Goal: Task Accomplishment & Management: Manage account settings

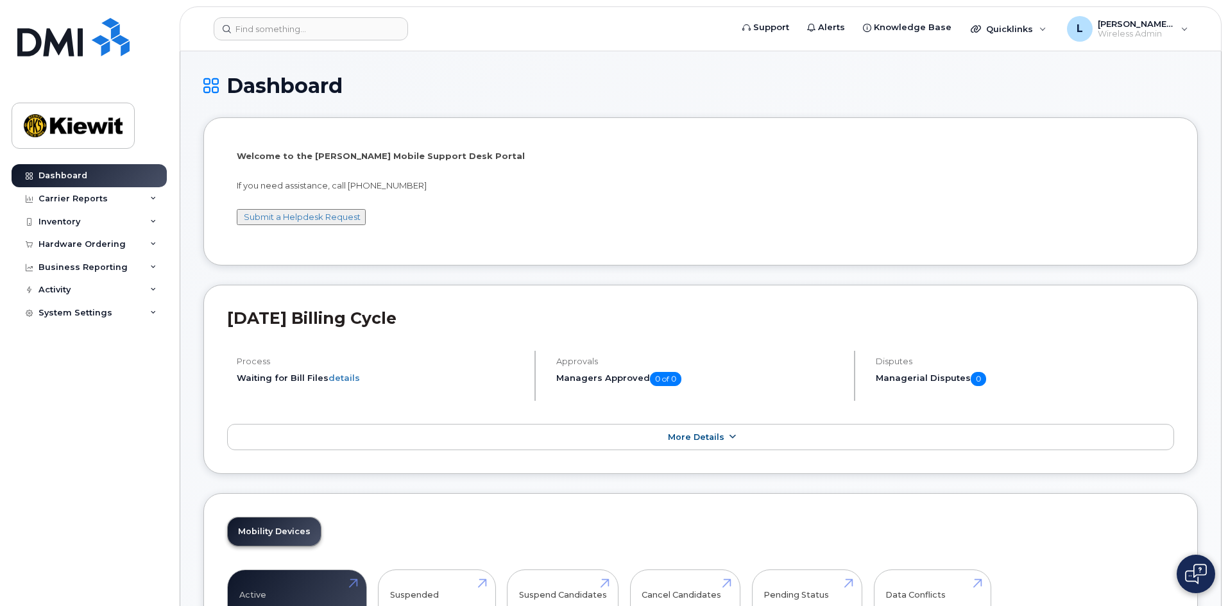
click at [679, 435] on span "More Details" at bounding box center [696, 437] width 56 height 10
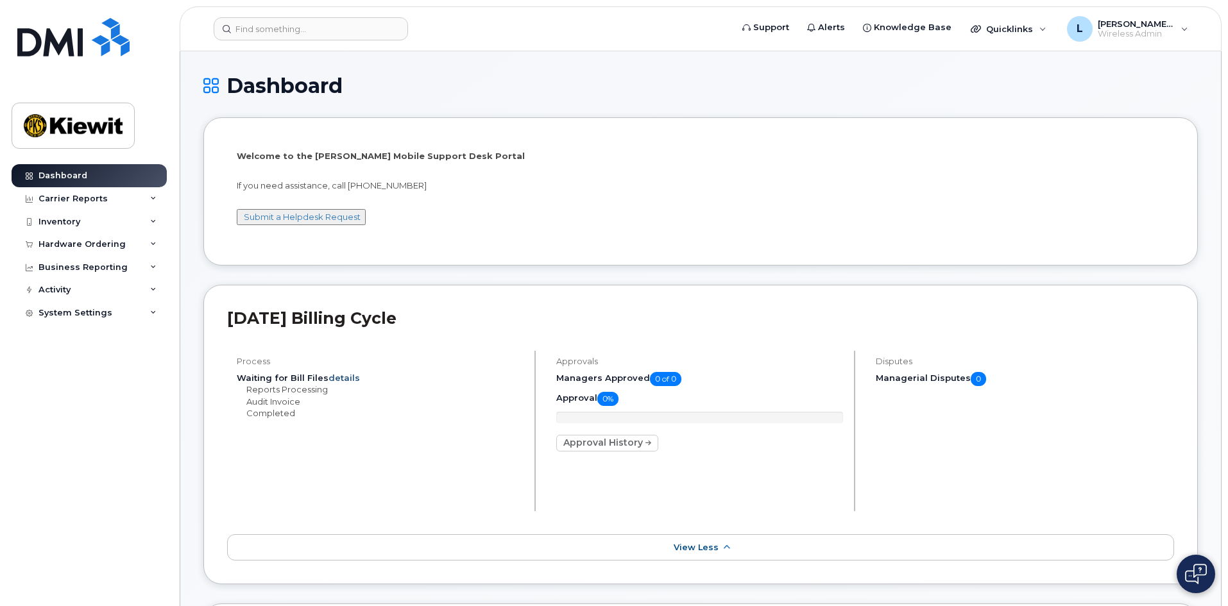
click at [336, 381] on link "details" at bounding box center [344, 378] width 31 height 10
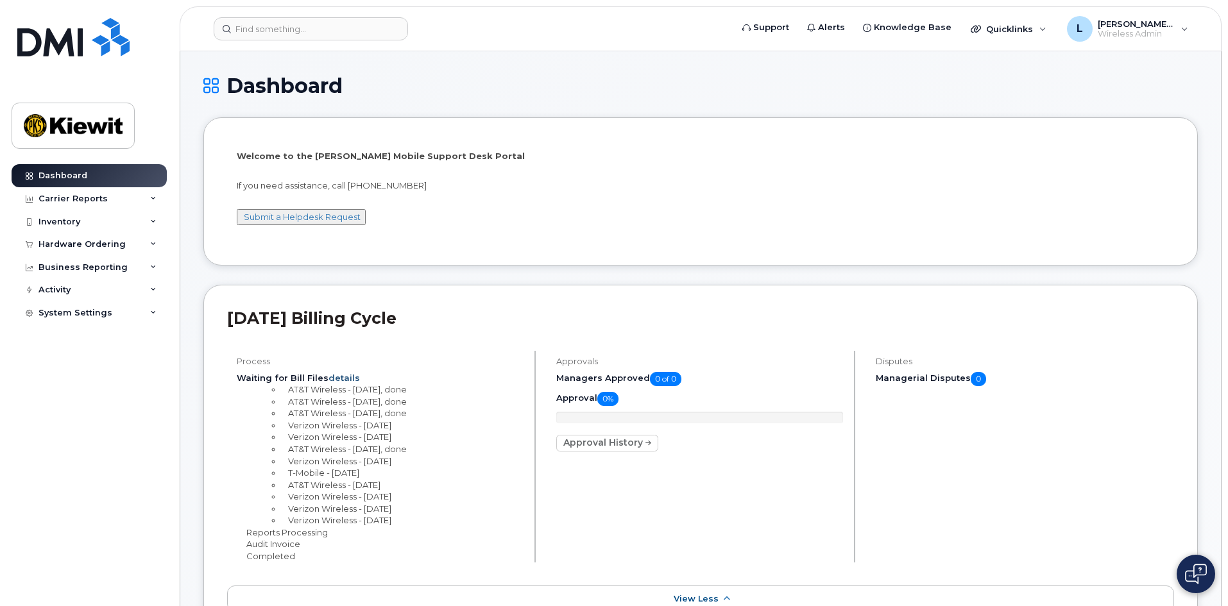
click at [336, 381] on link "details" at bounding box center [344, 378] width 31 height 10
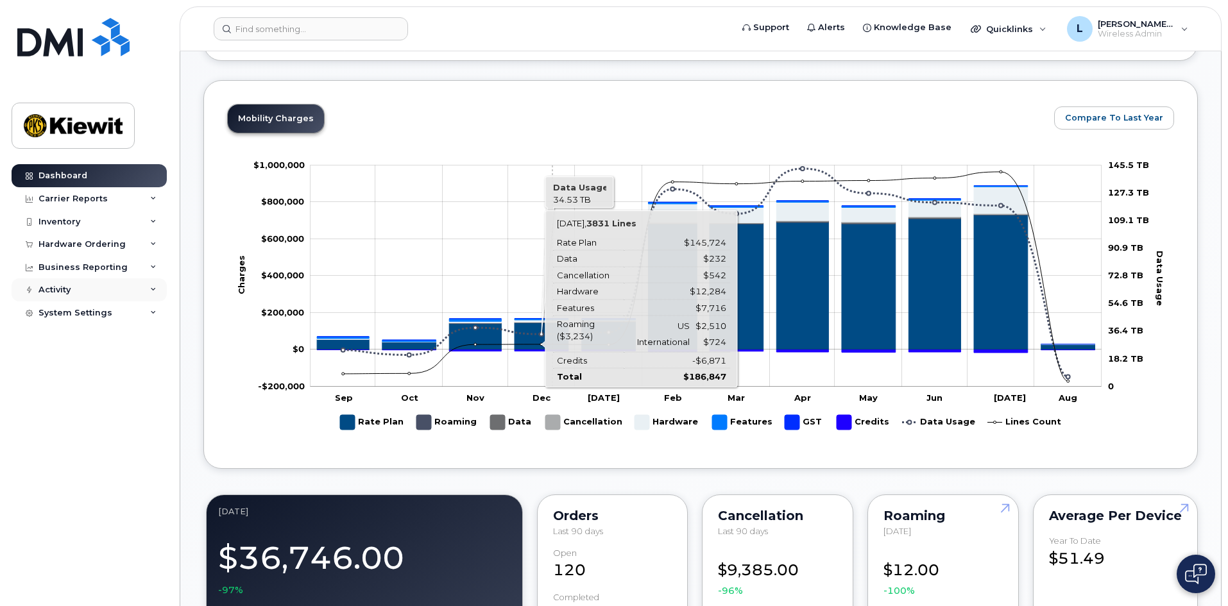
scroll to position [303, 0]
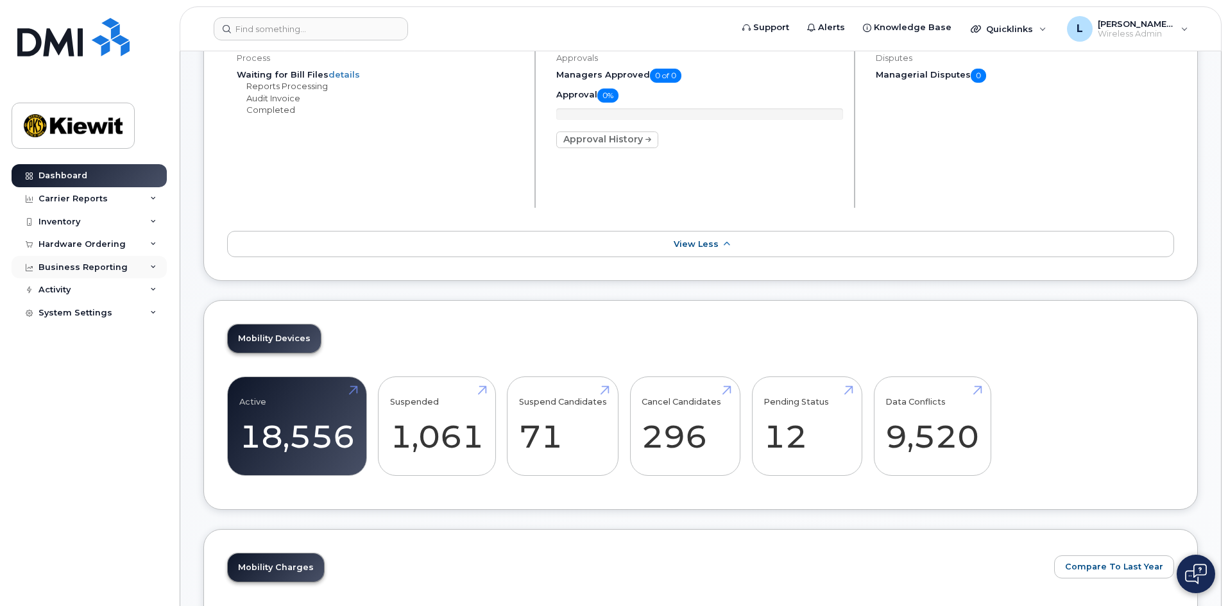
click at [147, 266] on div "Business Reporting" at bounding box center [89, 267] width 155 height 23
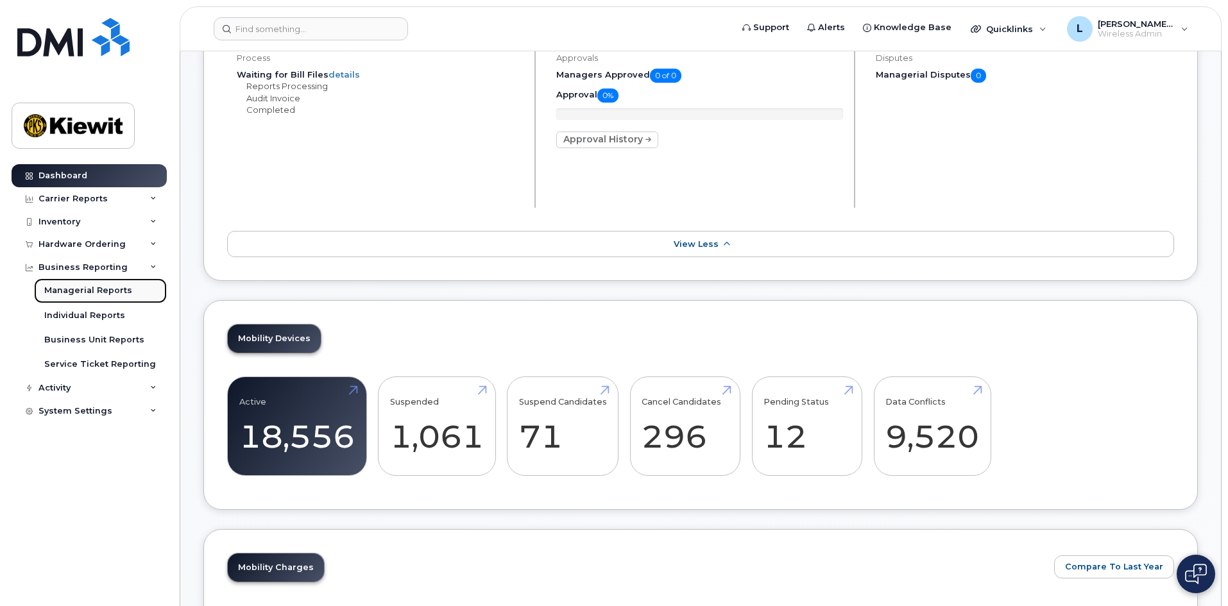
click at [111, 291] on div "Managerial Reports" at bounding box center [88, 291] width 88 height 12
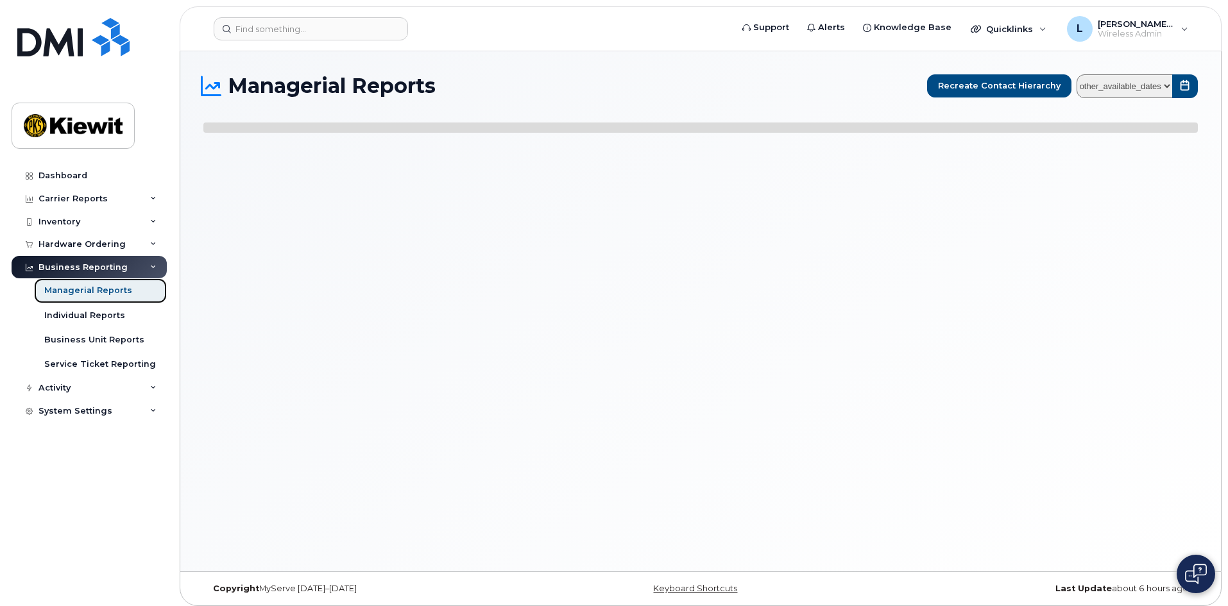
select select
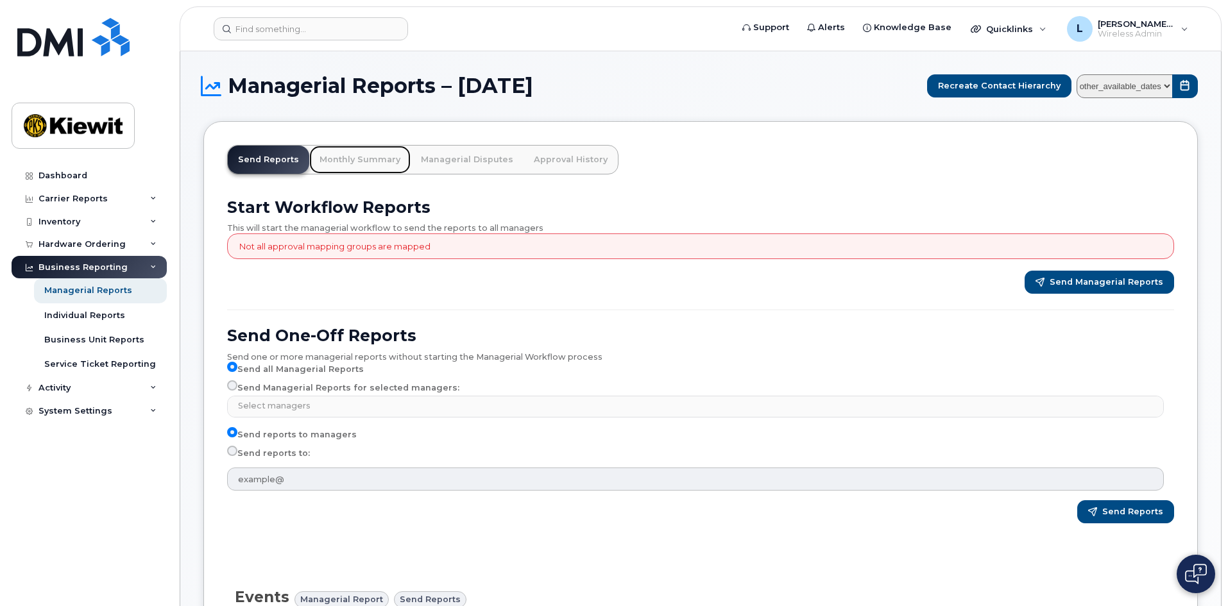
click at [361, 158] on link "Monthly Summary" at bounding box center [359, 160] width 101 height 28
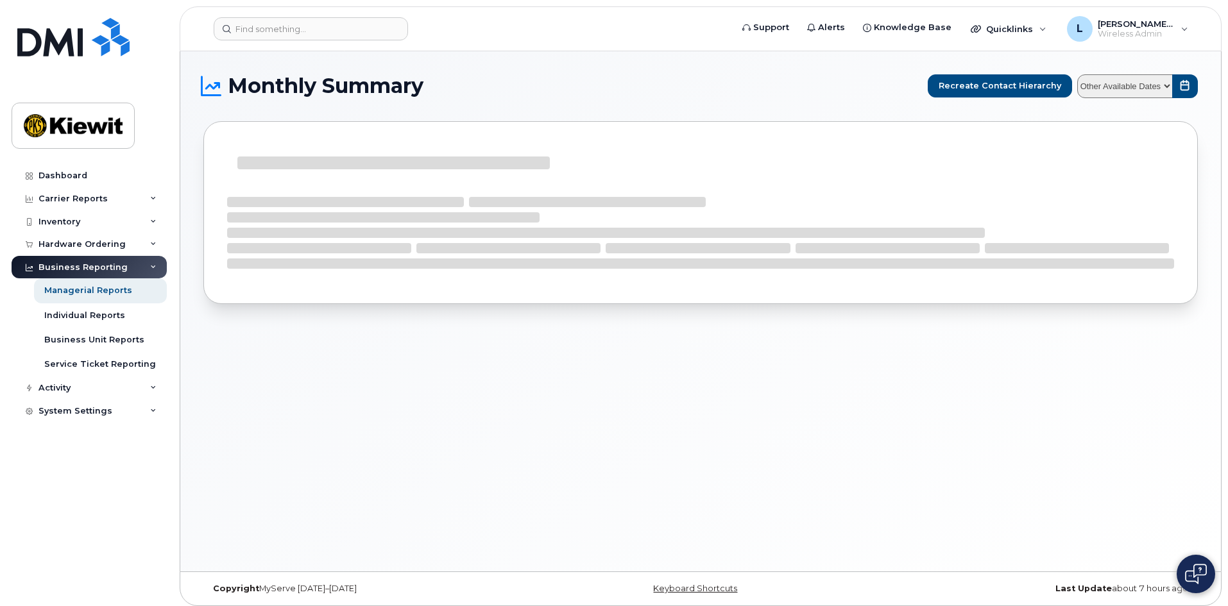
select select
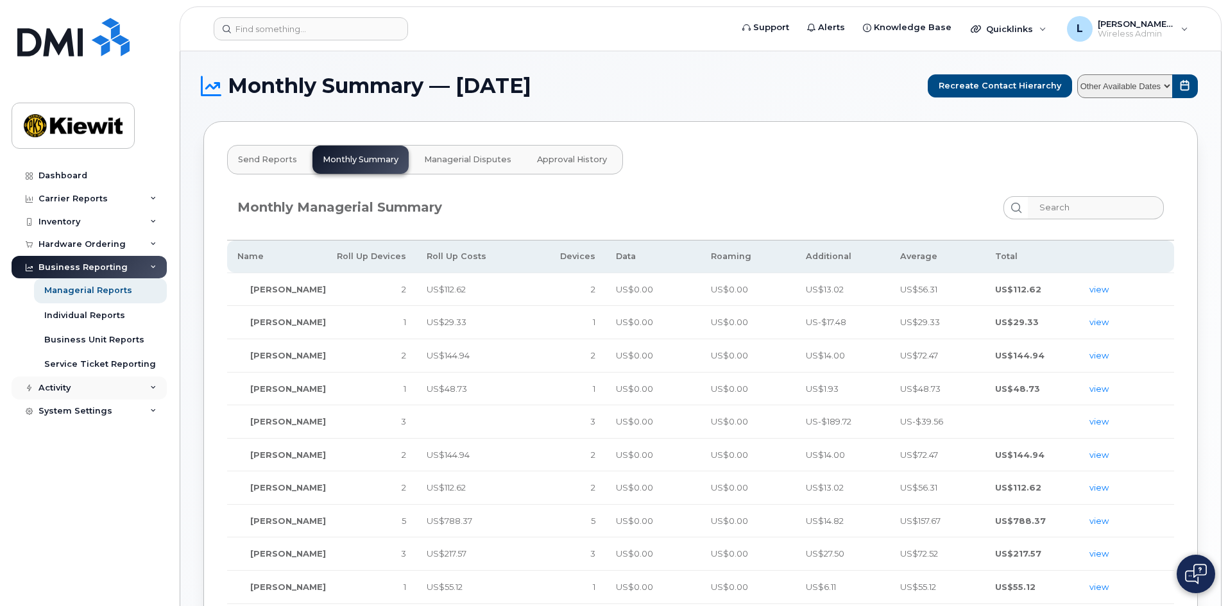
click at [154, 384] on div "Activity" at bounding box center [89, 388] width 155 height 23
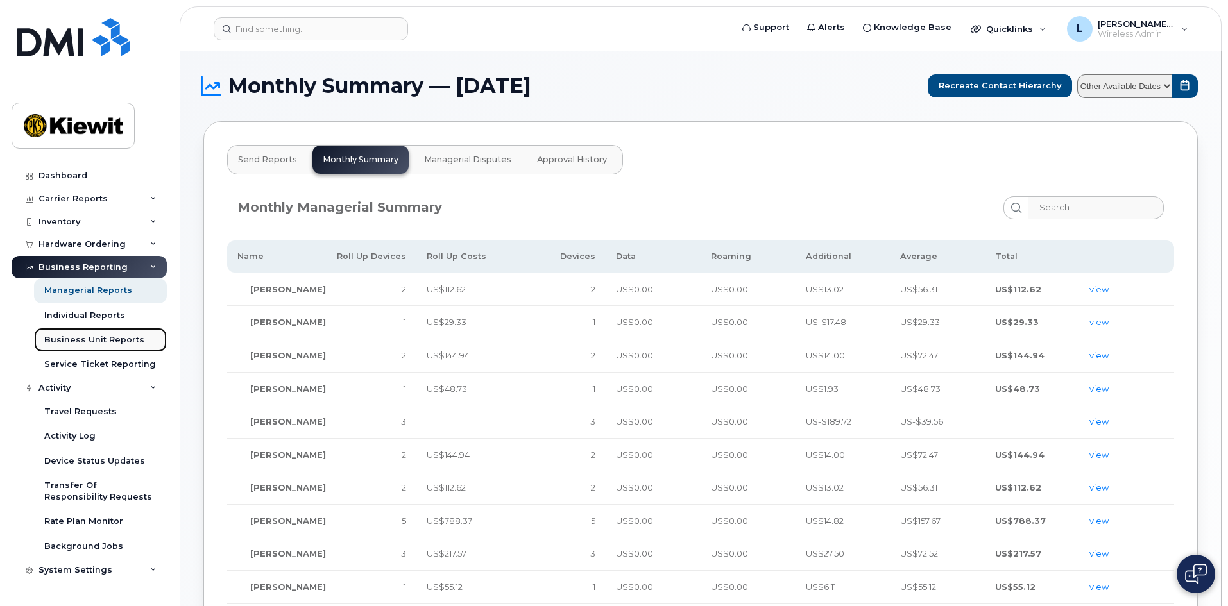
click at [123, 334] on div "Business Unit Reports" at bounding box center [94, 340] width 100 height 12
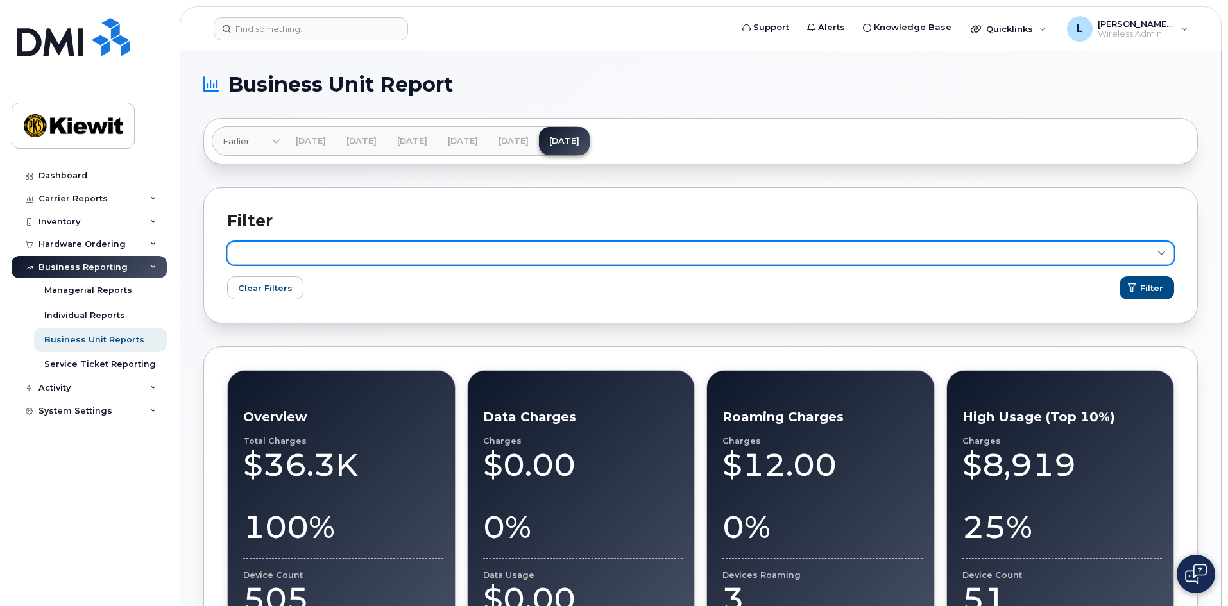
click at [1155, 255] on link at bounding box center [700, 253] width 947 height 23
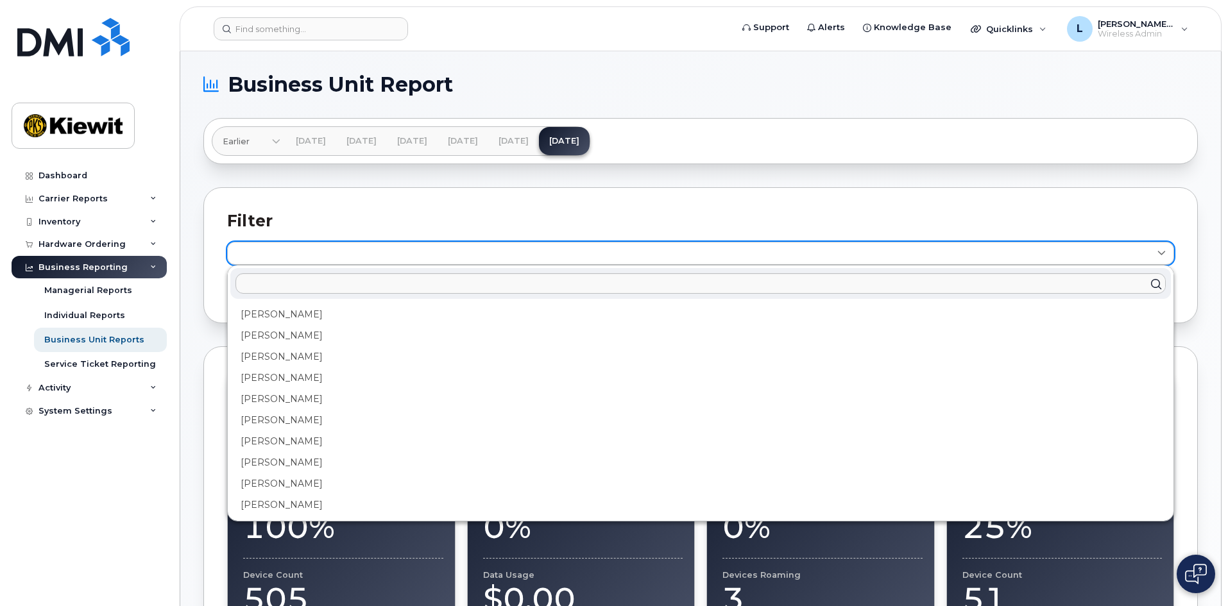
click at [1155, 255] on link at bounding box center [700, 253] width 947 height 23
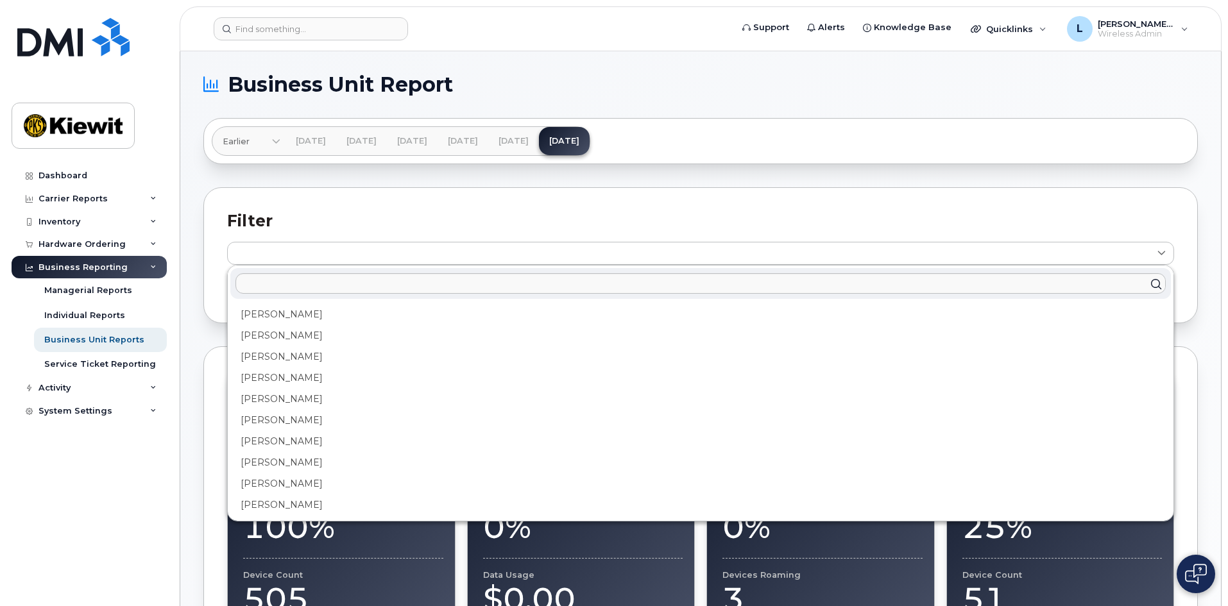
click at [1149, 207] on div "Filter Anthony Devine Belen Pena Benjamin Geers Brandi Andre Bryan Marotta Came…" at bounding box center [700, 255] width 995 height 136
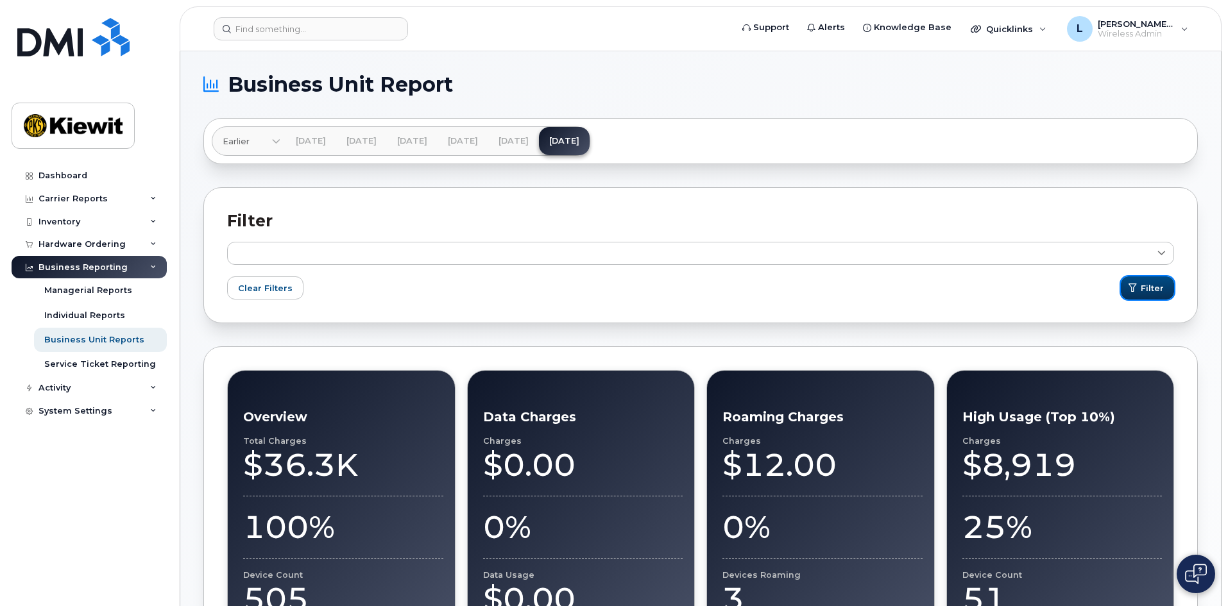
click at [1148, 283] on span "Filter" at bounding box center [1152, 288] width 23 height 12
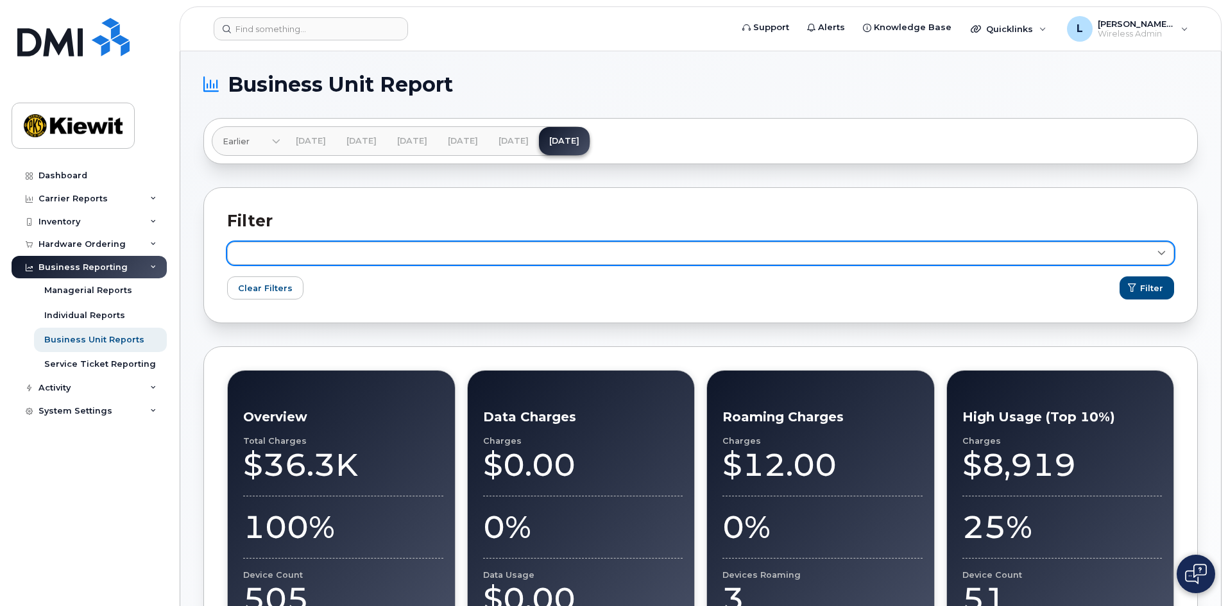
click at [573, 256] on link at bounding box center [700, 253] width 947 height 23
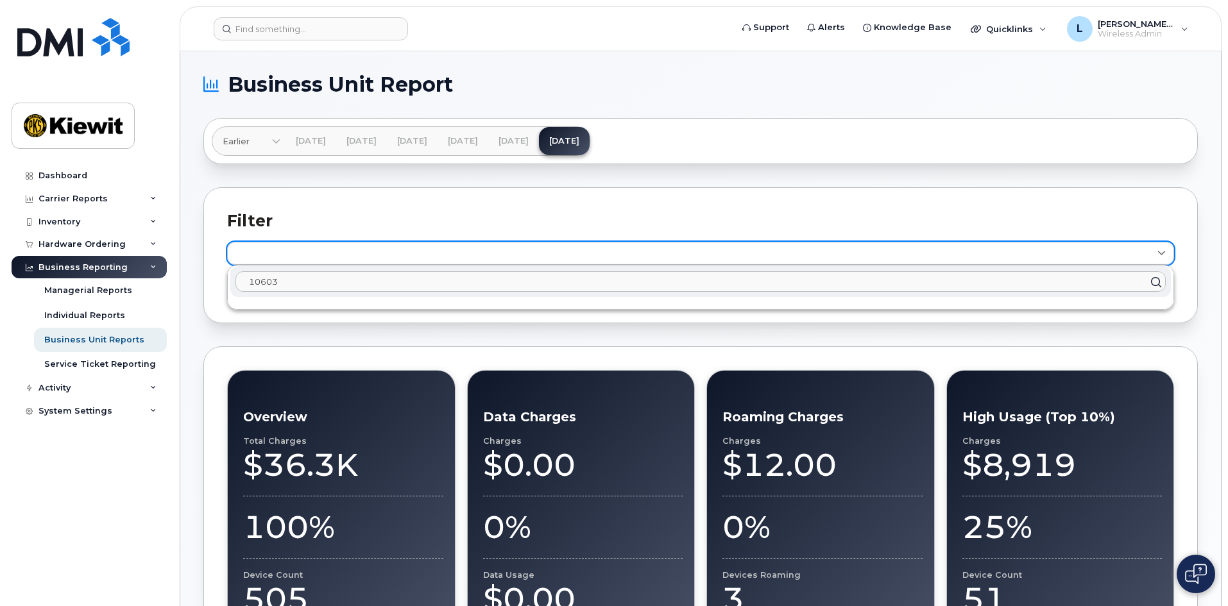
type input "106030"
click button "Filter" at bounding box center [1147, 288] width 55 height 23
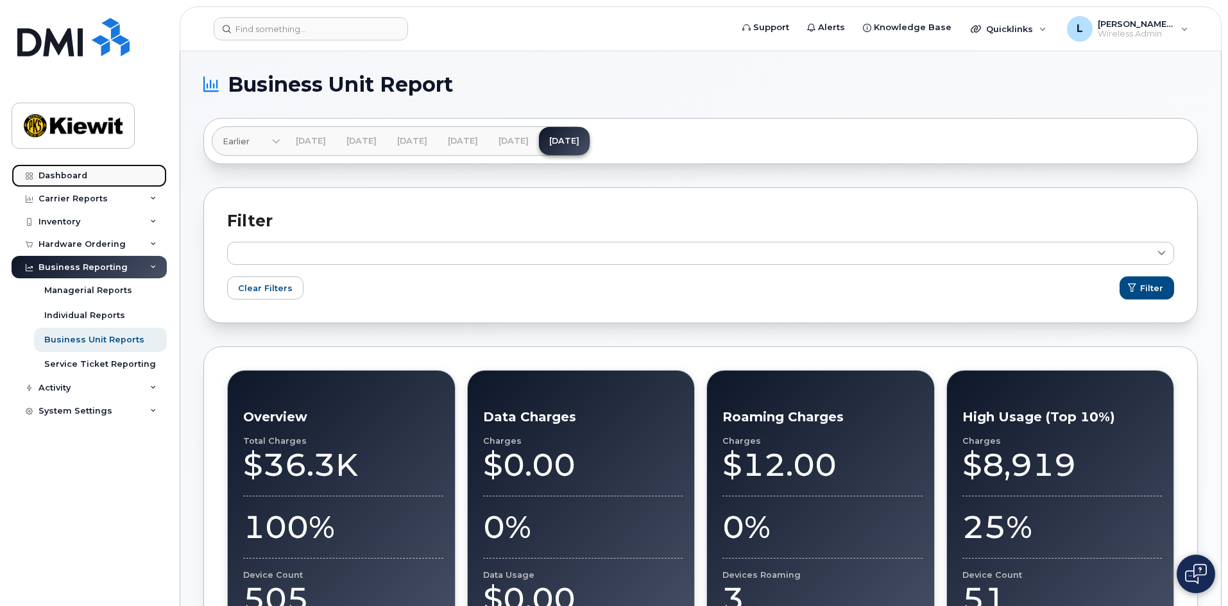
drag, startPoint x: 65, startPoint y: 175, endPoint x: 76, endPoint y: 180, distance: 11.5
click at [65, 175] on div "Dashboard" at bounding box center [62, 176] width 49 height 10
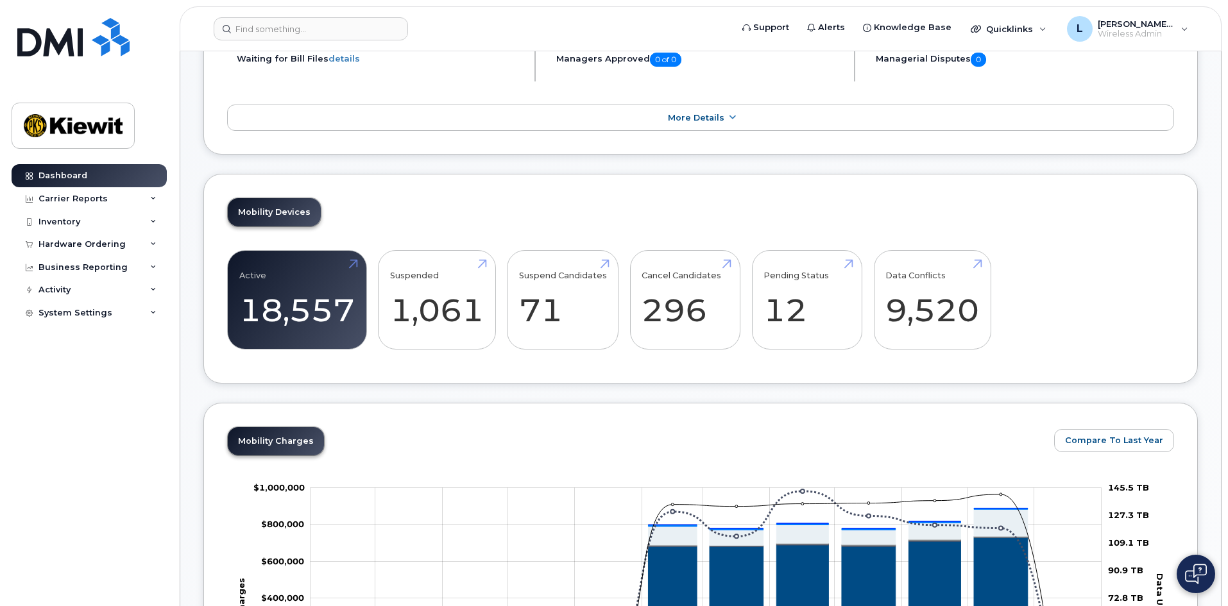
scroll to position [321, 0]
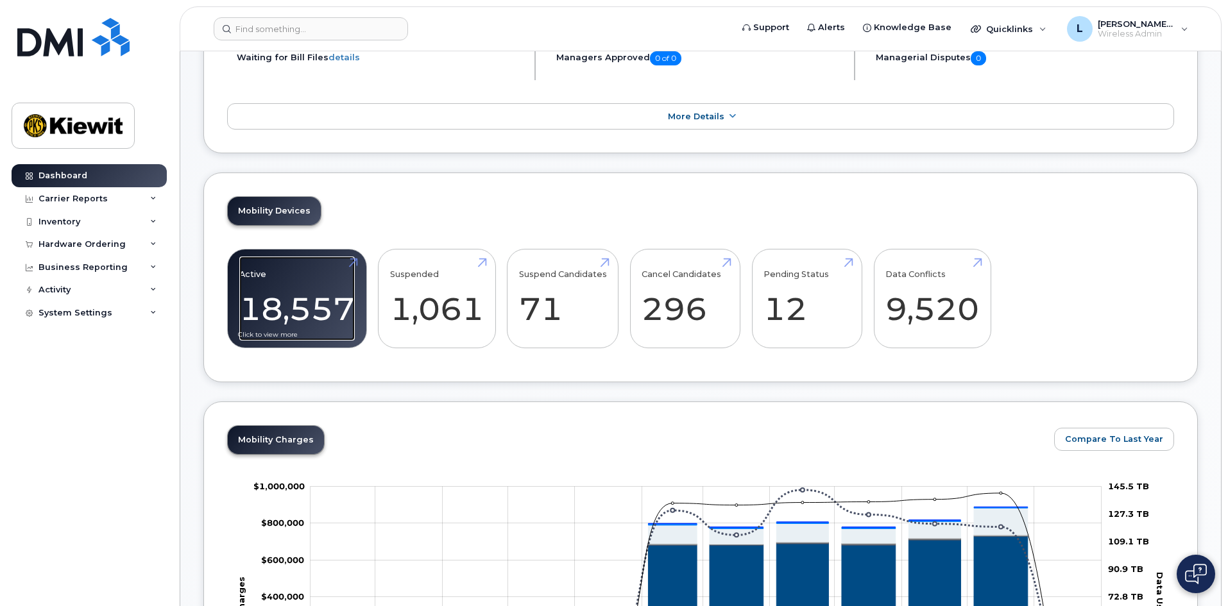
click at [271, 312] on link "Active 18,557" at bounding box center [296, 299] width 115 height 85
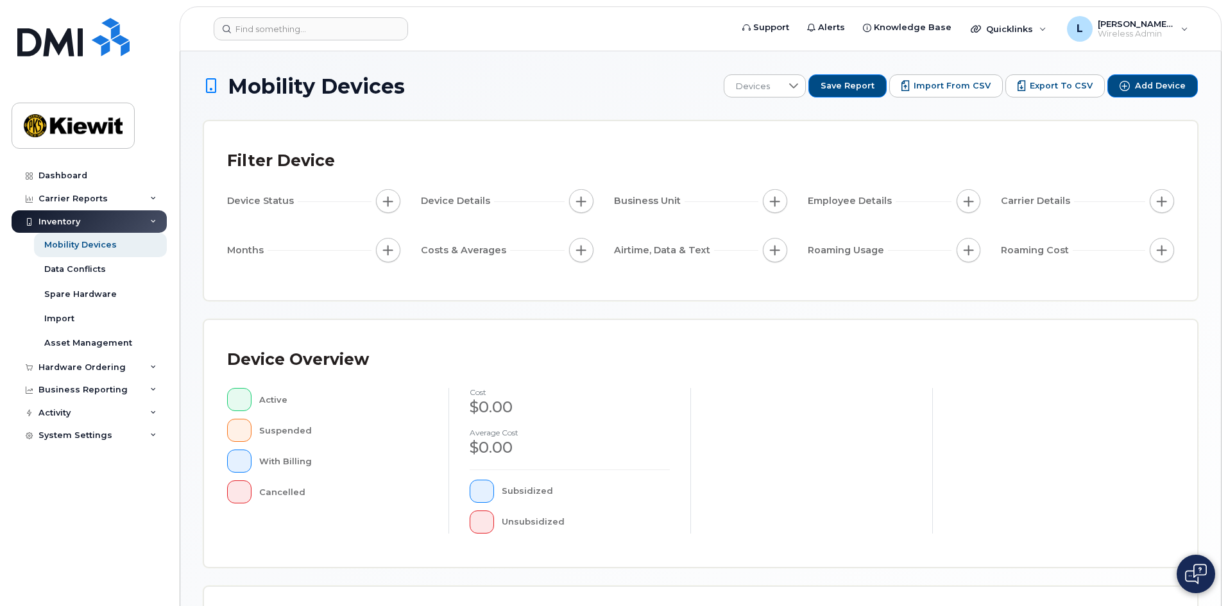
click at [641, 201] on span "Business Unit" at bounding box center [649, 200] width 71 height 13
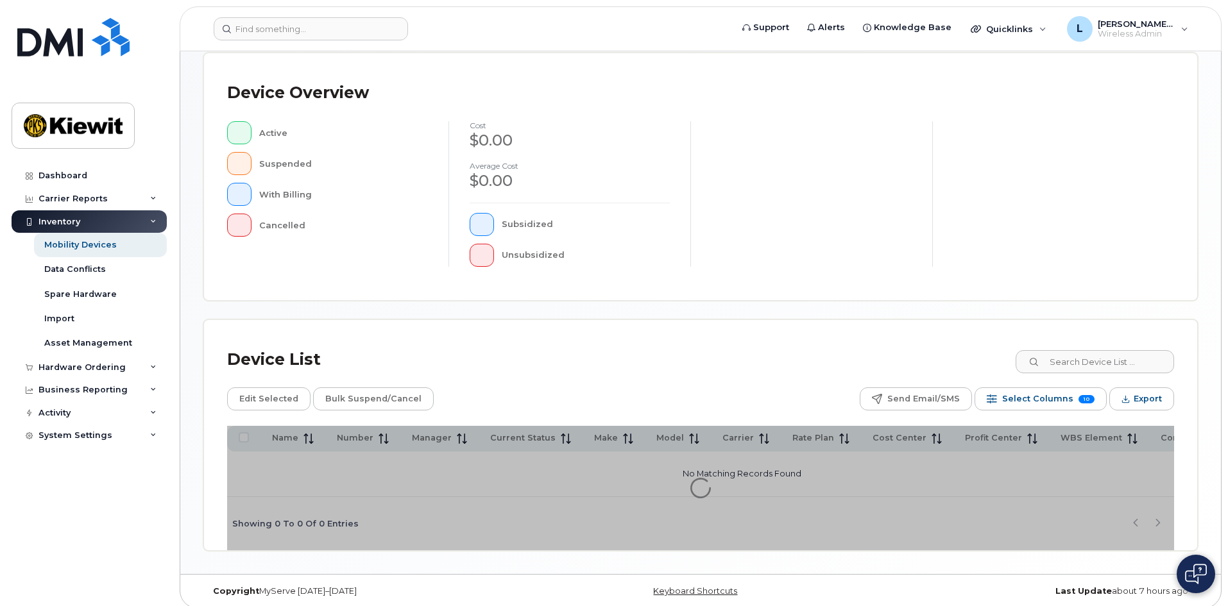
scroll to position [280, 0]
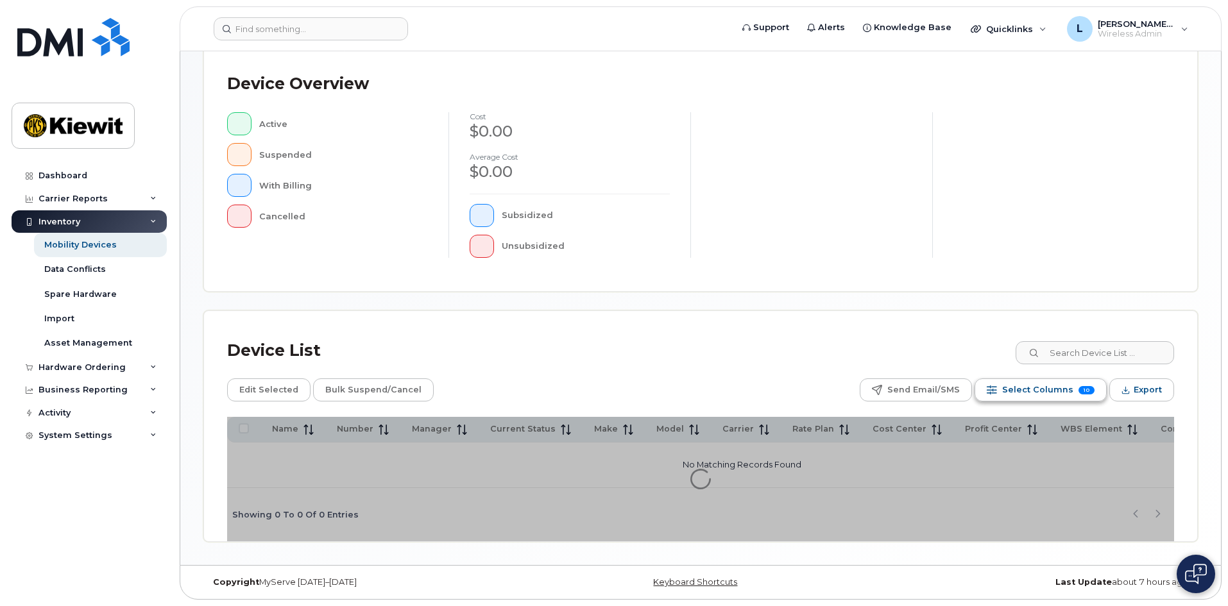
click at [1044, 388] on span "Select Columns" at bounding box center [1037, 389] width 71 height 19
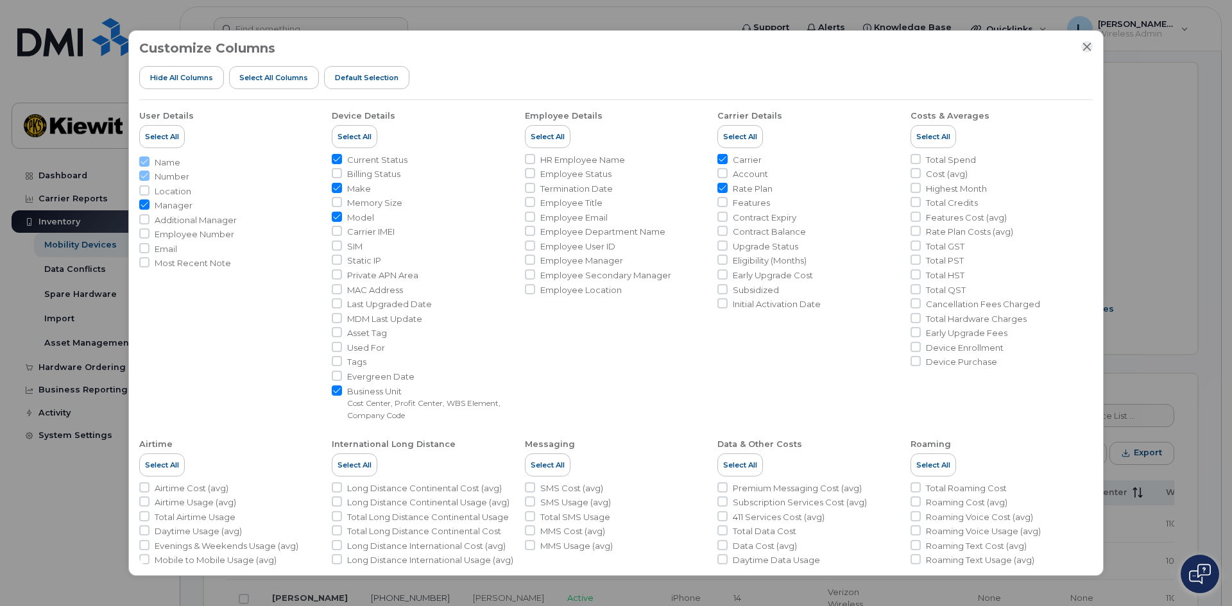
click at [1088, 47] on icon "Close" at bounding box center [1087, 47] width 8 height 8
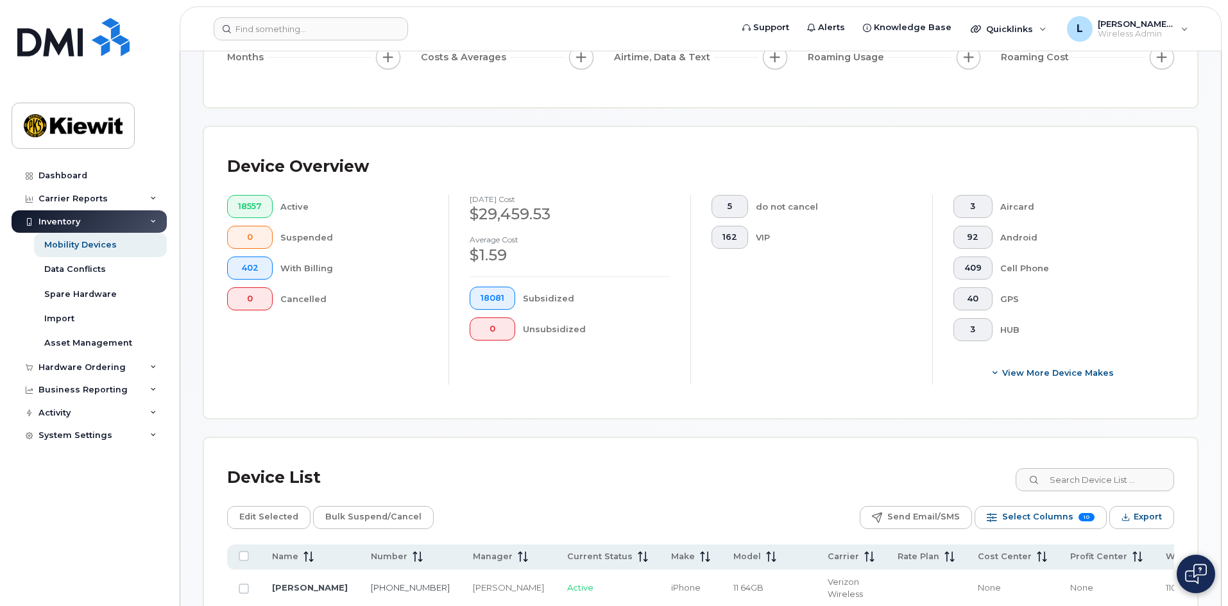
scroll to position [87, 0]
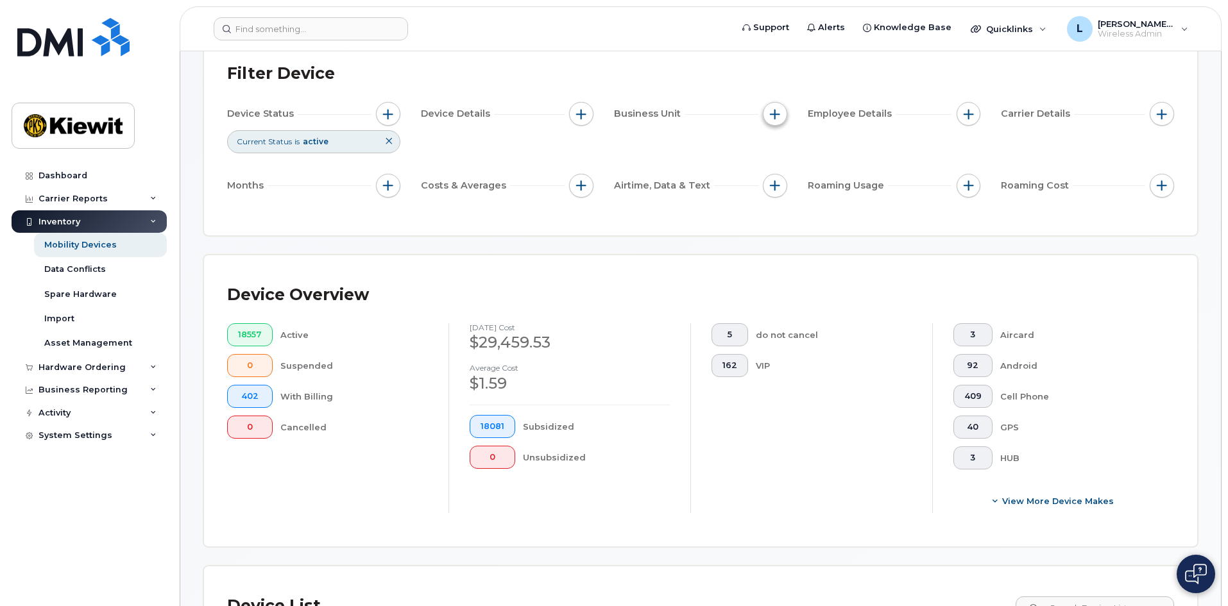
click at [773, 115] on span "button" at bounding box center [775, 114] width 10 height 10
click at [828, 174] on label "Cost Center" at bounding box center [817, 173] width 54 height 12
click at [783, 174] on input "Cost Center" at bounding box center [778, 173] width 10 height 10
checkbox input "true"
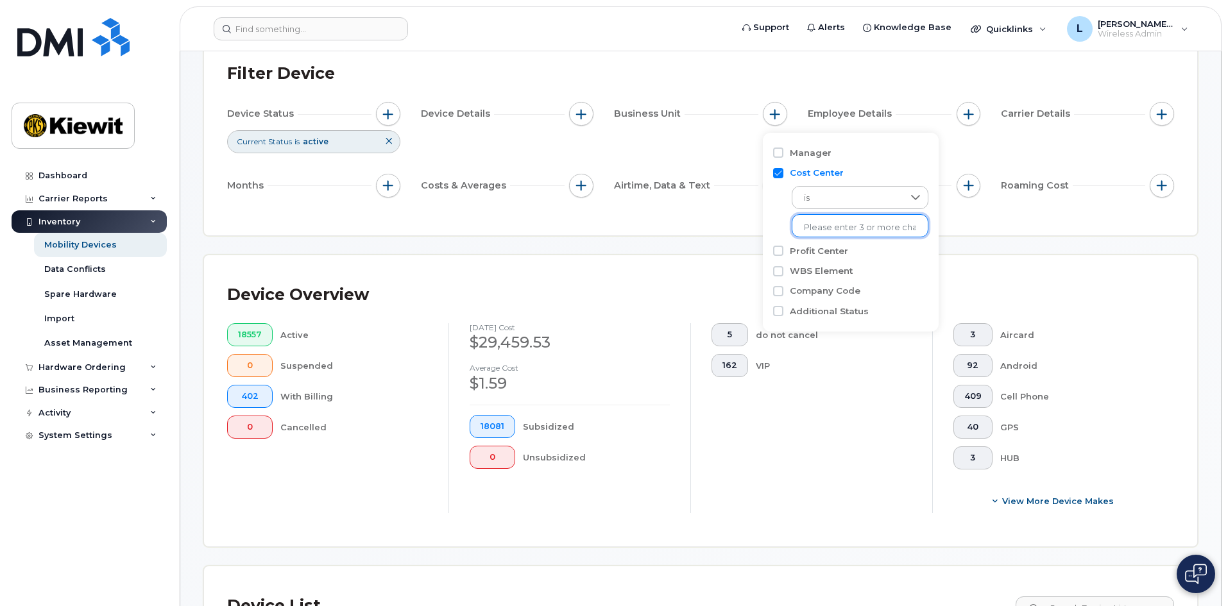
click at [842, 230] on input "text" at bounding box center [860, 228] width 112 height 12
type input "106030"
click at [844, 257] on li "2186 - 106030 - Kiewit Nuclear Solutions Co." at bounding box center [914, 255] width 245 height 24
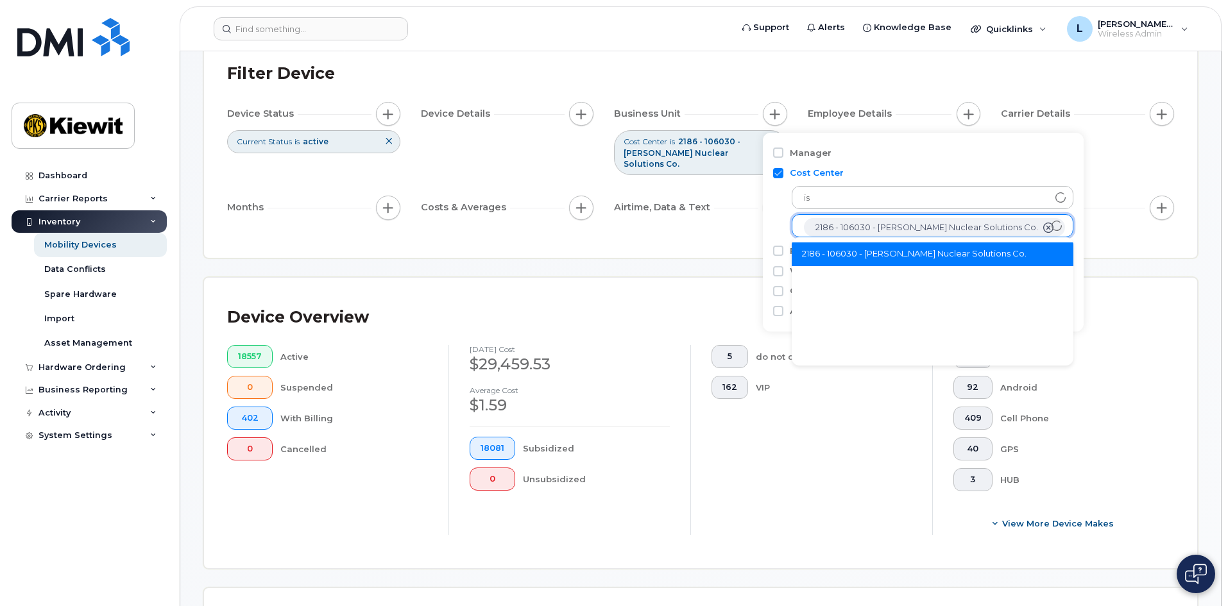
scroll to position [26, 0]
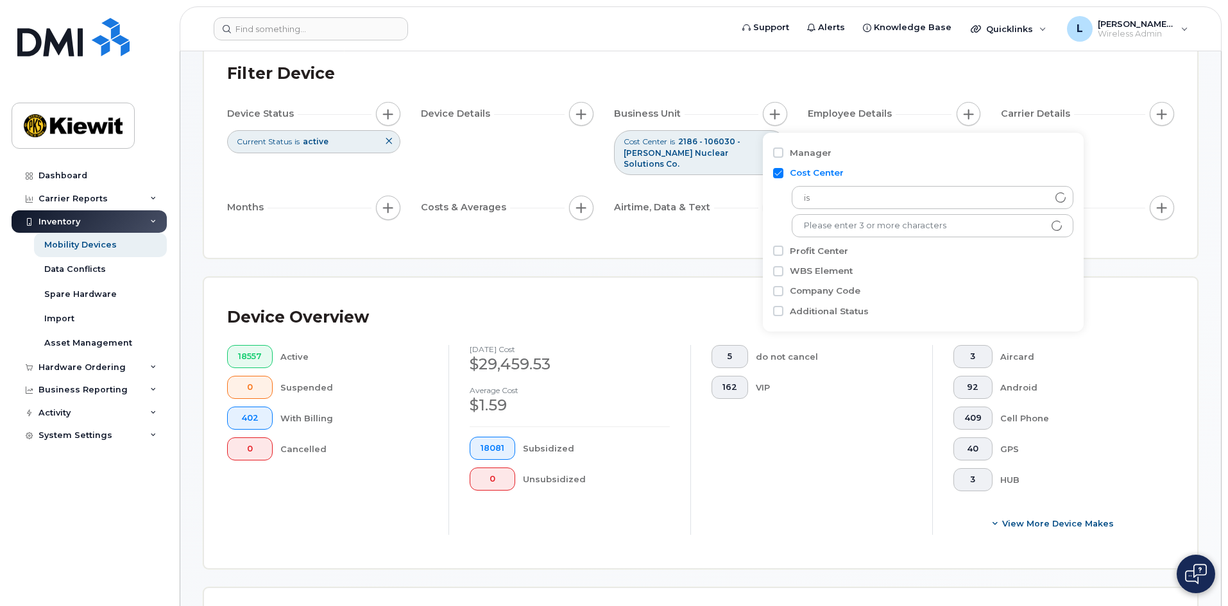
click at [696, 237] on div "Filter Device Device Status Current Status is active Device Details Business Un…" at bounding box center [700, 146] width 993 height 224
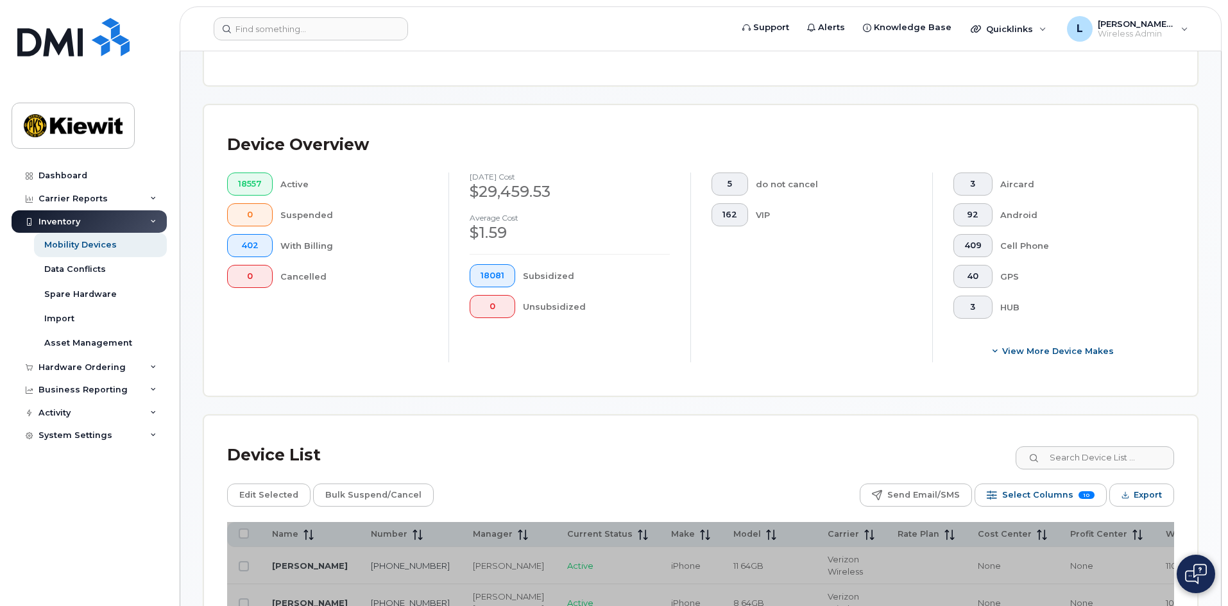
scroll to position [280, 0]
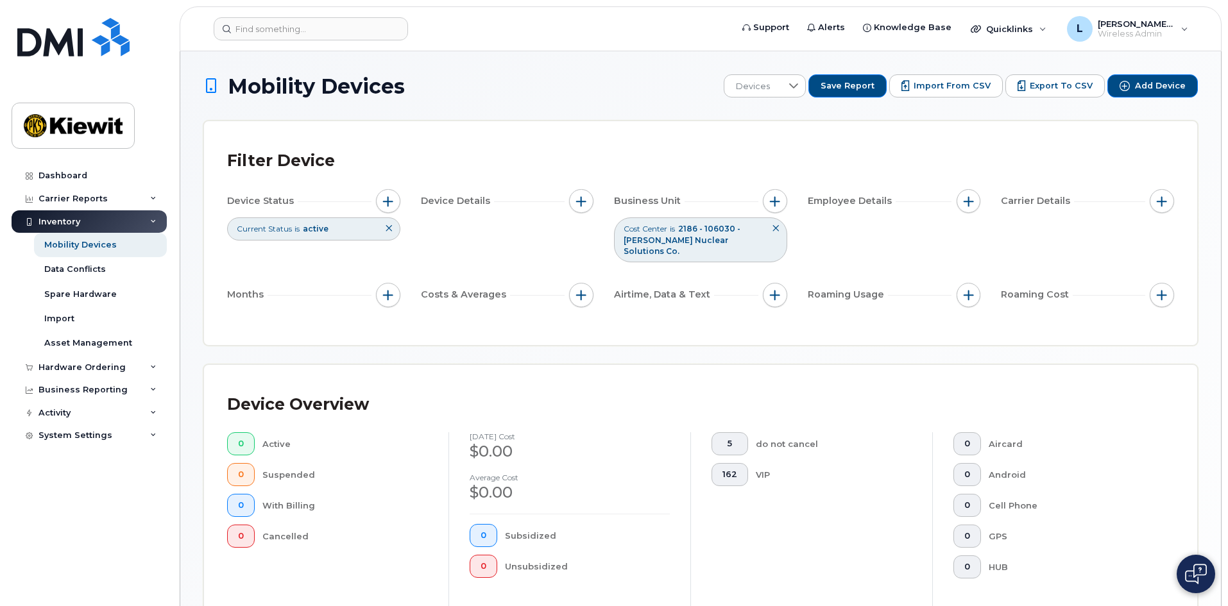
click at [386, 228] on icon at bounding box center [389, 229] width 8 height 8
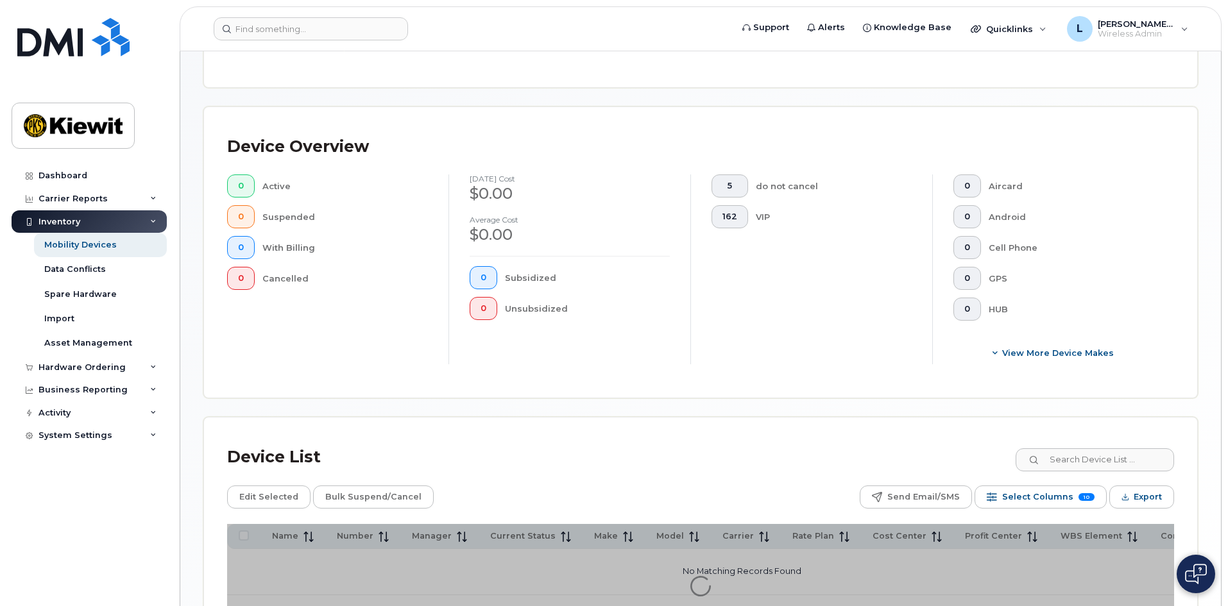
scroll to position [321, 0]
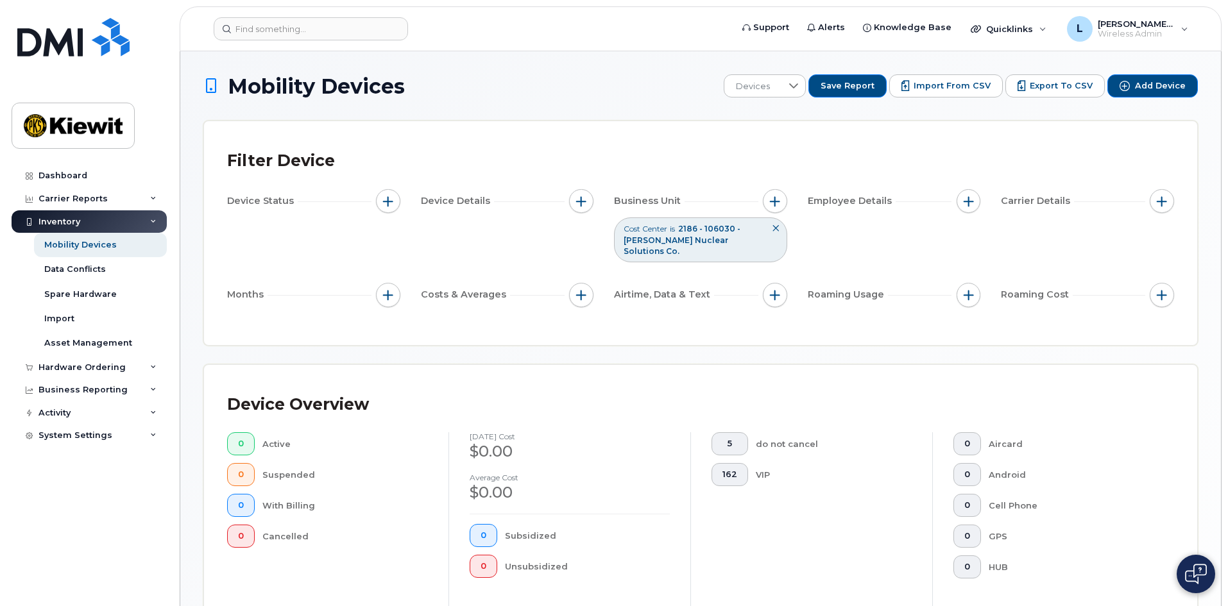
click at [776, 232] on icon at bounding box center [776, 229] width 8 height 8
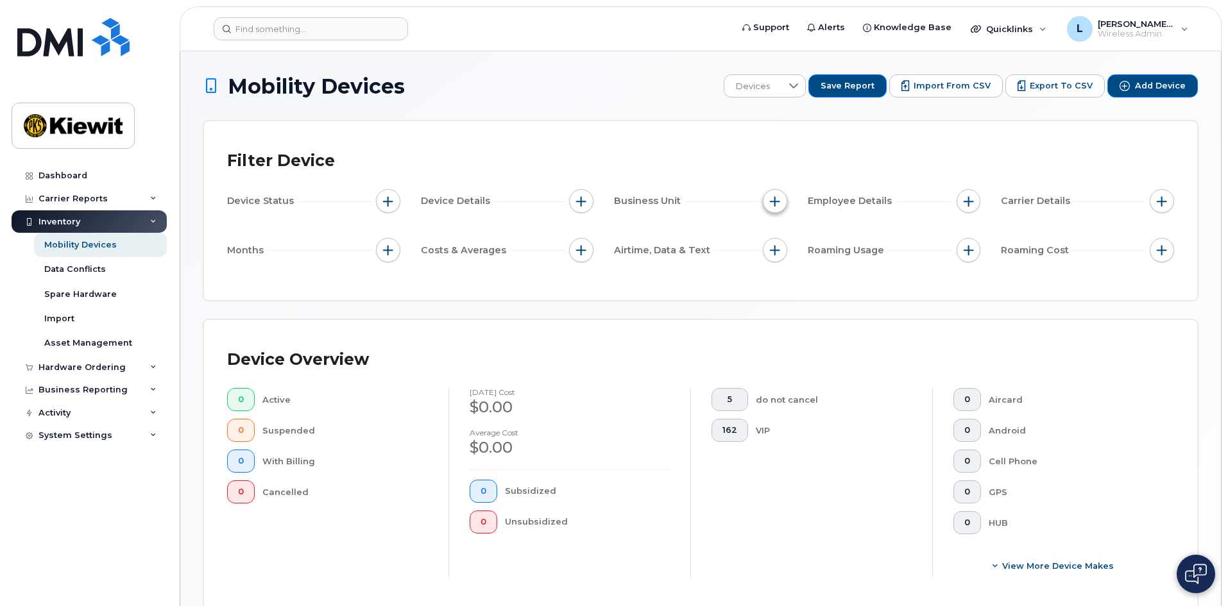
click at [774, 207] on button "button" at bounding box center [775, 201] width 24 height 24
click at [828, 279] on label "Profit Center" at bounding box center [819, 281] width 58 height 12
click at [783, 279] on input "Profit Center" at bounding box center [778, 280] width 10 height 10
checkbox input "true"
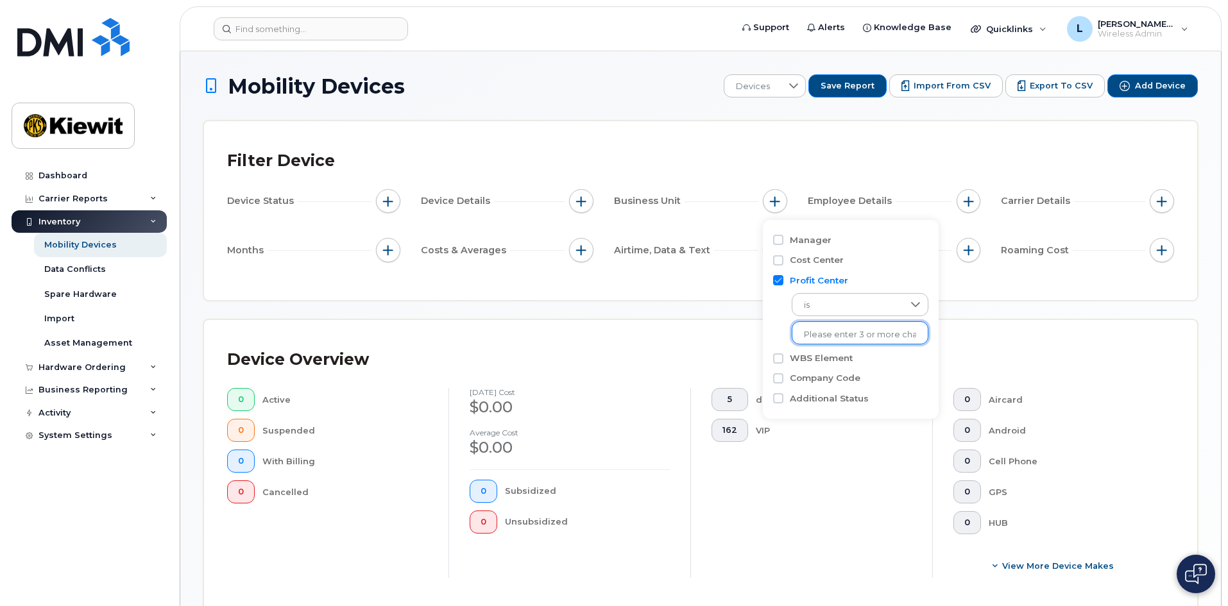
click at [846, 333] on input "text" at bounding box center [860, 335] width 112 height 12
type input "106030"
click at [774, 277] on input "Profit Center" at bounding box center [778, 280] width 10 height 10
checkbox input "false"
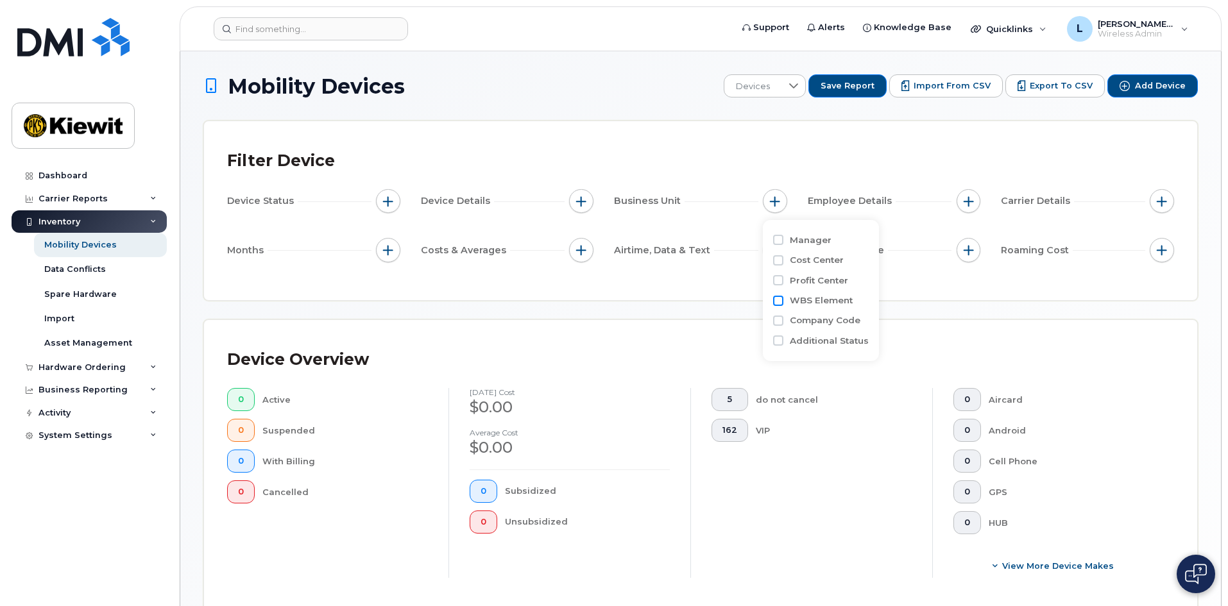
click at [776, 300] on input "WBS Element" at bounding box center [778, 301] width 10 height 10
checkbox input "true"
click at [854, 357] on input "text" at bounding box center [860, 355] width 112 height 12
click at [783, 259] on input "Cost Center" at bounding box center [778, 260] width 10 height 10
checkbox input "true"
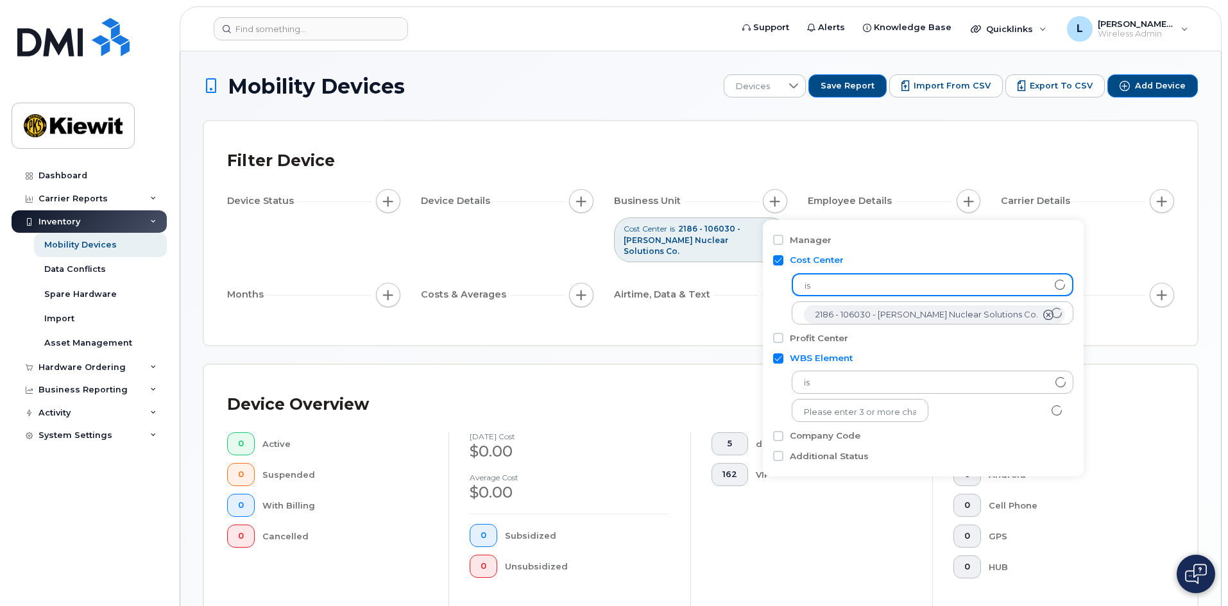
click at [971, 284] on span "is" at bounding box center [920, 286] width 255 height 23
click at [858, 282] on span "is" at bounding box center [920, 286] width 255 height 23
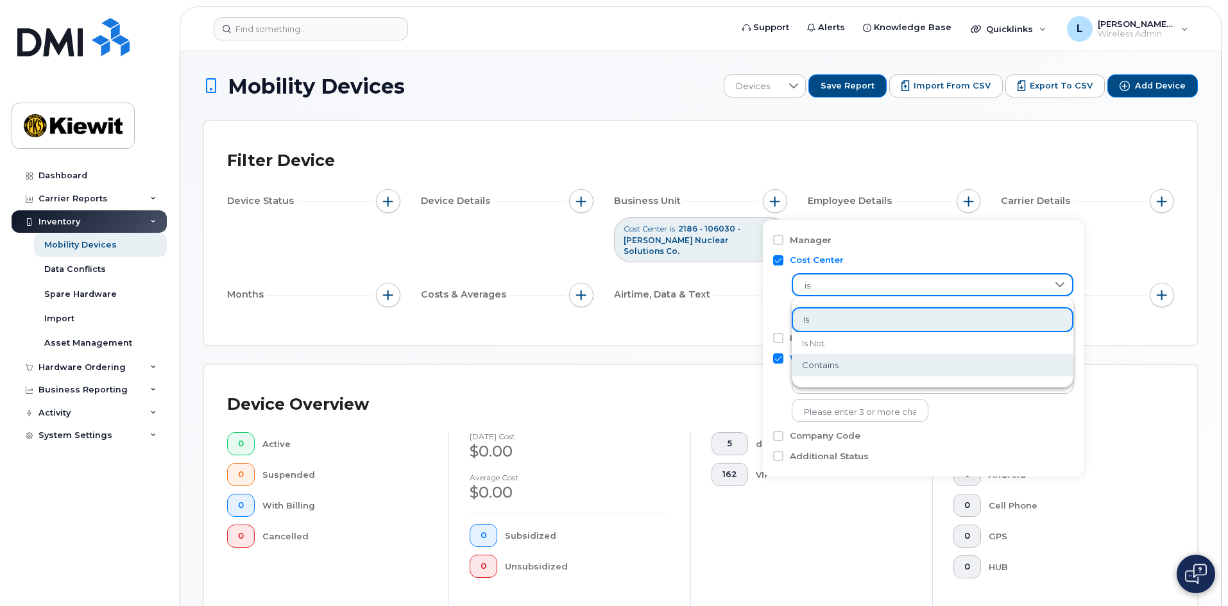
click at [858, 371] on li "contains" at bounding box center [933, 365] width 282 height 22
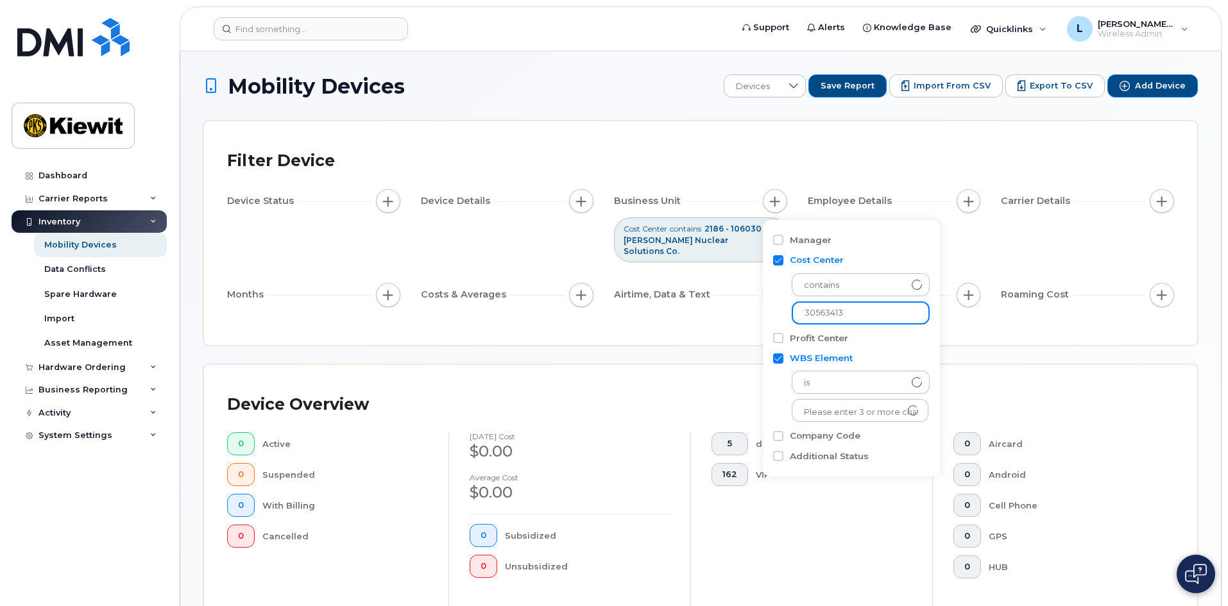
drag, startPoint x: 862, startPoint y: 312, endPoint x: 760, endPoint y: 312, distance: 102.7
click at [760, 312] on body "Support Alerts Knowledge Base Quicklinks Suspend / Cancel Device Change SIM Car…" at bounding box center [614, 485] width 1228 height 971
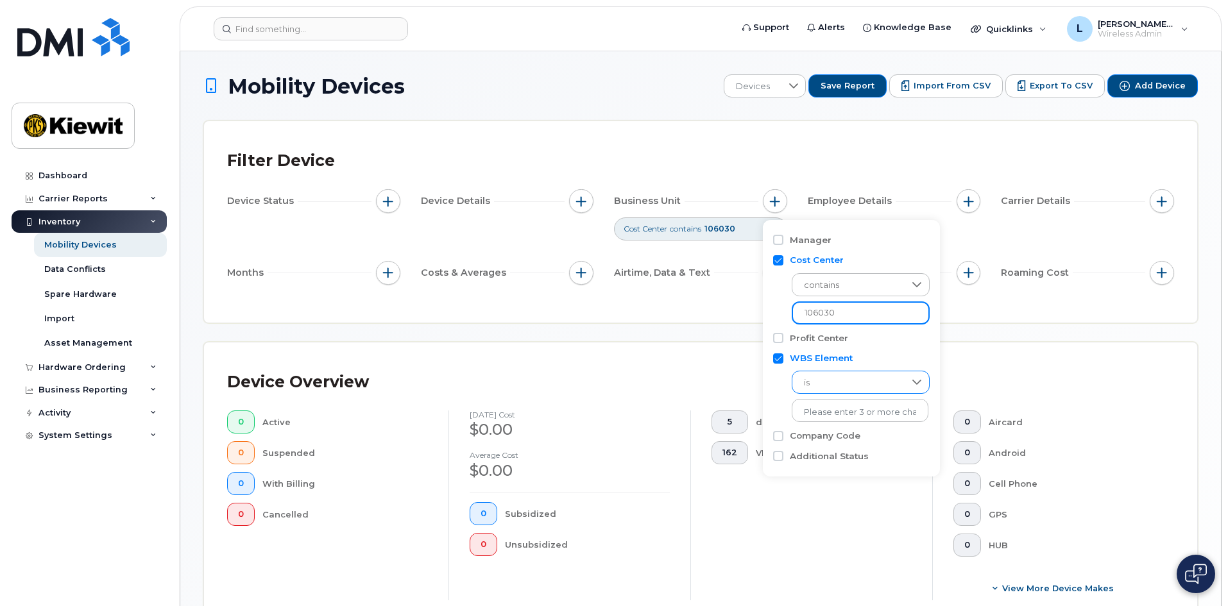
type input "106030"
click at [884, 383] on span "is" at bounding box center [847, 382] width 111 height 23
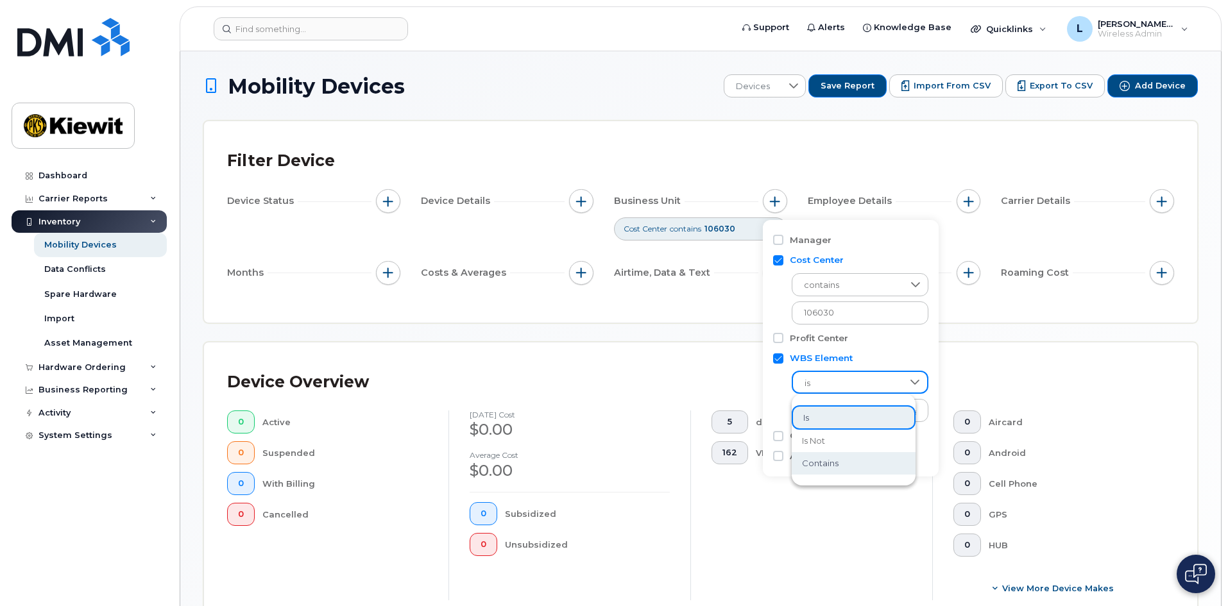
click at [866, 465] on li "contains" at bounding box center [854, 463] width 124 height 22
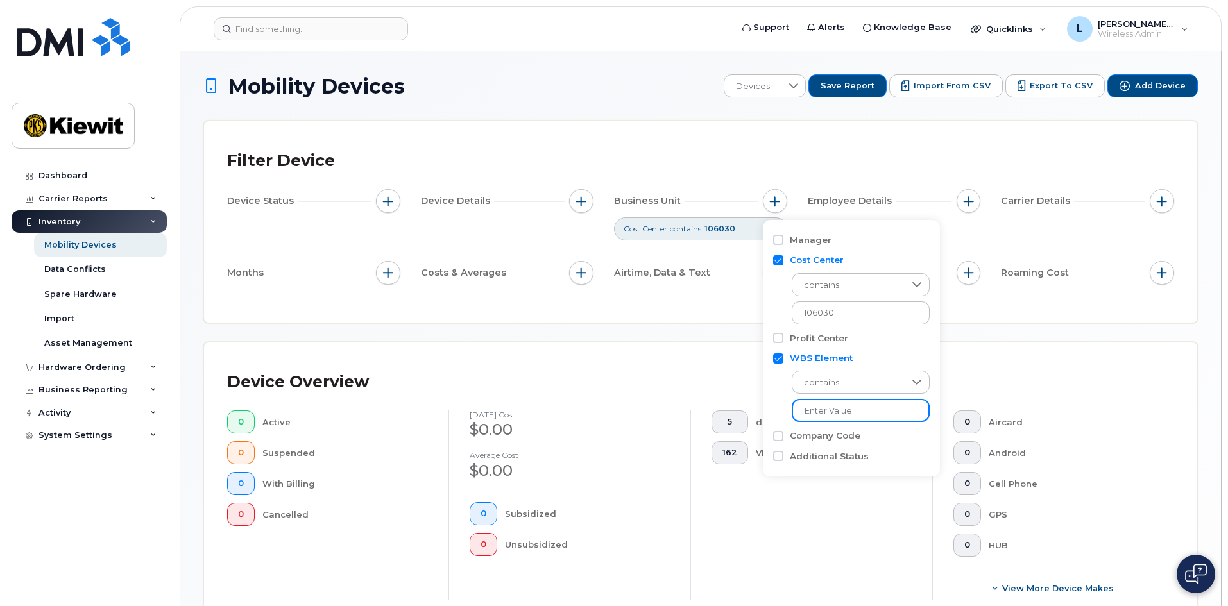
click at [871, 411] on input "text" at bounding box center [861, 410] width 138 height 23
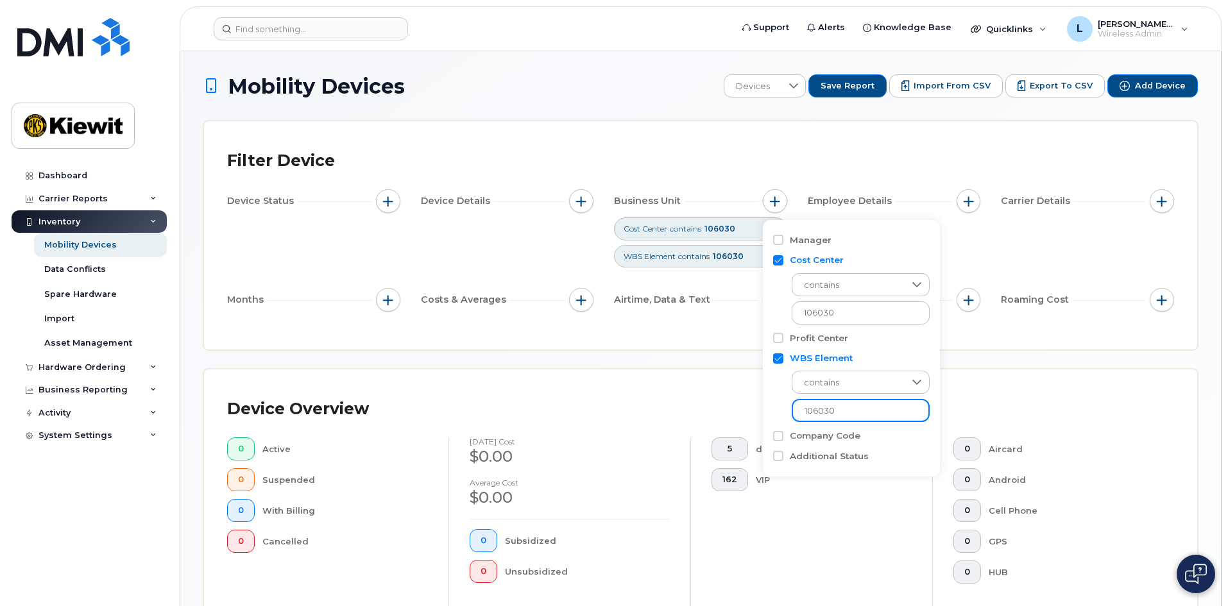
type input "106030"
click at [699, 355] on div "Mobility Devices Devices Save Report Import from CSV Export to CSV Add Device F…" at bounding box center [700, 492] width 995 height 837
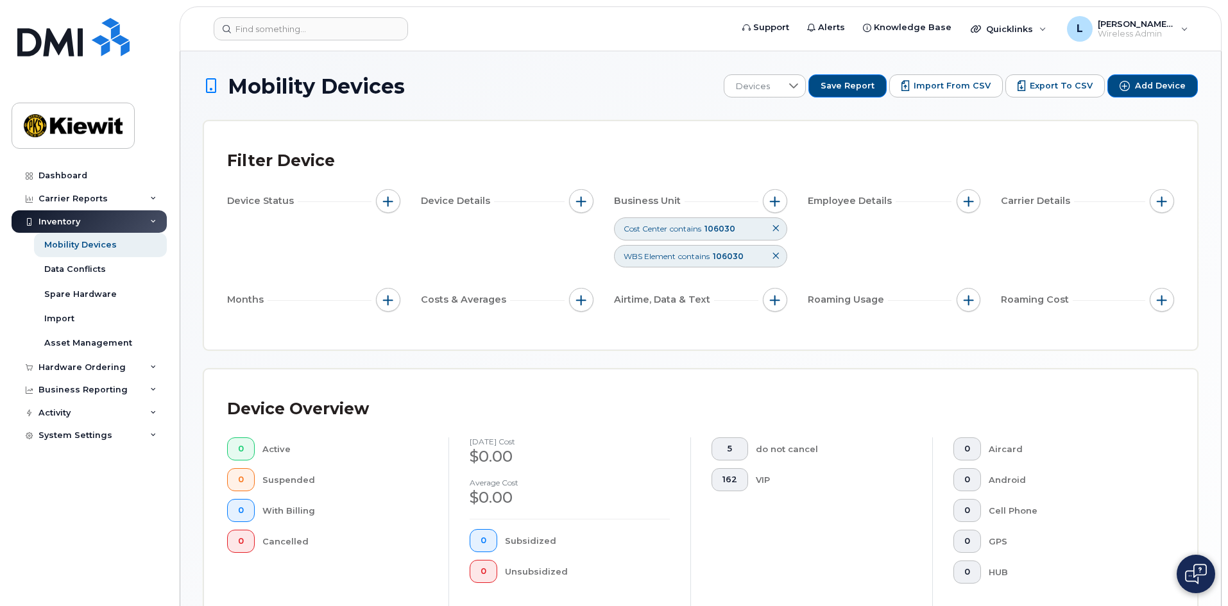
click at [777, 255] on icon at bounding box center [776, 256] width 8 height 8
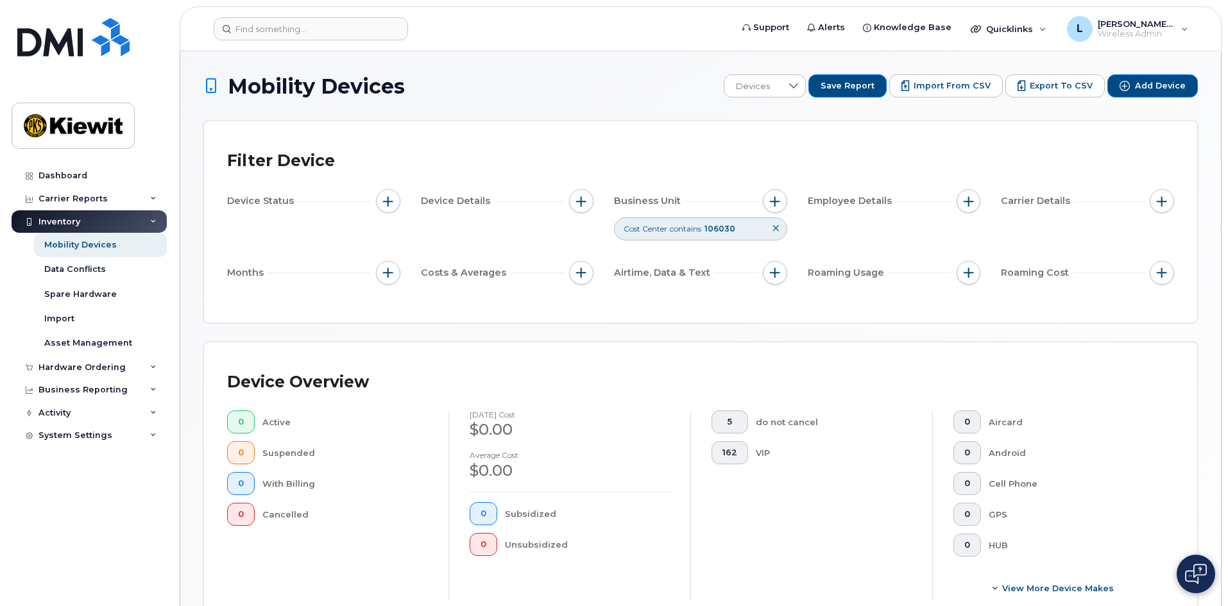
click at [780, 228] on button at bounding box center [776, 228] width 22 height 21
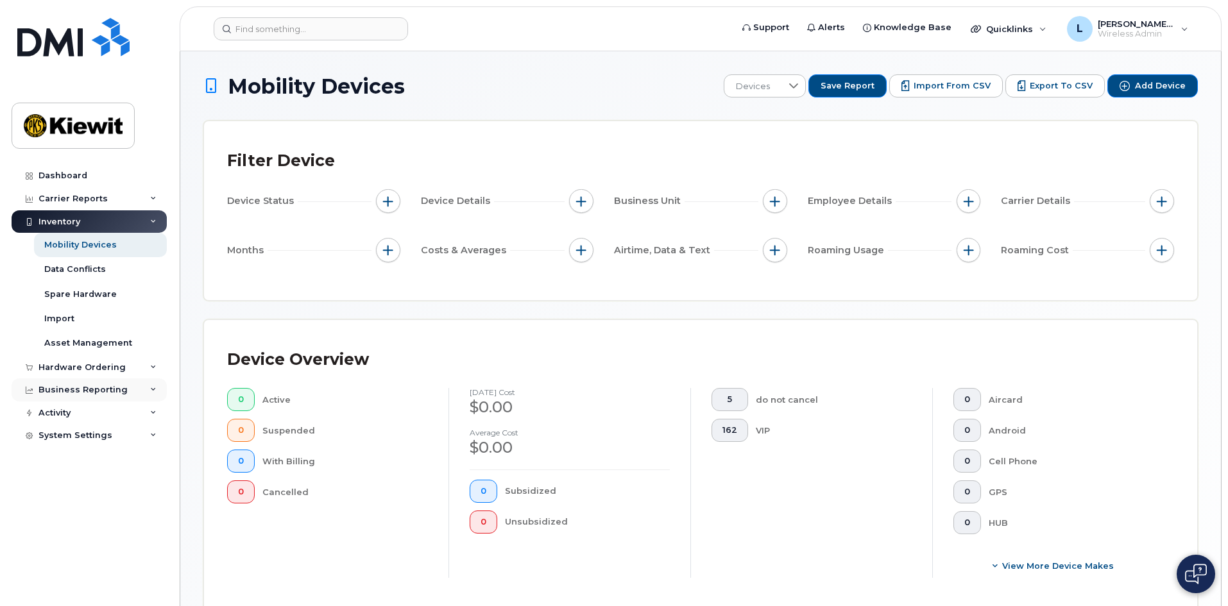
click at [142, 393] on div "Business Reporting" at bounding box center [89, 390] width 155 height 23
click at [141, 393] on div "Business Reporting" at bounding box center [89, 390] width 155 height 23
click at [971, 200] on span "button" at bounding box center [969, 201] width 10 height 10
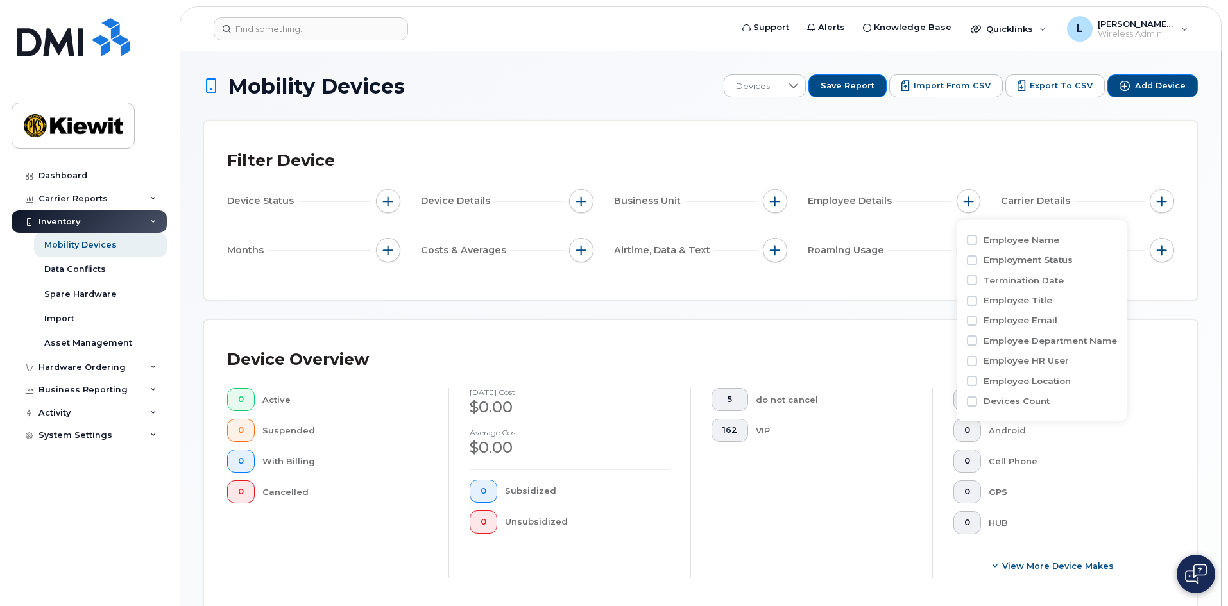
click at [986, 236] on label "Employee Name" at bounding box center [1022, 240] width 76 height 12
click at [977, 236] on input "Employee Name" at bounding box center [972, 240] width 10 height 10
checkbox input "true"
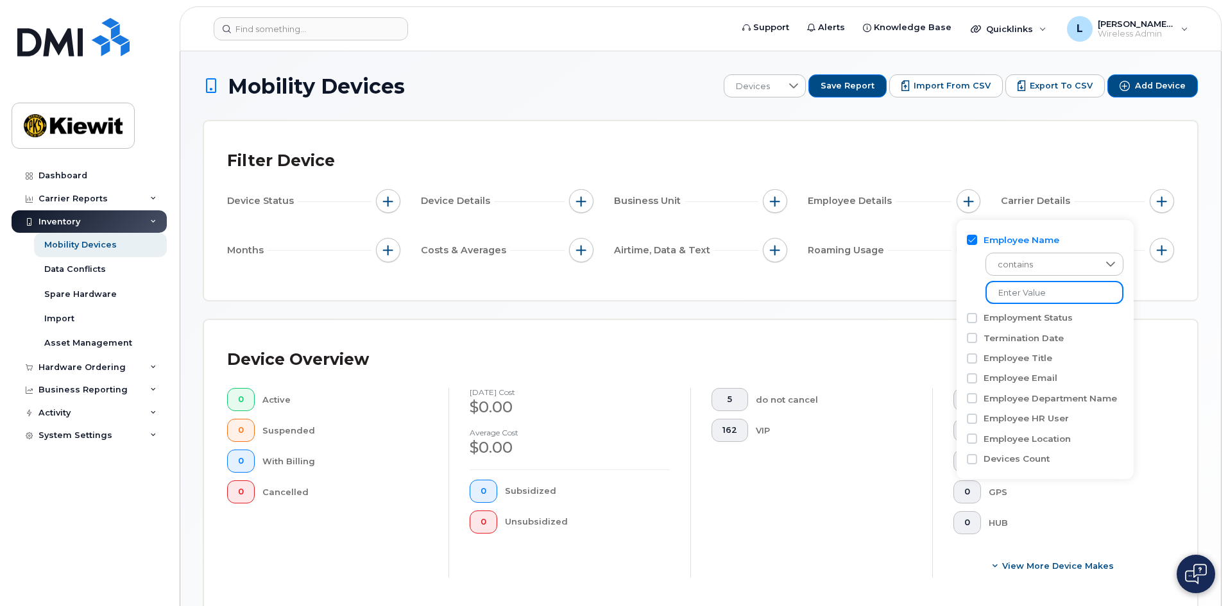
click at [1030, 294] on input at bounding box center [1055, 292] width 138 height 23
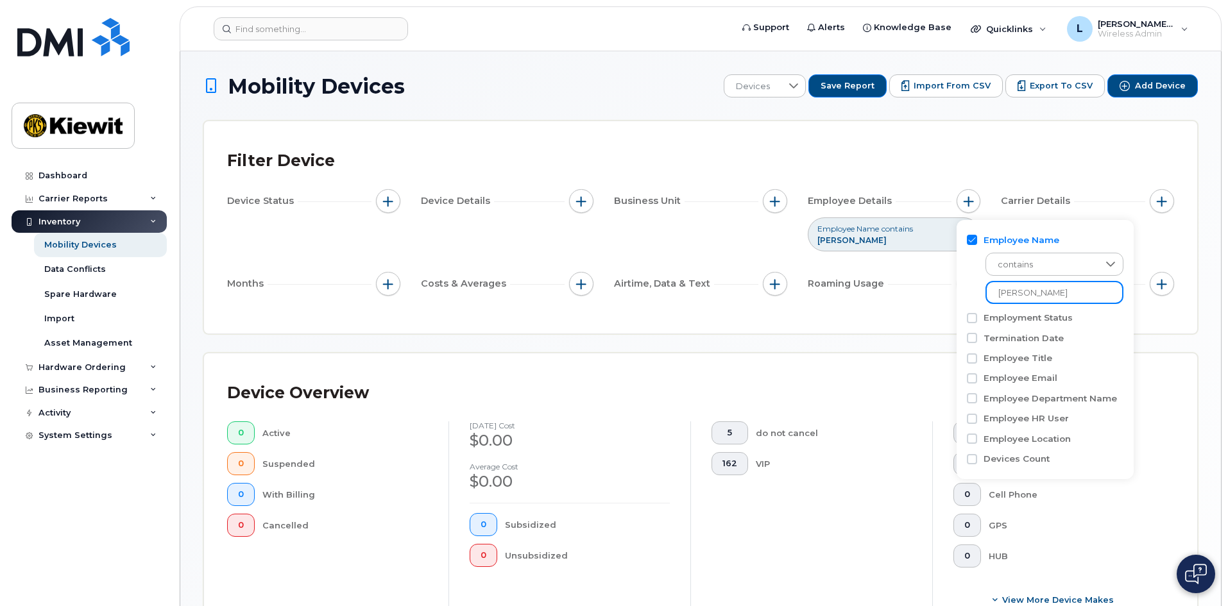
type input "Lara"
click at [881, 314] on div "Filter Device Device Status Device Details Business Unit Employee Details Emplo…" at bounding box center [700, 227] width 993 height 212
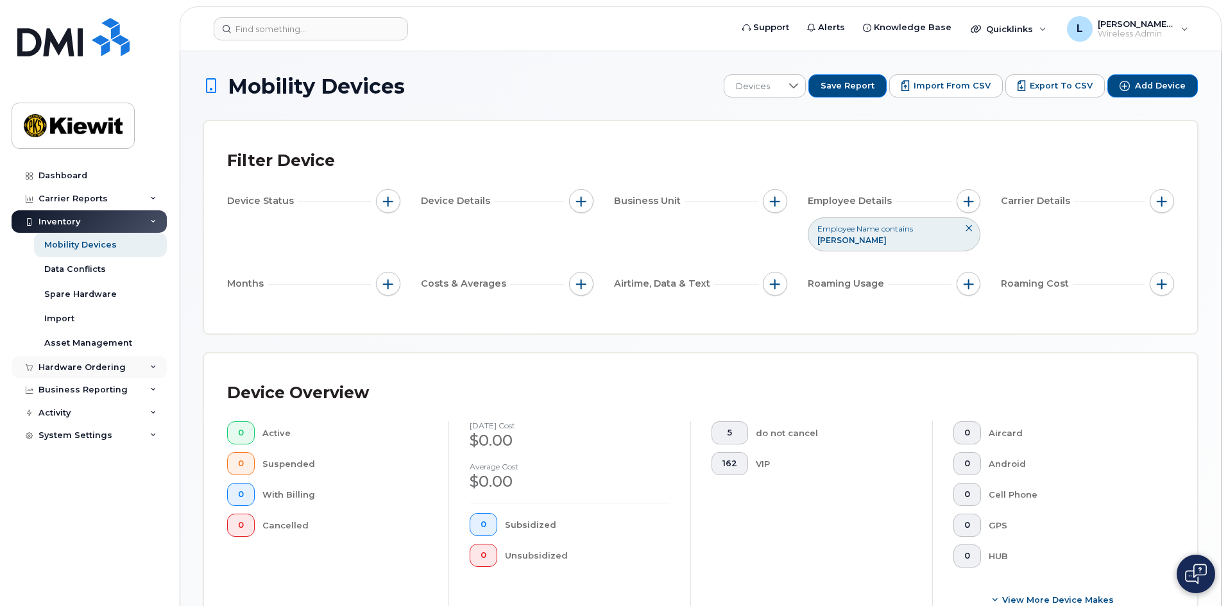
click at [83, 372] on div "Hardware Ordering" at bounding box center [81, 368] width 87 height 10
click at [83, 391] on div "Business Reporting" at bounding box center [82, 390] width 89 height 10
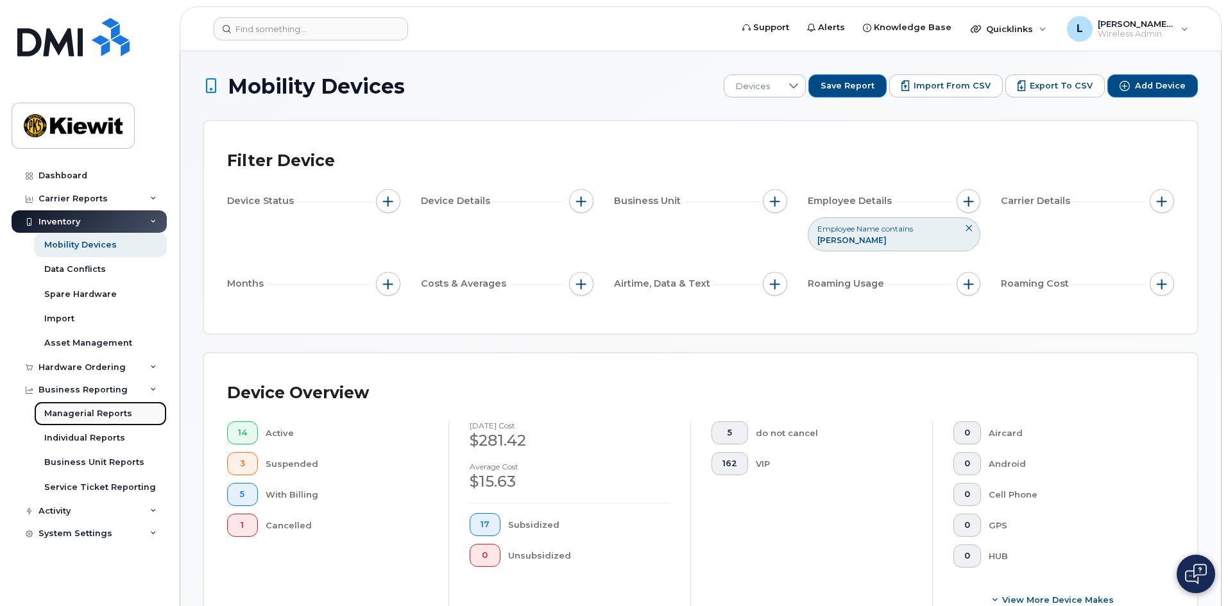
click at [86, 416] on div "Managerial Reports" at bounding box center [88, 414] width 88 height 12
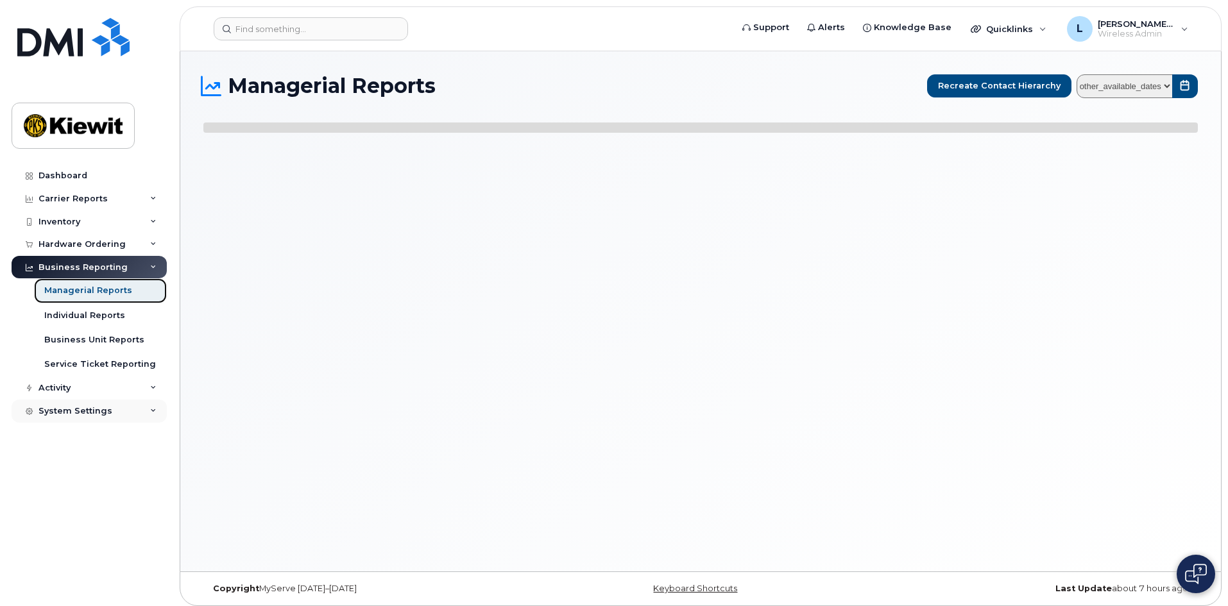
select select
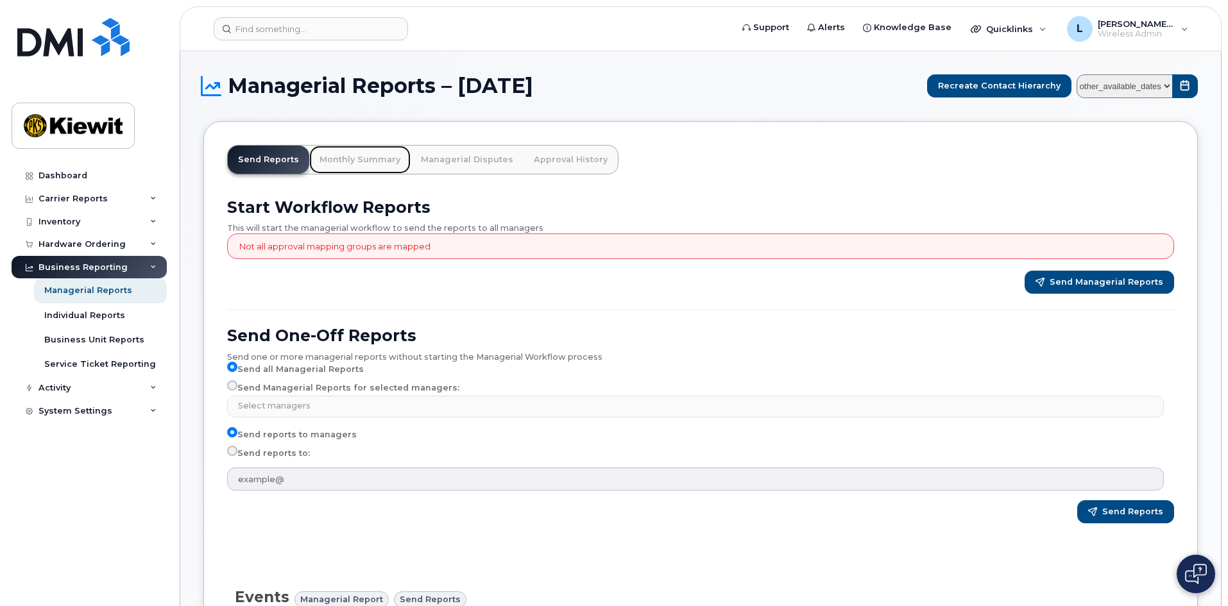
click at [371, 155] on link "Monthly Summary" at bounding box center [359, 160] width 101 height 28
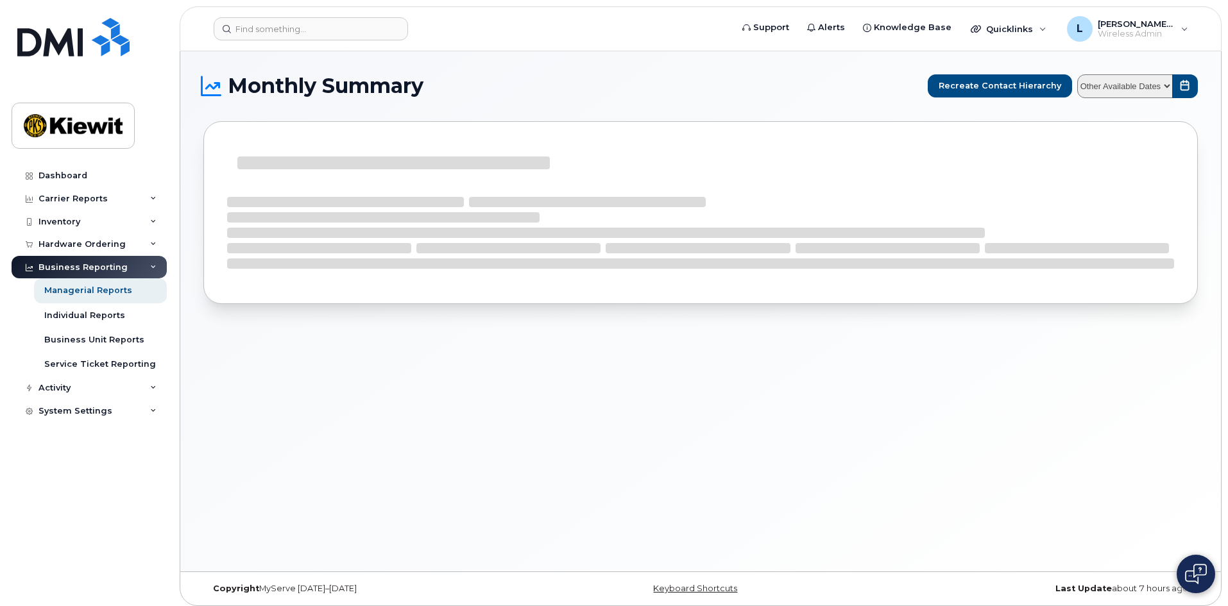
select select
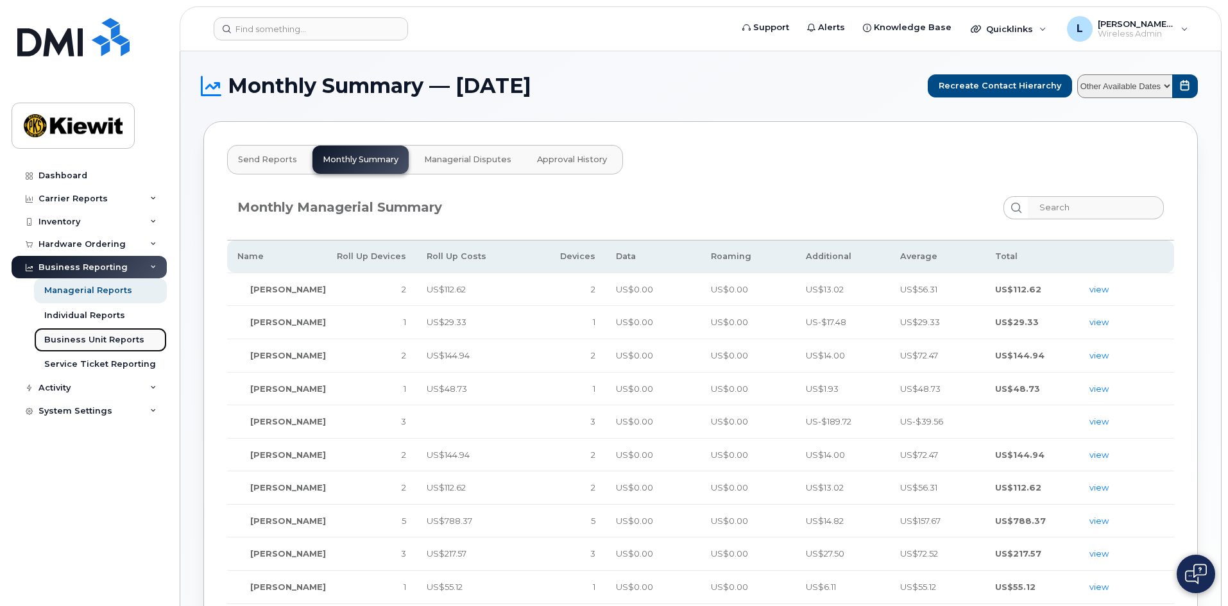
click at [57, 339] on div "Business Unit Reports" at bounding box center [94, 340] width 100 height 12
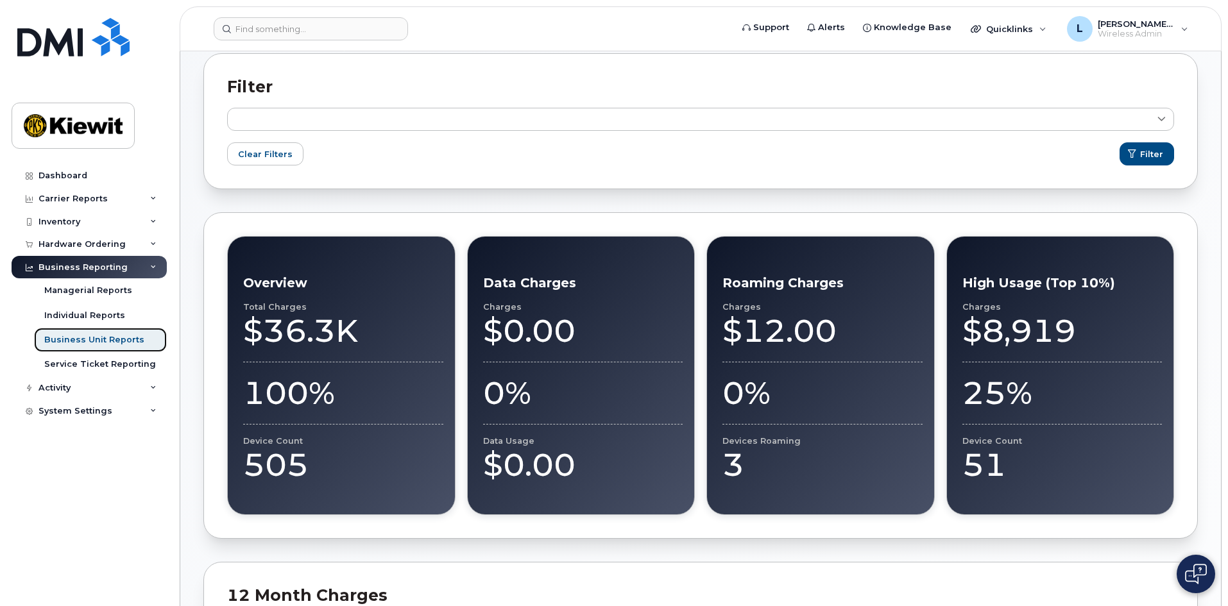
scroll to position [128, 0]
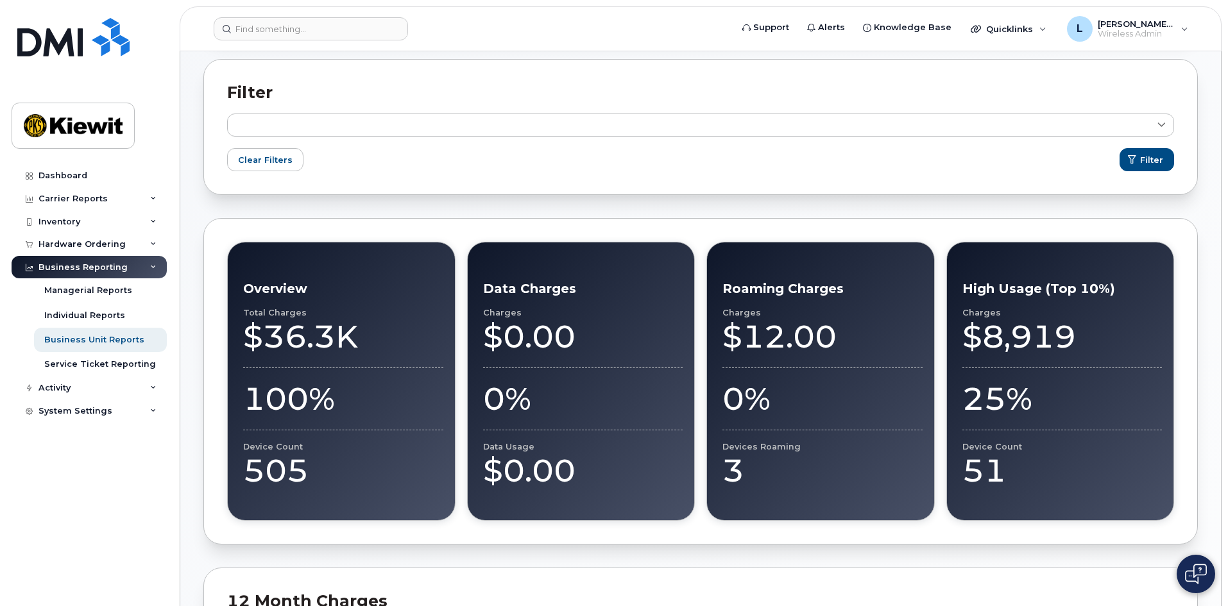
click at [351, 296] on h3 "Overview" at bounding box center [343, 288] width 200 height 15
click at [284, 289] on h3 "Overview" at bounding box center [343, 288] width 200 height 15
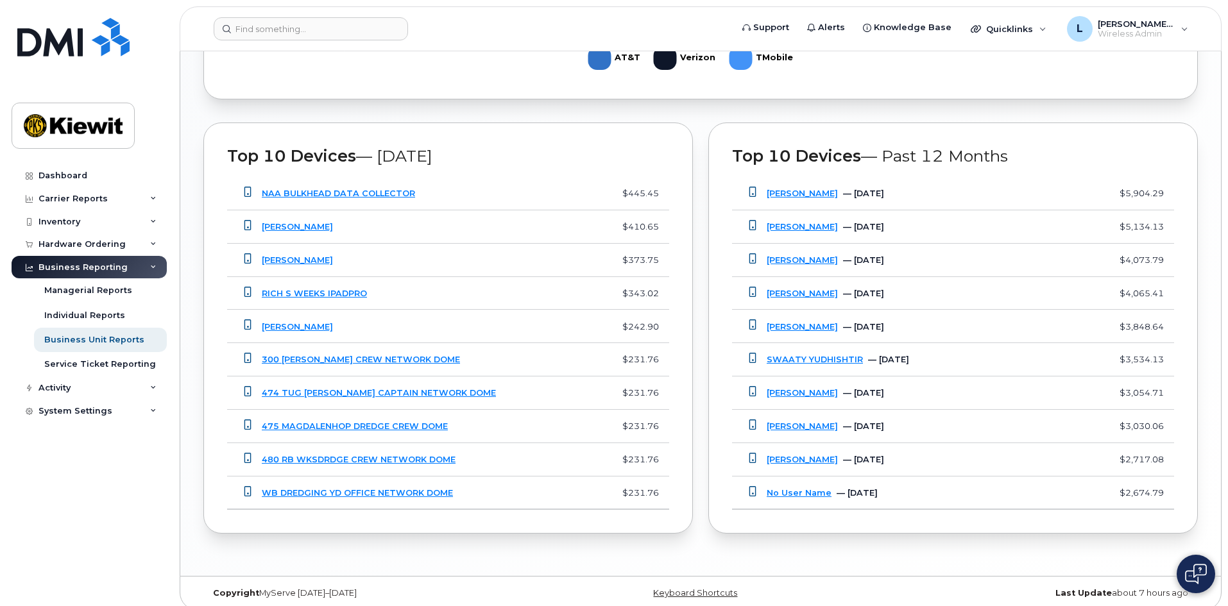
scroll to position [971, 0]
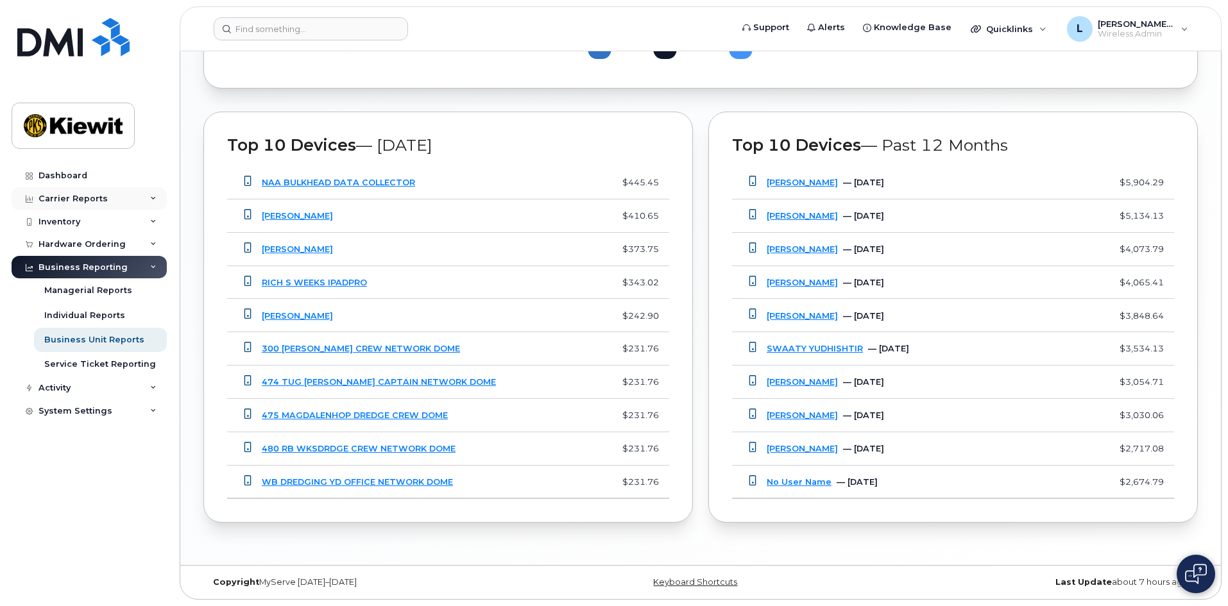
click at [40, 198] on div "Carrier Reports" at bounding box center [72, 199] width 69 height 10
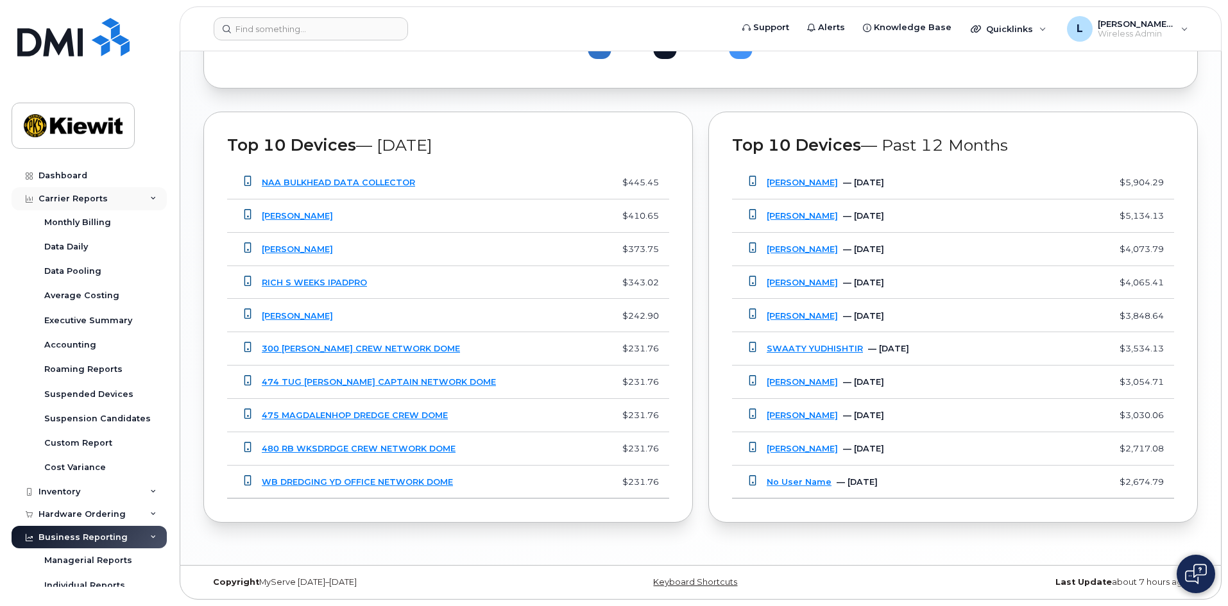
click at [40, 198] on div "Carrier Reports" at bounding box center [72, 199] width 69 height 10
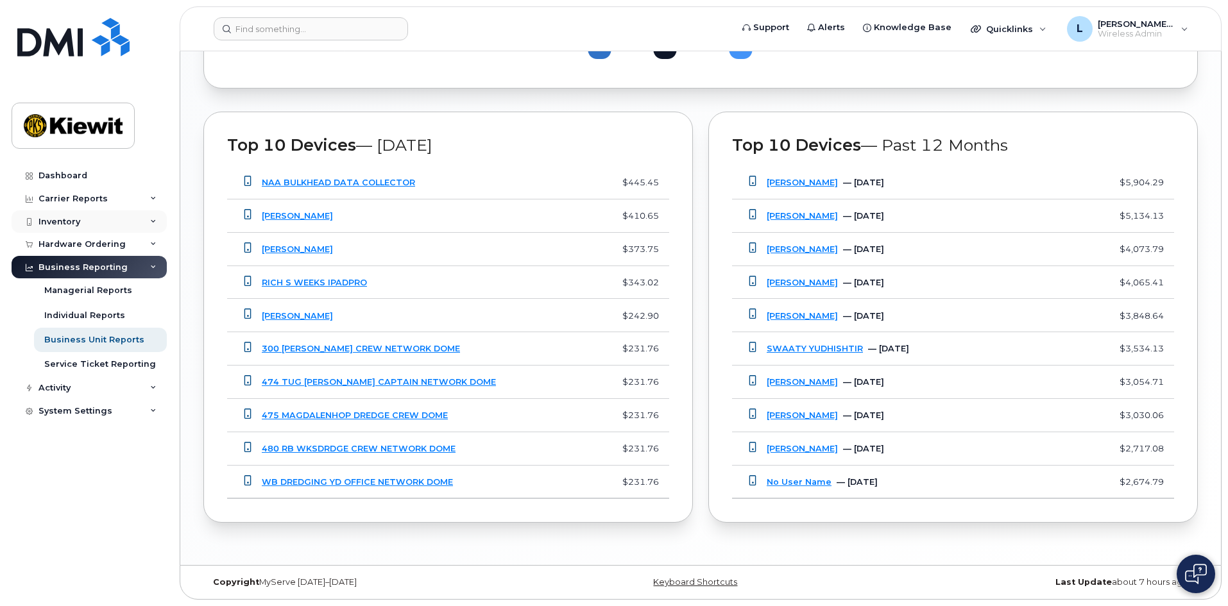
click at [63, 226] on div "Inventory" at bounding box center [59, 222] width 42 height 10
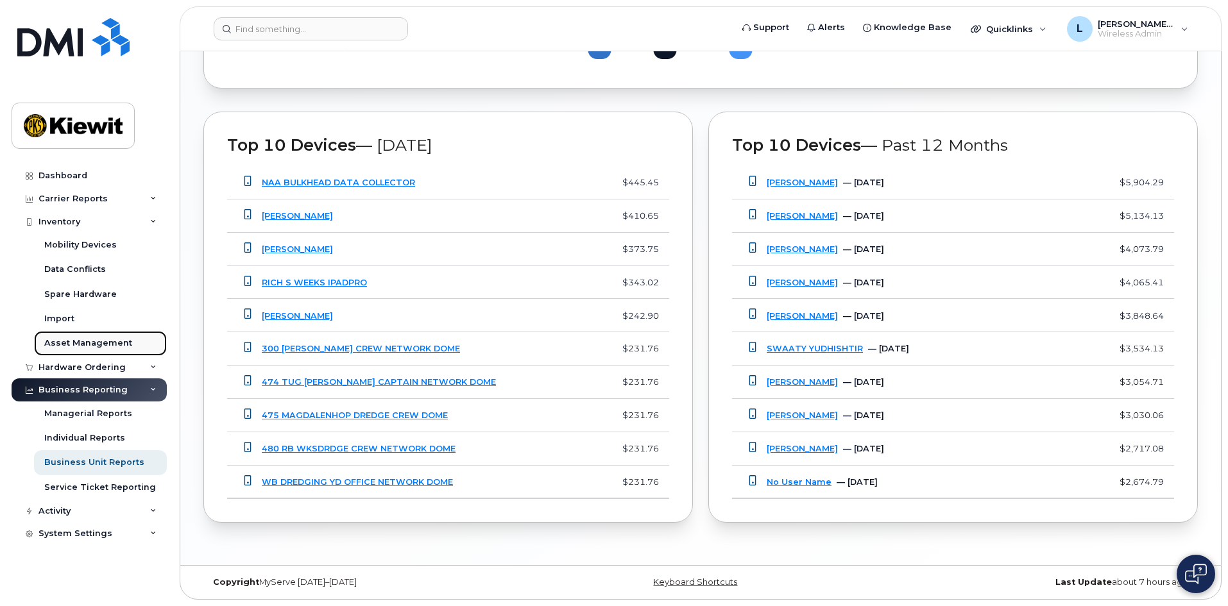
click at [108, 336] on link "Asset Management" at bounding box center [100, 343] width 133 height 24
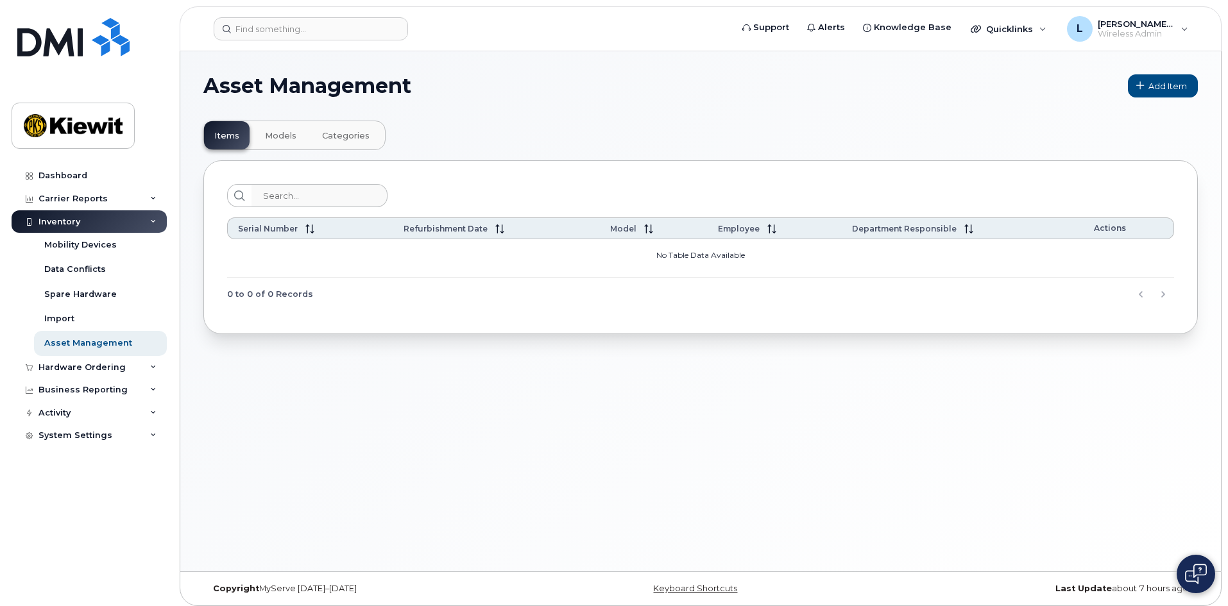
click at [343, 138] on span "Categories" at bounding box center [345, 136] width 47 height 10
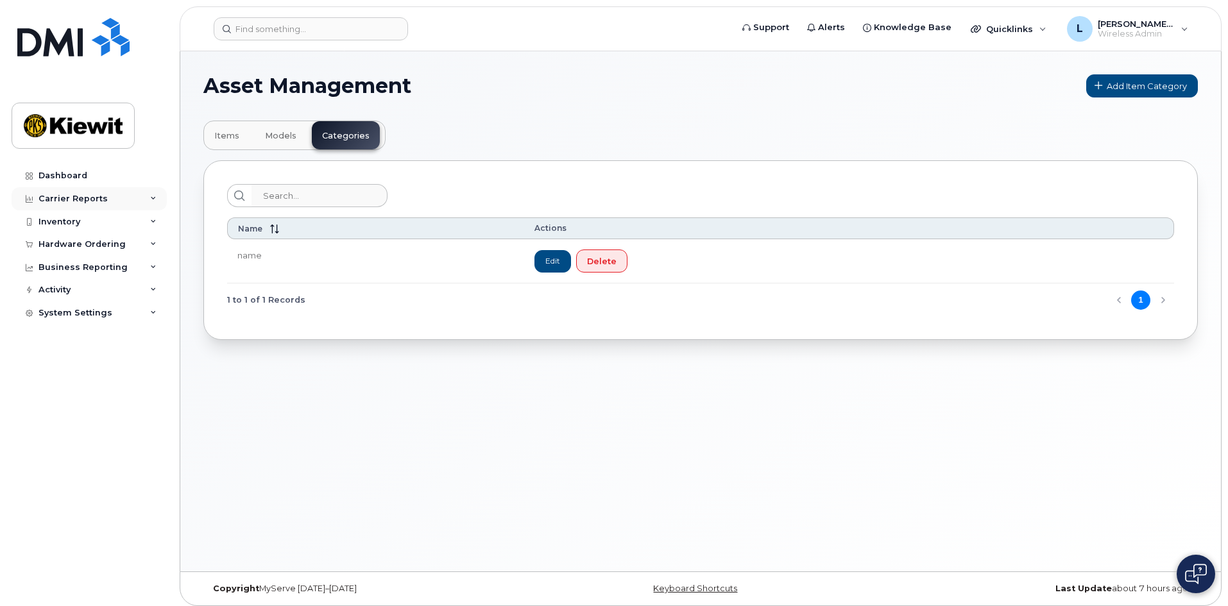
click at [90, 207] on div "Carrier Reports" at bounding box center [89, 198] width 155 height 23
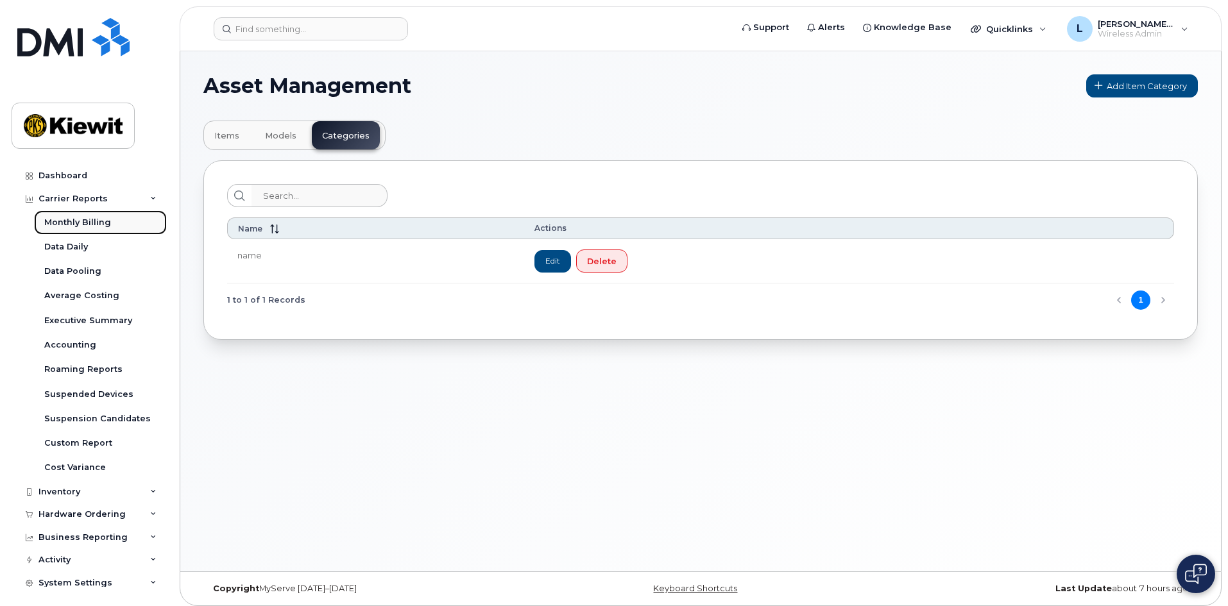
click at [91, 221] on div "Monthly Billing" at bounding box center [77, 223] width 67 height 12
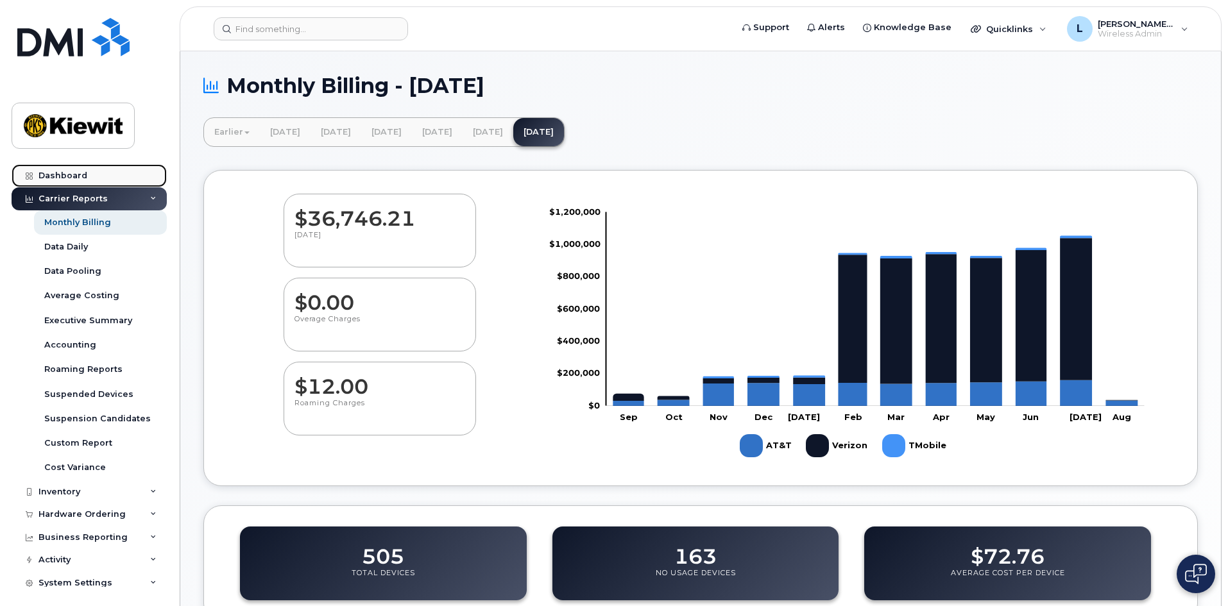
click at [51, 177] on div "Dashboard" at bounding box center [62, 176] width 49 height 10
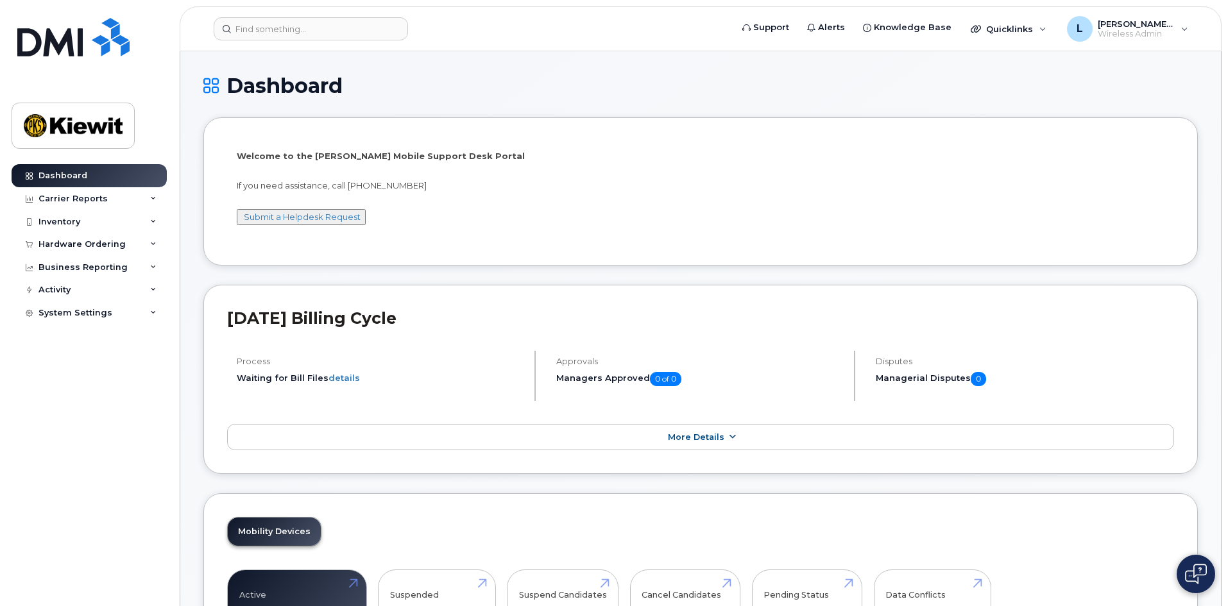
click at [728, 445] on link "More Details" at bounding box center [700, 437] width 947 height 27
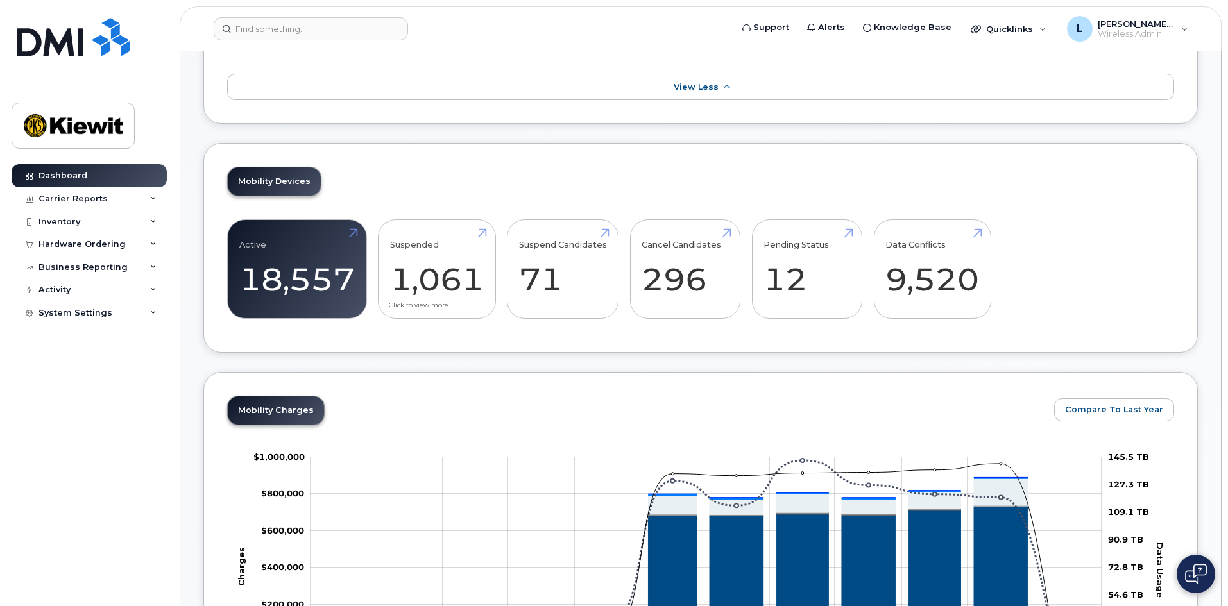
scroll to position [449, 0]
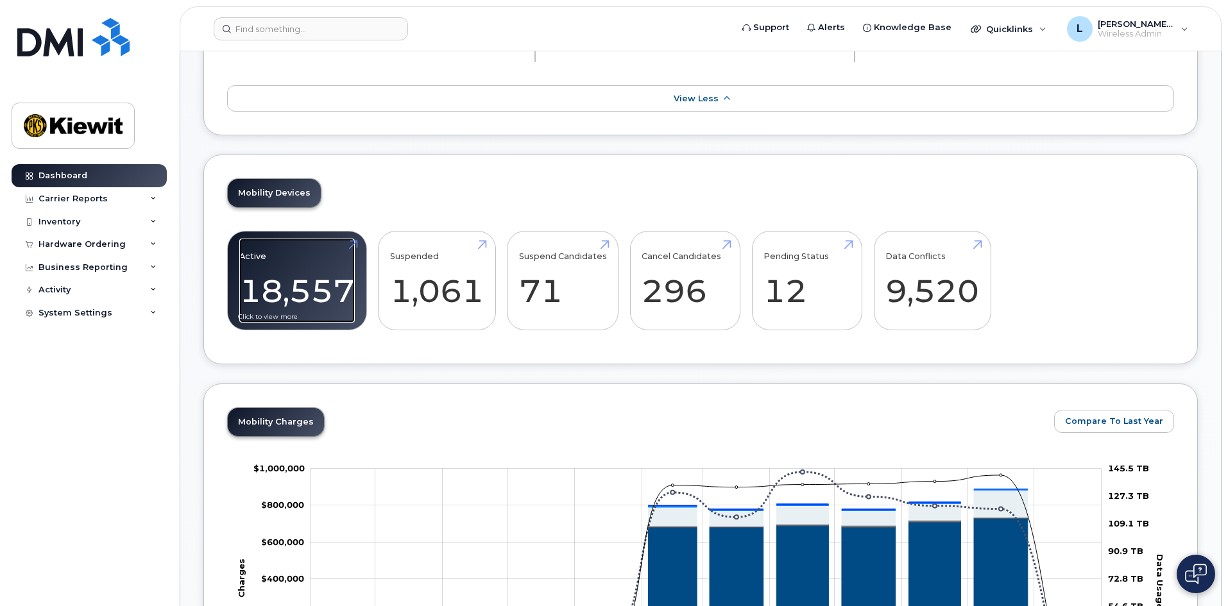
click at [355, 244] on link "Active 18,557" at bounding box center [296, 281] width 115 height 85
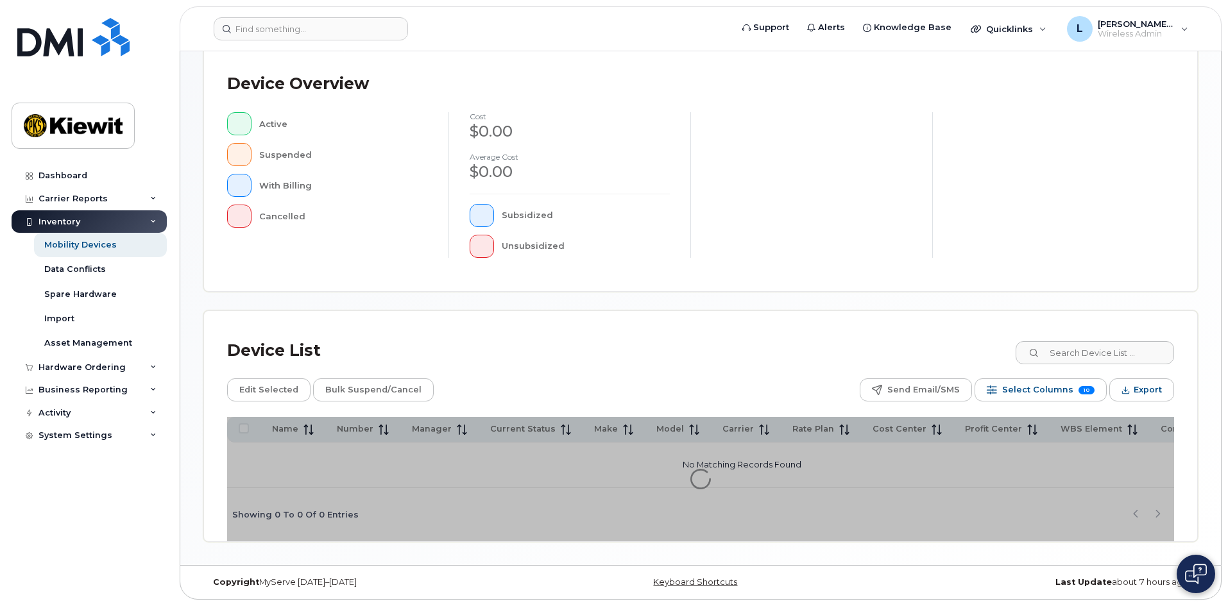
scroll to position [280, 0]
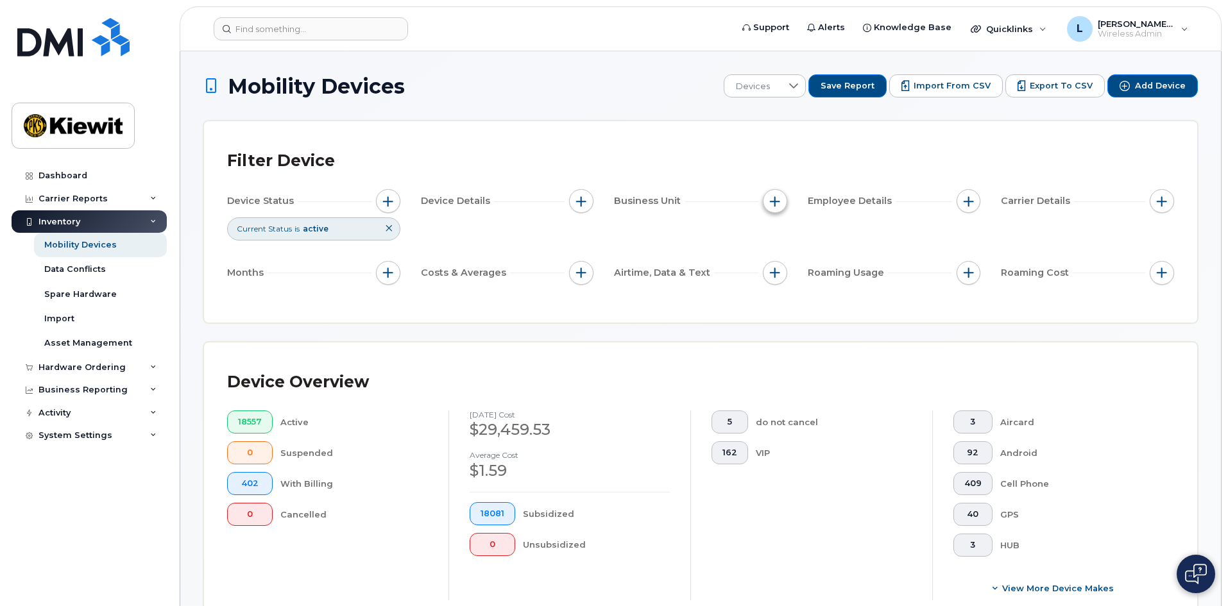
click at [773, 203] on span "button" at bounding box center [775, 201] width 10 height 10
click at [780, 260] on input "Cost Center" at bounding box center [778, 260] width 10 height 10
checkbox input "true"
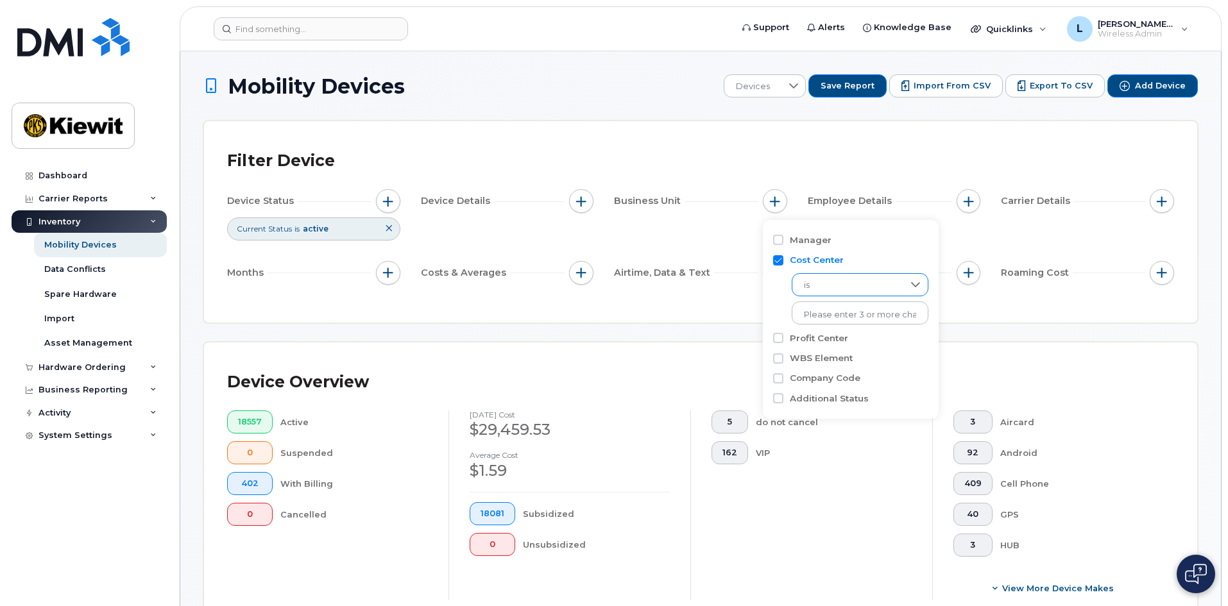
click at [813, 284] on span "is" at bounding box center [847, 285] width 111 height 23
click at [830, 367] on span "contains" at bounding box center [820, 365] width 37 height 12
click at [844, 316] on input "text" at bounding box center [861, 313] width 138 height 23
type input "106030"
click at [726, 305] on div "Filter Device Device Status Current Status is active Device Details Business Un…" at bounding box center [700, 221] width 993 height 201
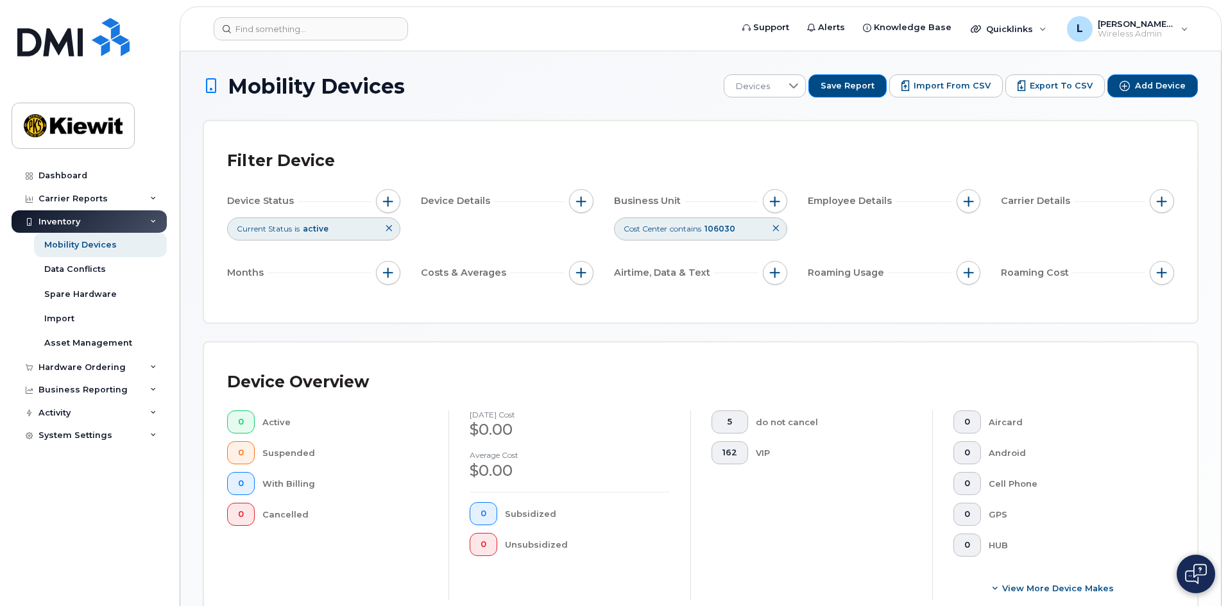
click at [773, 229] on icon at bounding box center [776, 229] width 8 height 8
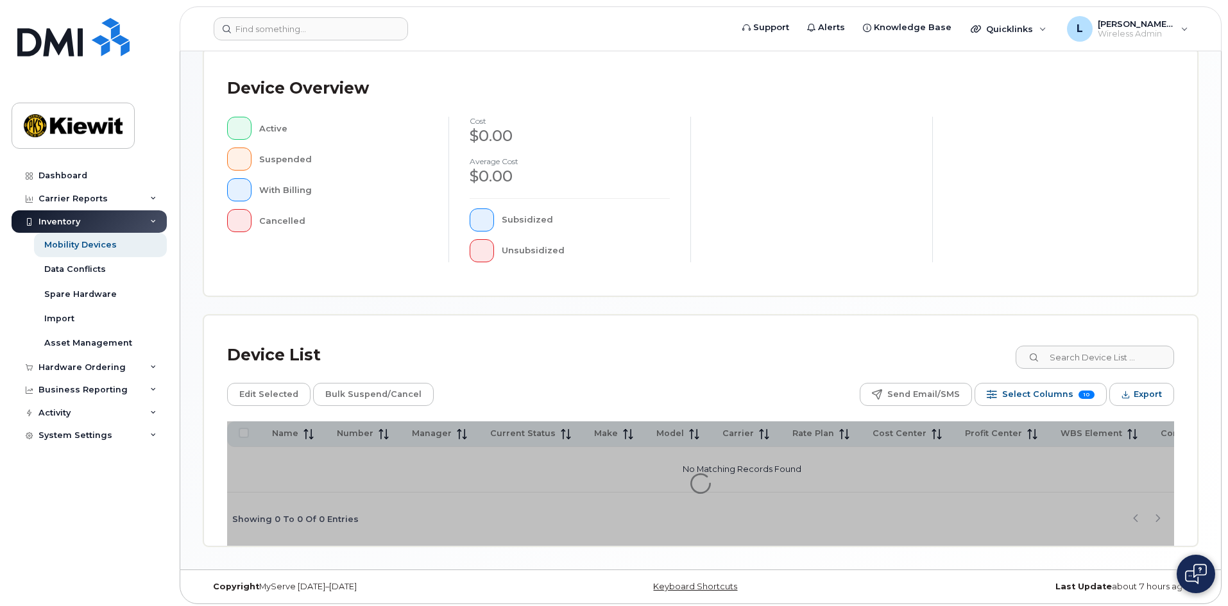
scroll to position [280, 0]
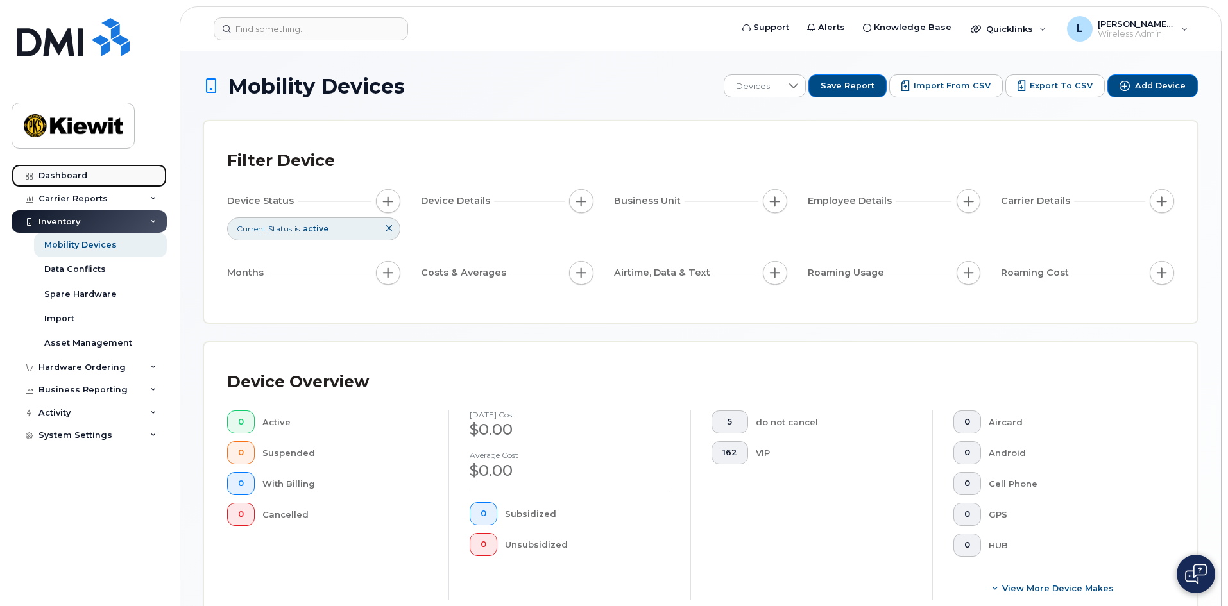
click at [58, 179] on div "Dashboard" at bounding box center [62, 176] width 49 height 10
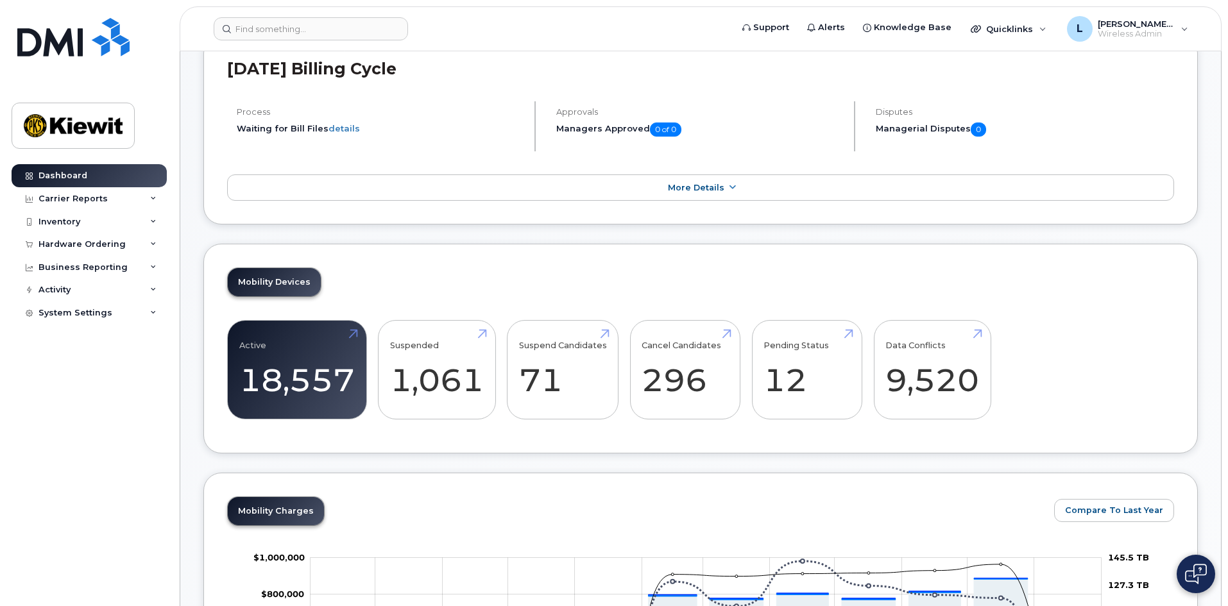
scroll to position [257, 0]
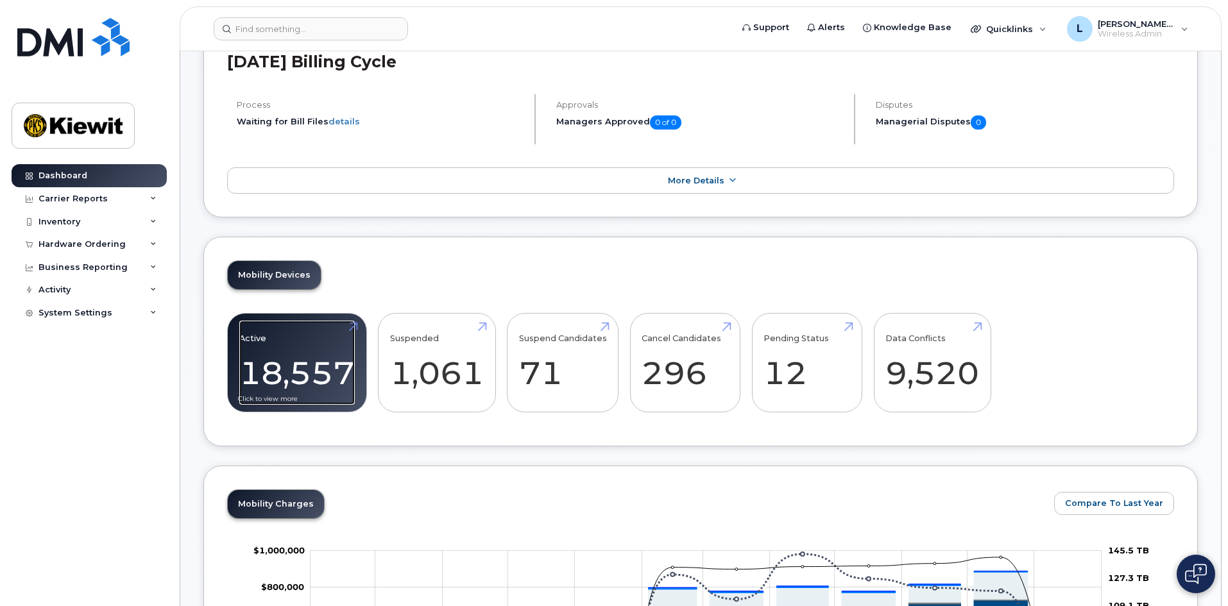
click at [355, 327] on link "Active 18,557" at bounding box center [296, 363] width 115 height 85
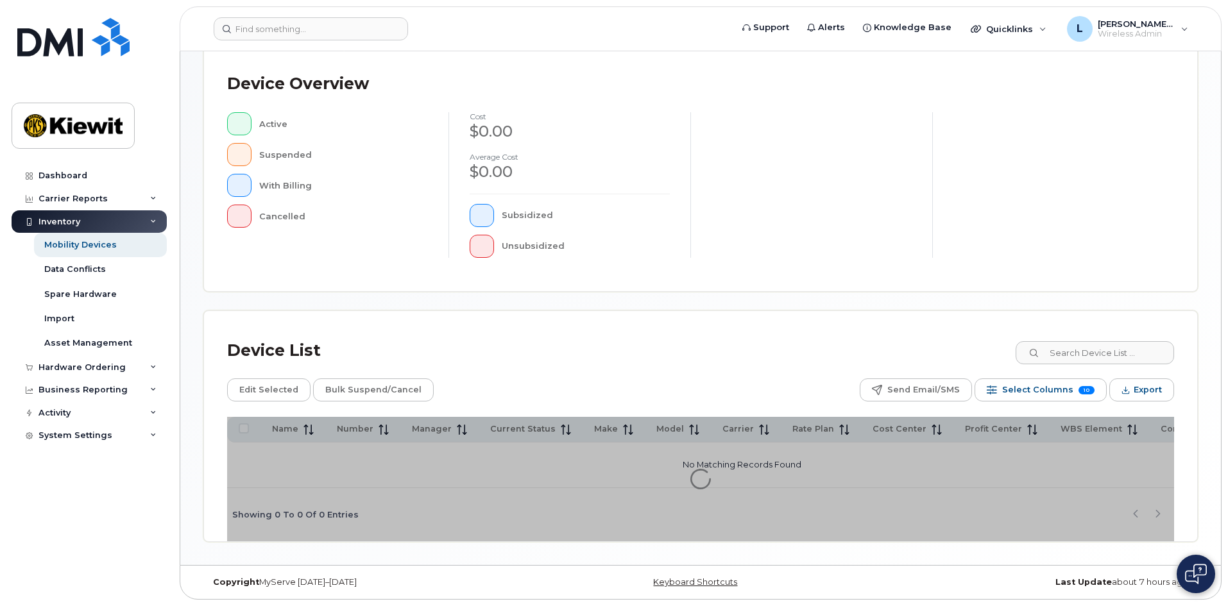
scroll to position [280, 0]
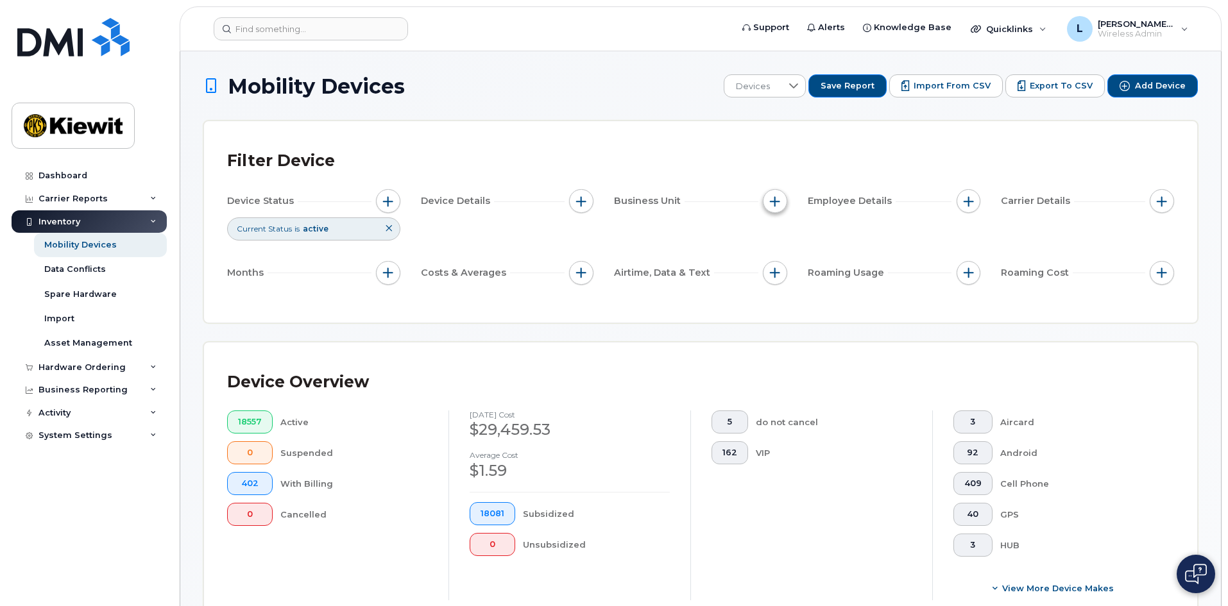
click at [771, 201] on span "button" at bounding box center [775, 201] width 10 height 10
click at [784, 302] on div "WBS Element" at bounding box center [821, 301] width 96 height 12
click at [781, 302] on input "WBS Element" at bounding box center [778, 301] width 10 height 10
checkbox input "true"
click at [830, 323] on span "is" at bounding box center [847, 325] width 111 height 23
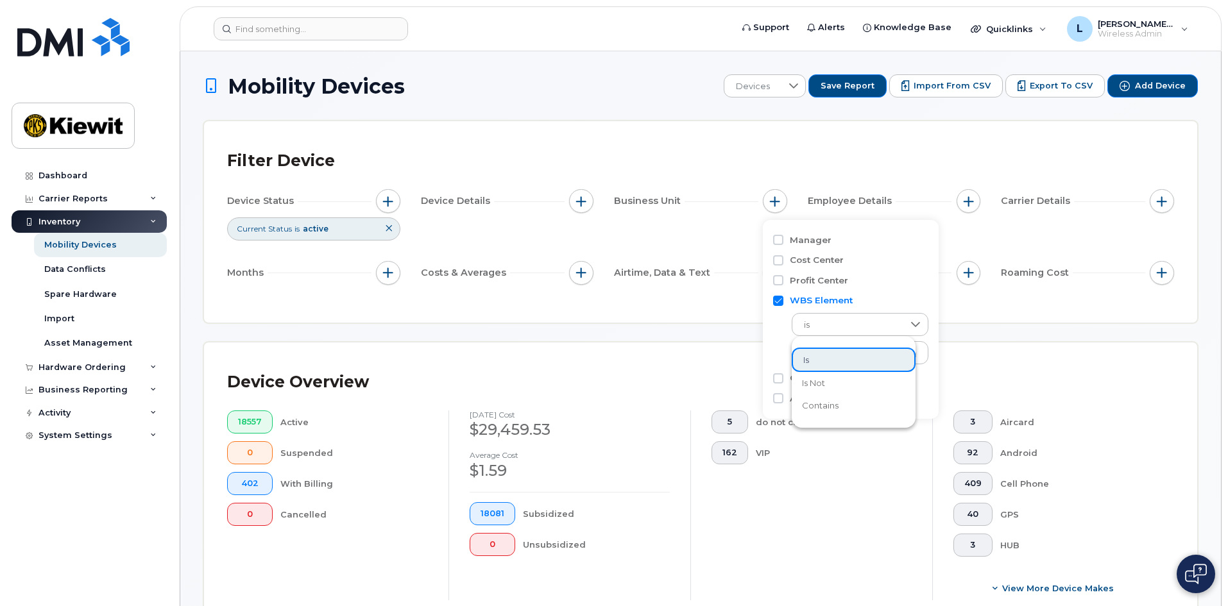
click at [833, 414] on li "contains" at bounding box center [854, 406] width 124 height 22
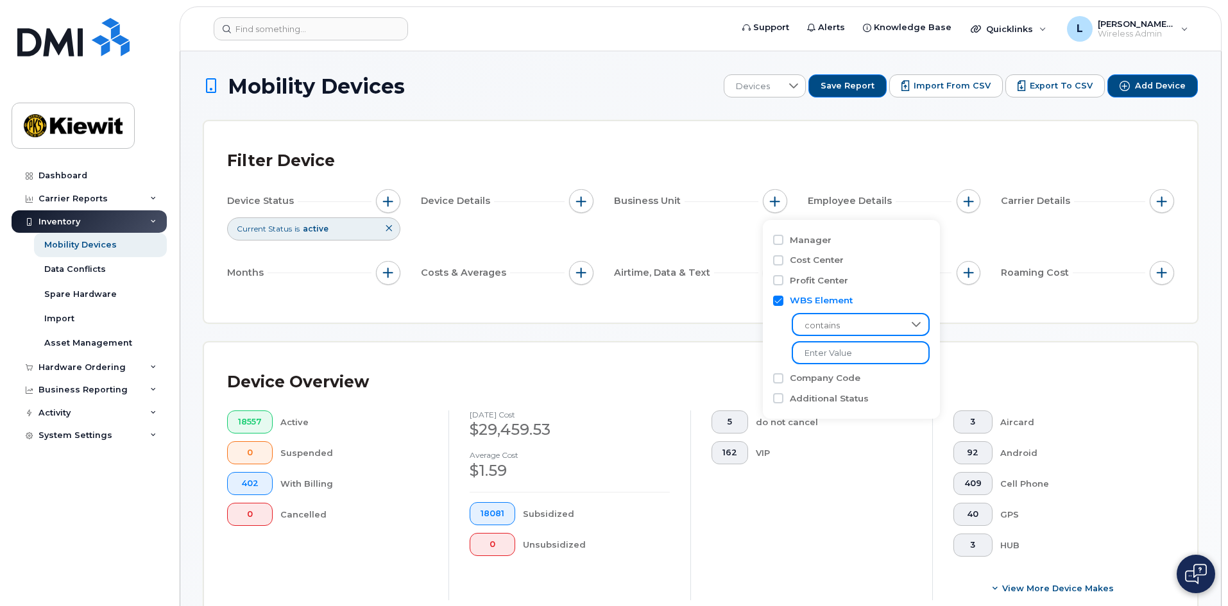
click at [848, 355] on input "text" at bounding box center [861, 352] width 138 height 23
type input "106030"
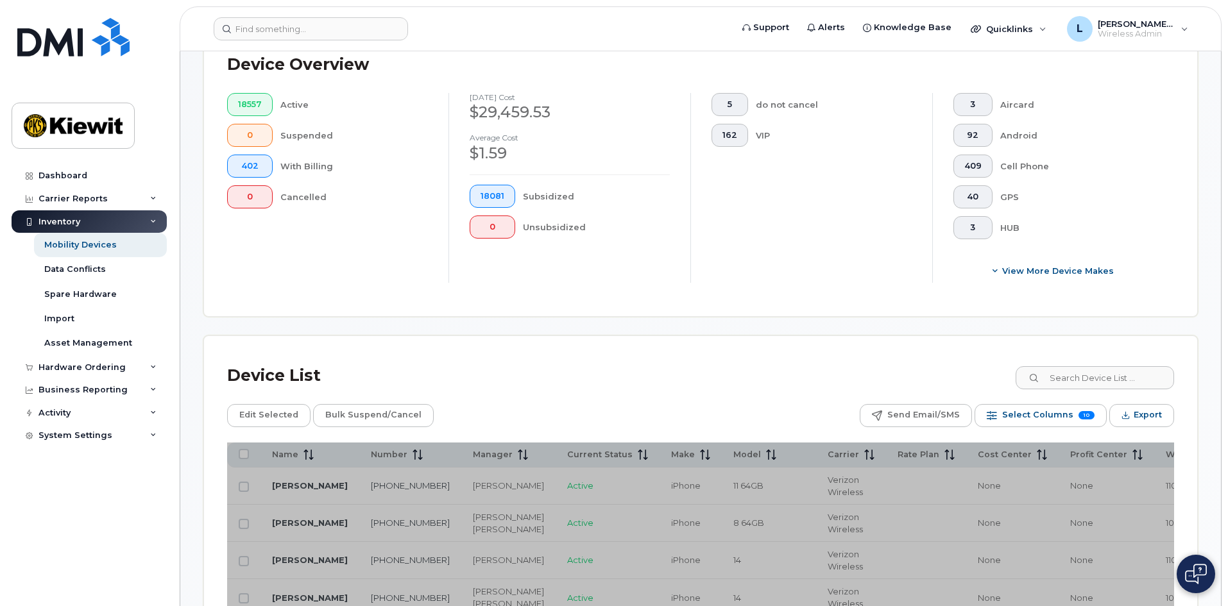
scroll to position [321, 0]
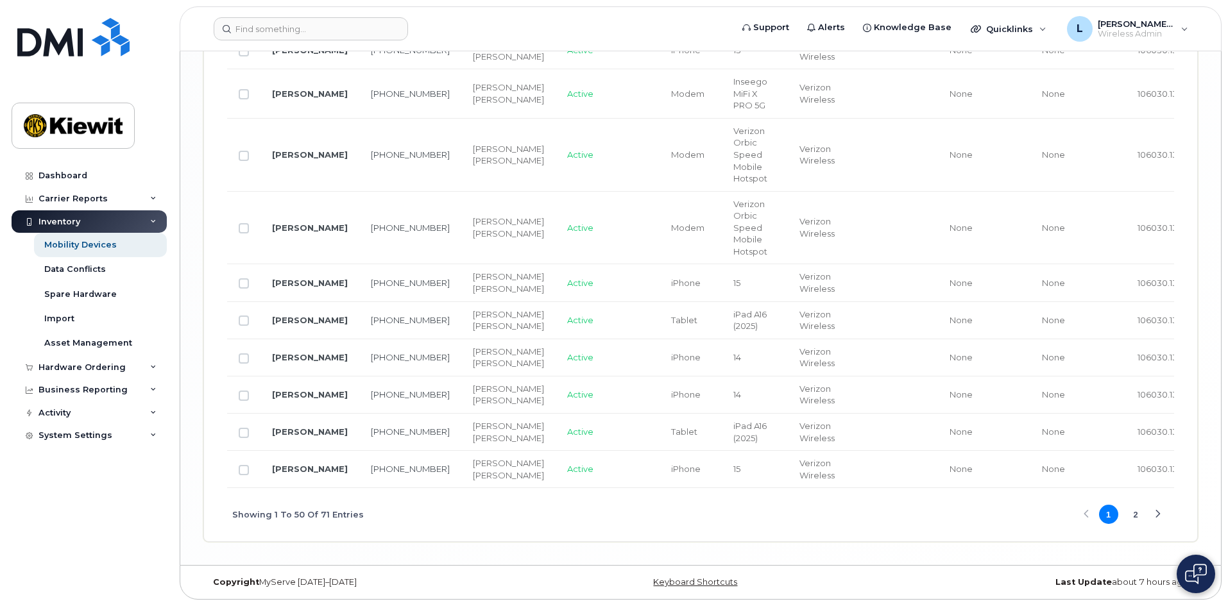
scroll to position [3208, 0]
click at [248, 161] on input "Row Unselected" at bounding box center [244, 156] width 10 height 10
checkbox input "true"
click at [243, 234] on input "Row Unselected" at bounding box center [244, 228] width 10 height 10
checkbox input "true"
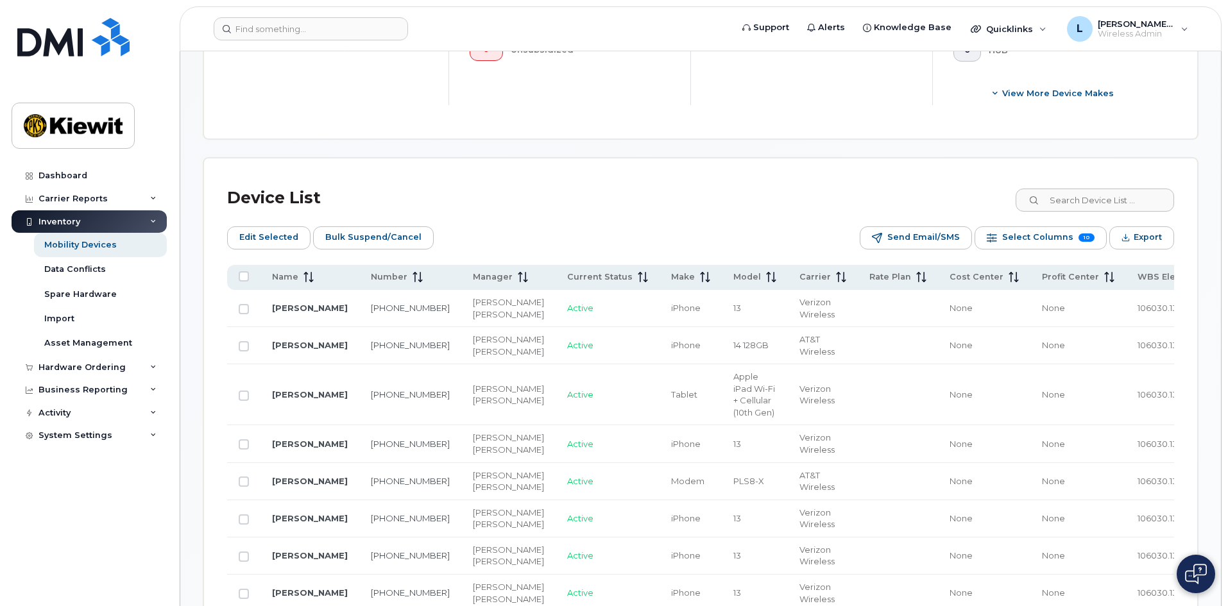
scroll to position [513, 0]
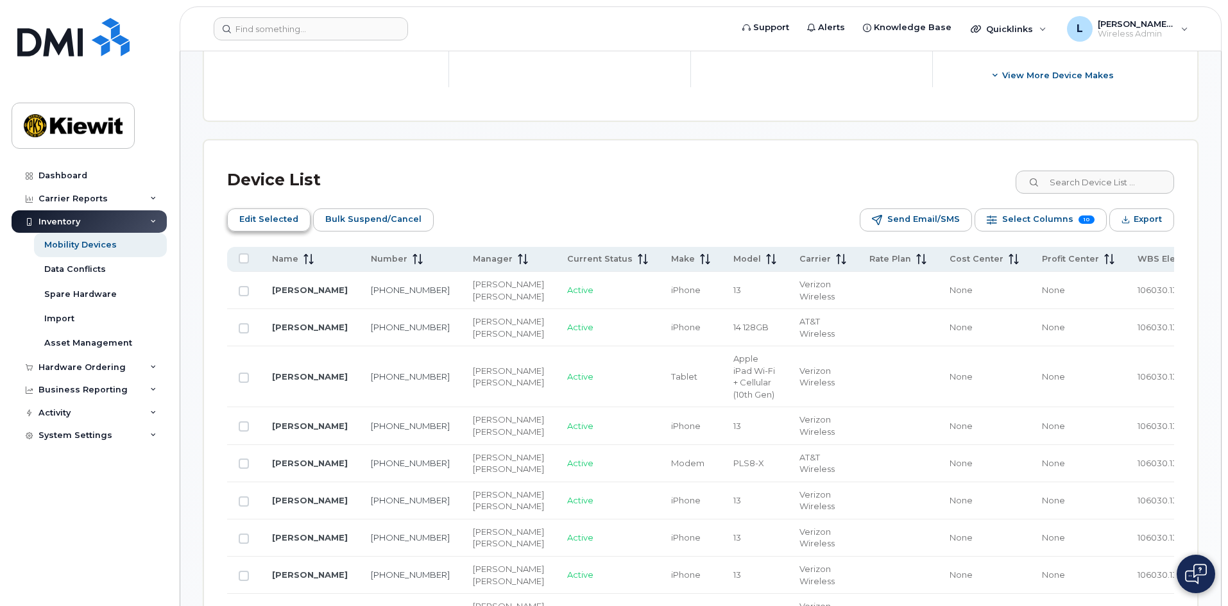
click at [281, 222] on span "Edit Selected" at bounding box center [268, 219] width 59 height 19
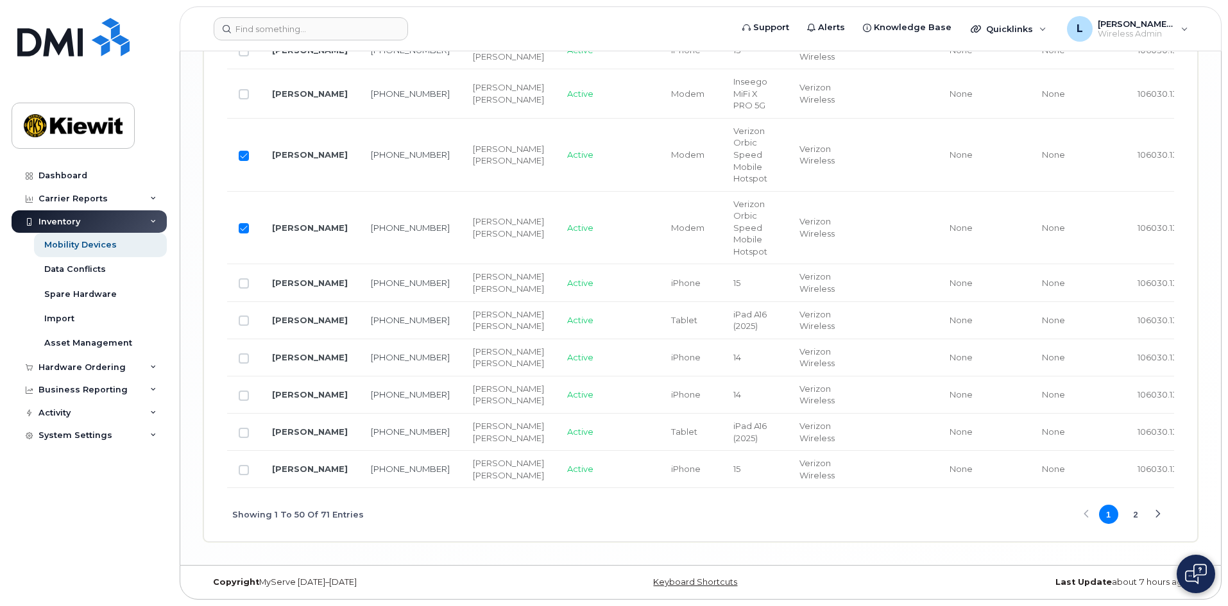
scroll to position [3440, 0]
drag, startPoint x: 1156, startPoint y: 515, endPoint x: 1131, endPoint y: 495, distance: 32.9
click at [1156, 515] on div "Next Page" at bounding box center [1158, 515] width 8 height 8
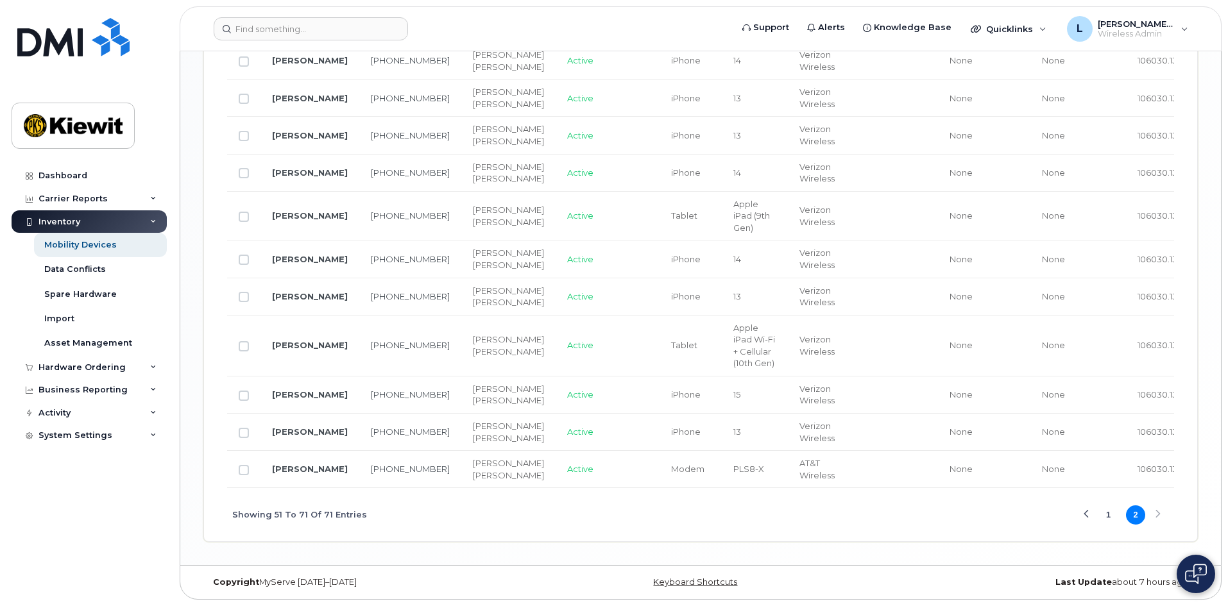
scroll to position [1540, 0]
click at [1159, 542] on div "Showing 51 To 71 Of 71 Entries 1 2" at bounding box center [700, 514] width 947 height 53
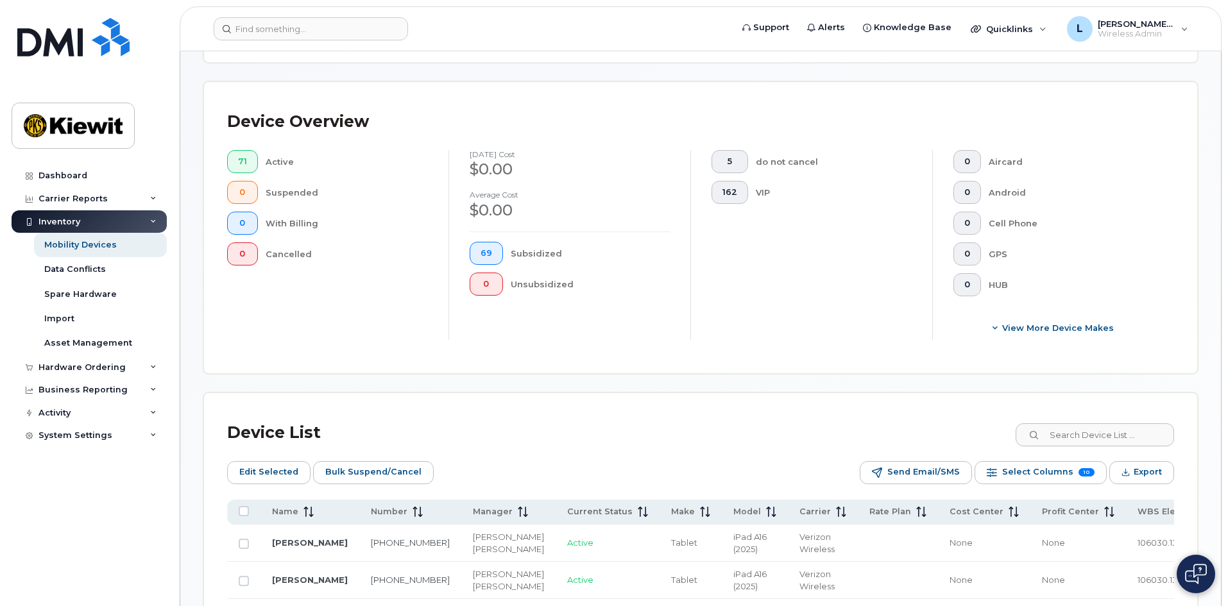
scroll to position [517, 0]
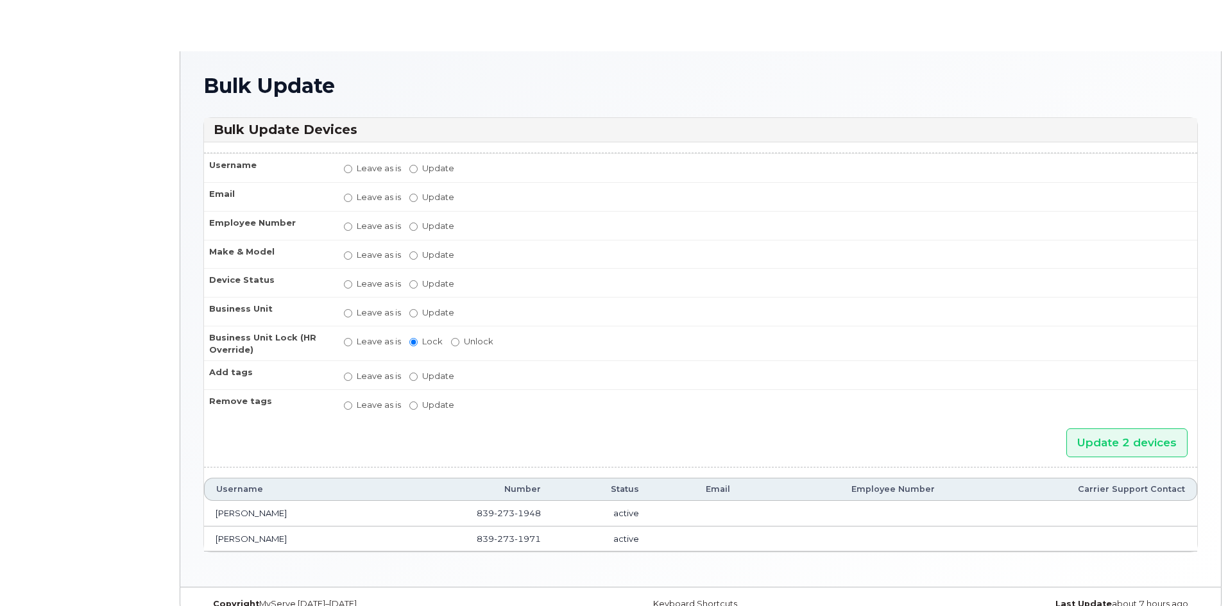
radio input "true"
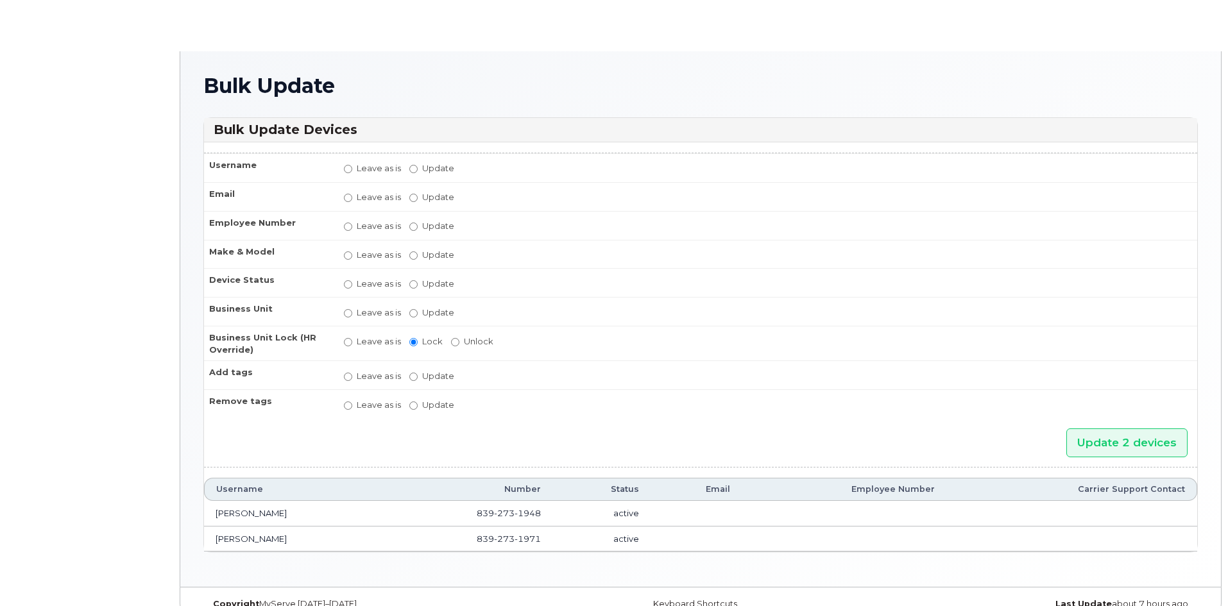
radio input "true"
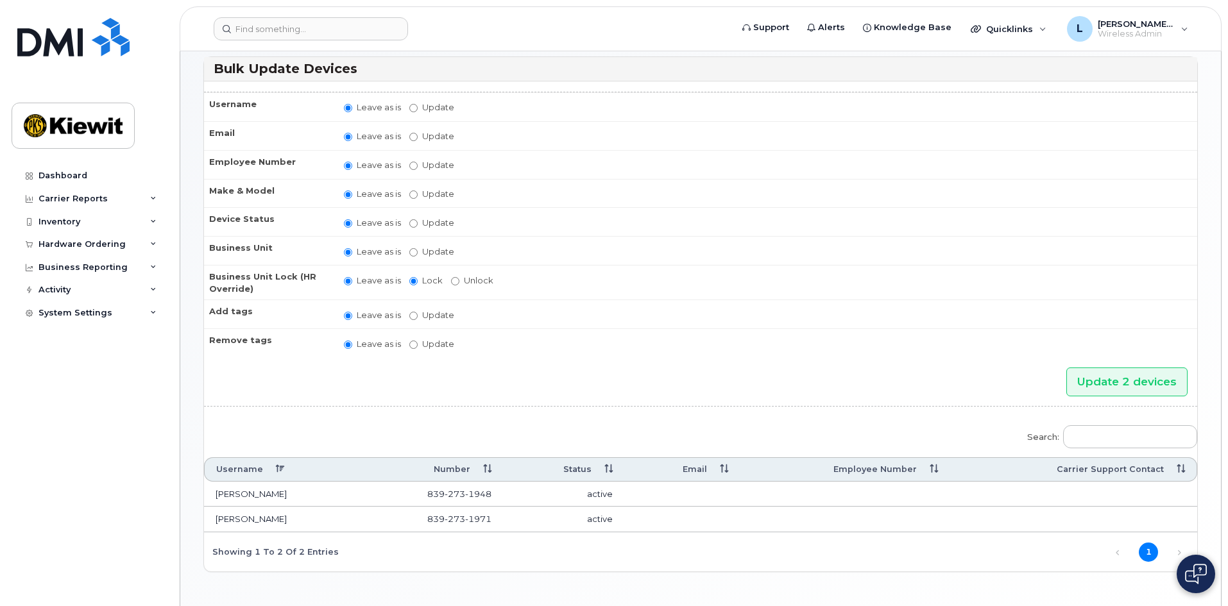
scroll to position [38, 0]
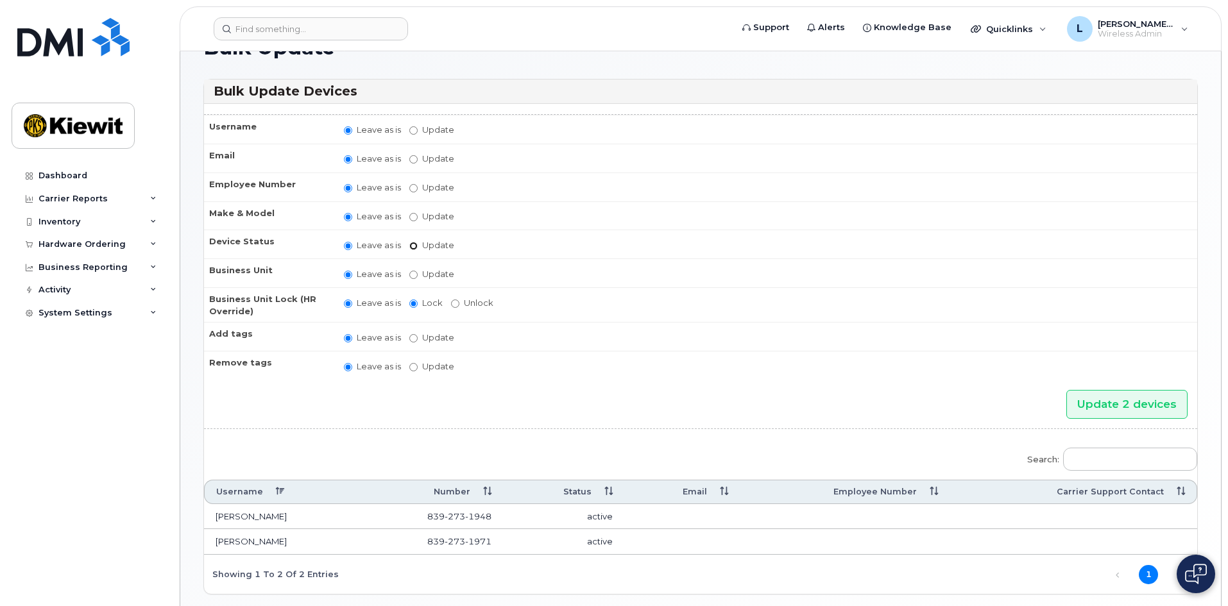
click at [417, 246] on input "Update active active suspended cancelled" at bounding box center [413, 246] width 8 height 8
radio input "true"
radio input "false"
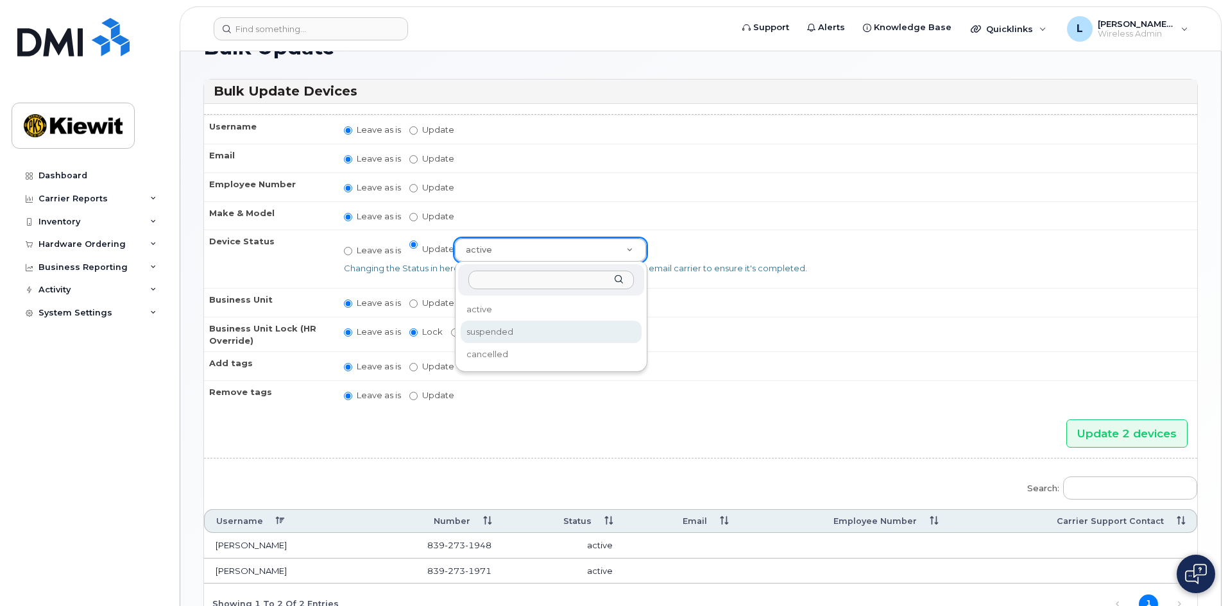
select select "suspended"
